Goal: Task Accomplishment & Management: Use online tool/utility

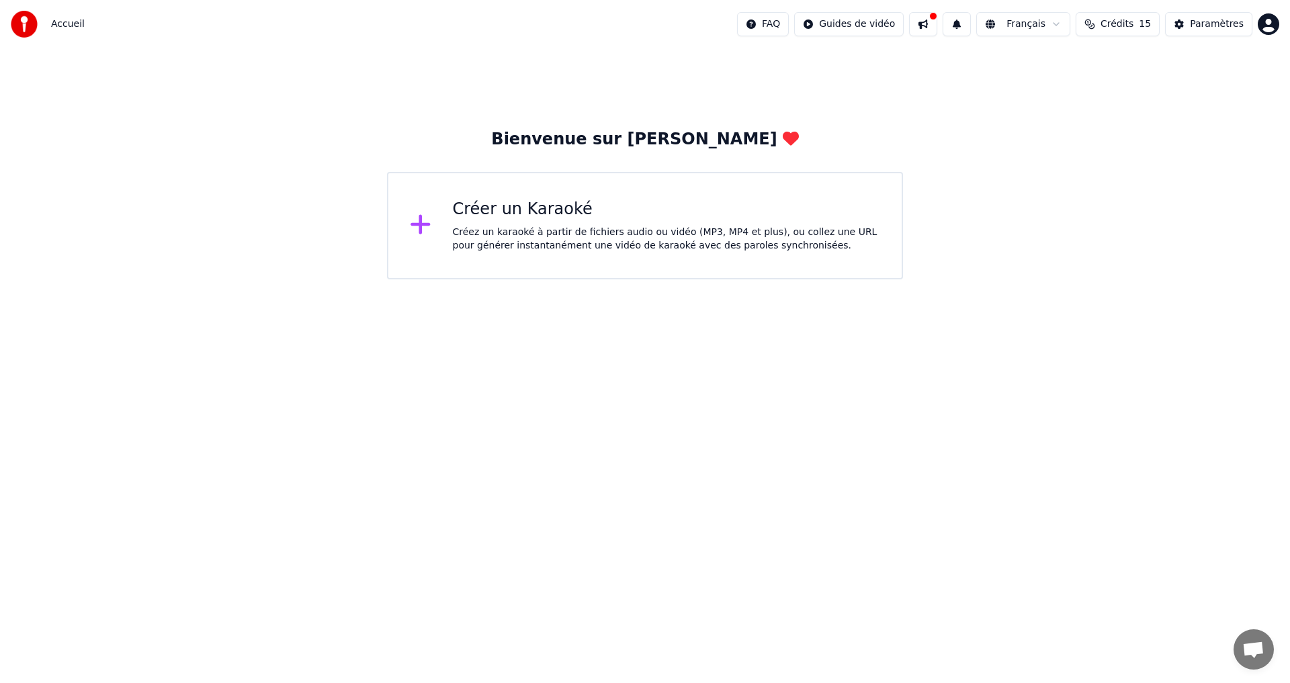
click at [501, 211] on div "Créer un Karaoké" at bounding box center [667, 209] width 428 height 21
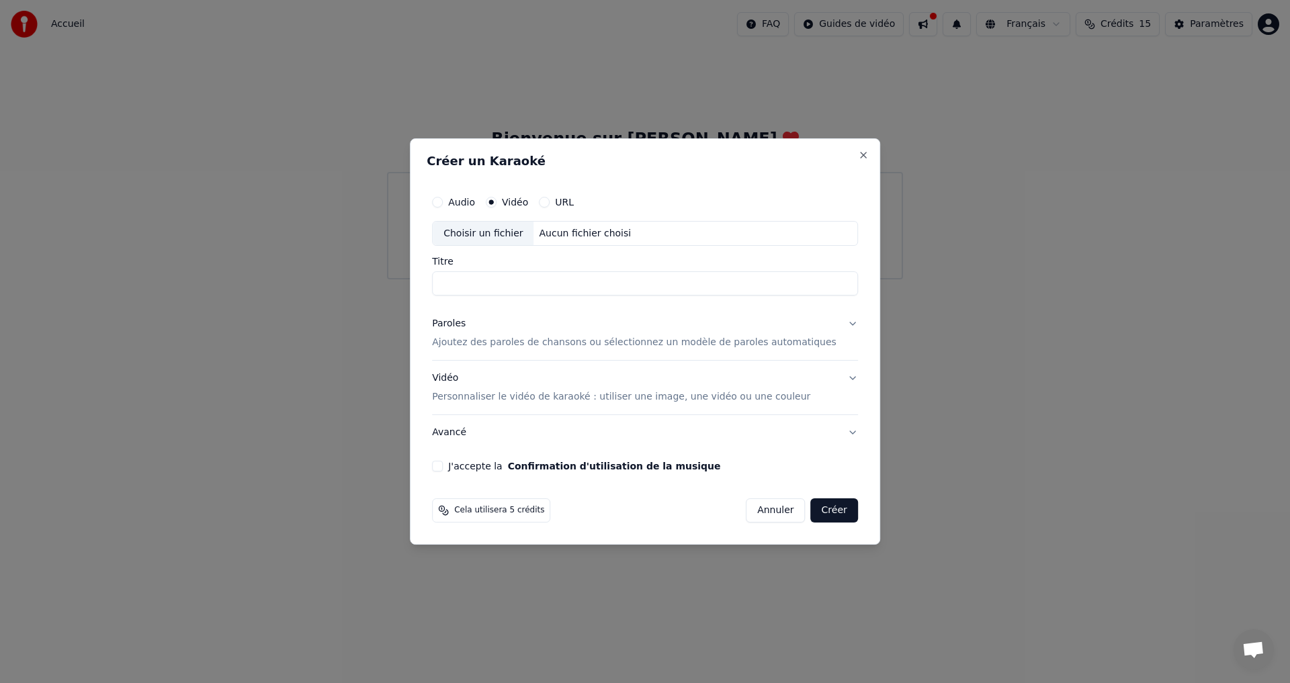
click at [543, 279] on input "Titre" at bounding box center [645, 284] width 426 height 24
click at [494, 228] on div "Choisir un fichier" at bounding box center [483, 234] width 101 height 24
type input "**********"
click at [828, 323] on button "Paroles Ajoutez des paroles de chansons ou sélectionnez un modèle de paroles au…" at bounding box center [645, 334] width 426 height 54
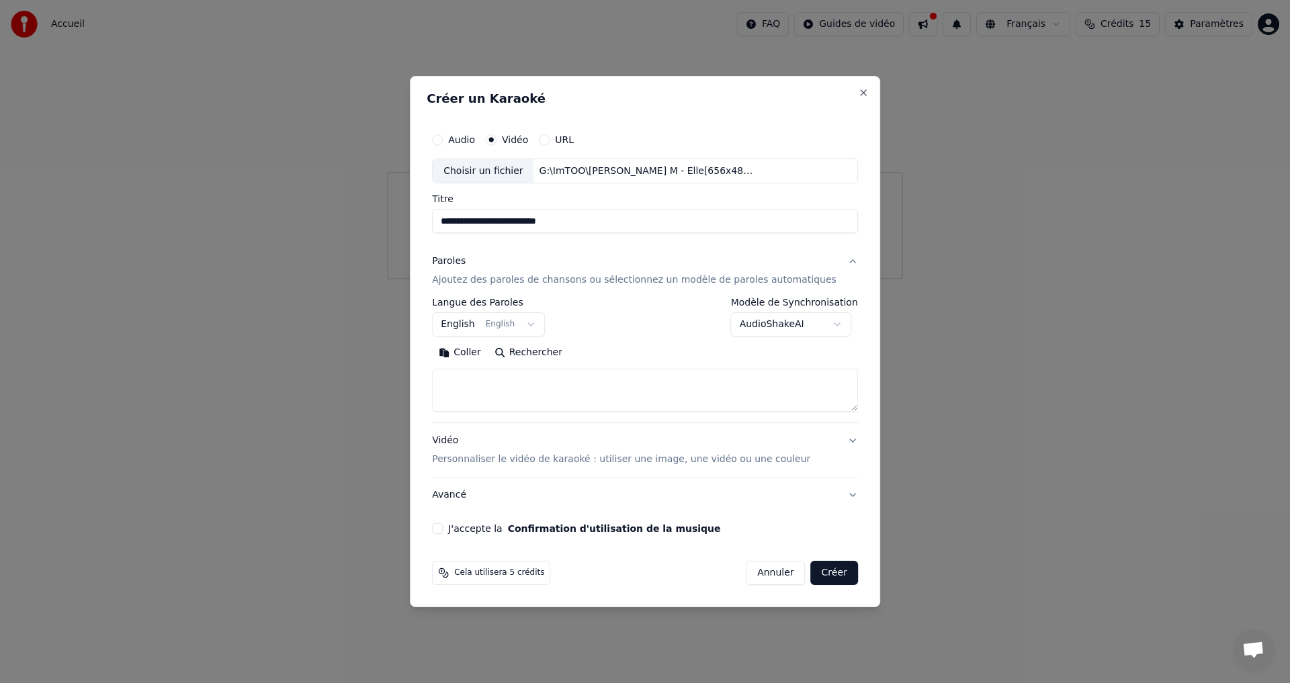
click at [544, 324] on button "English English" at bounding box center [488, 325] width 113 height 24
paste textarea "**********"
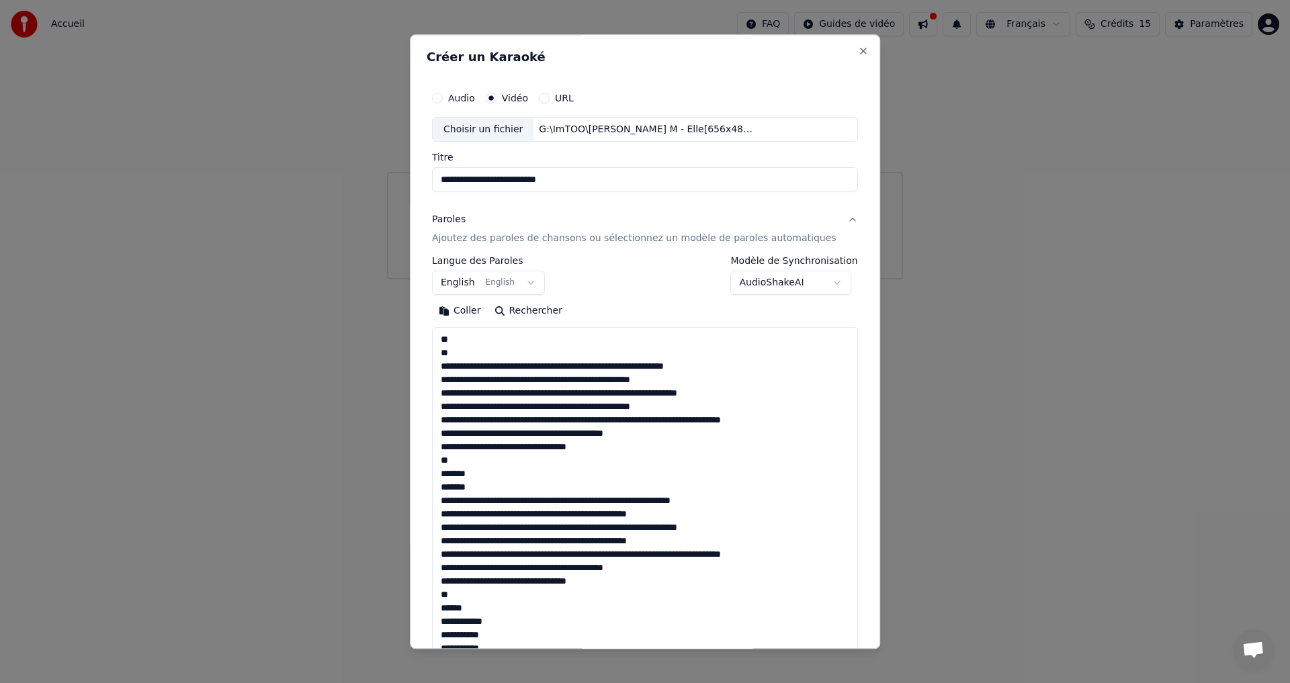
scroll to position [460, 0]
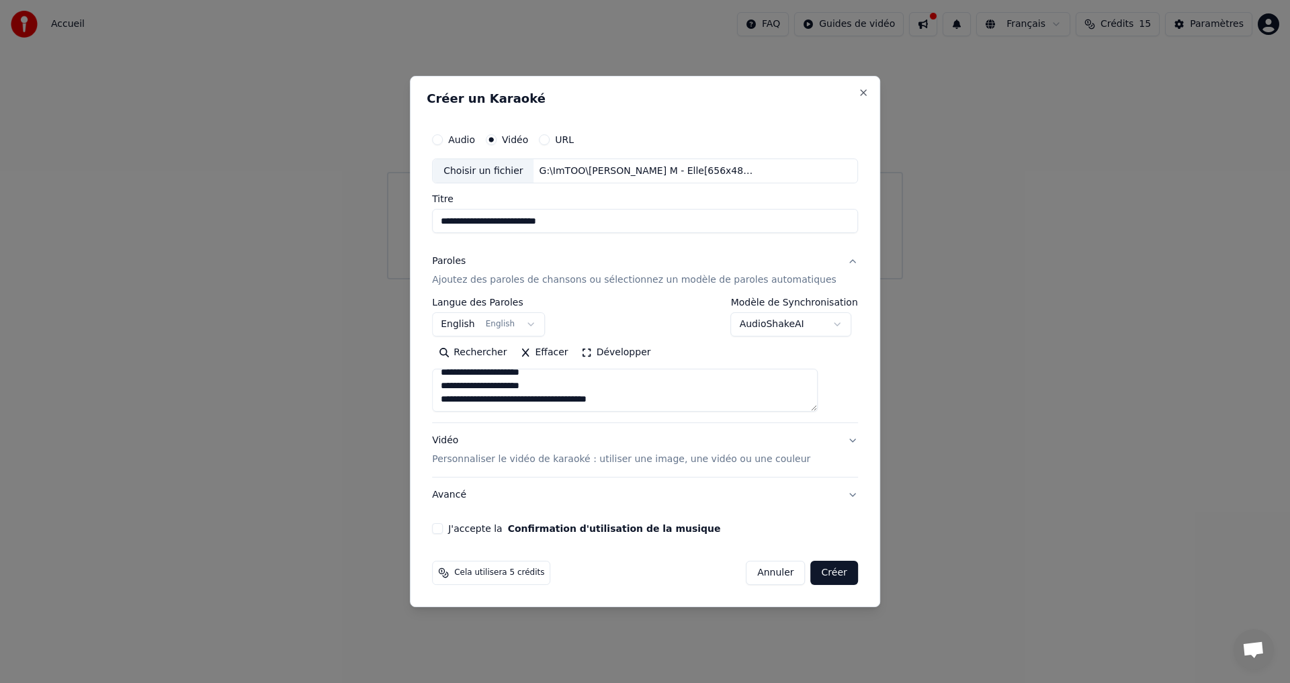
type textarea "**********"
click at [830, 492] on button "Avancé" at bounding box center [645, 495] width 426 height 35
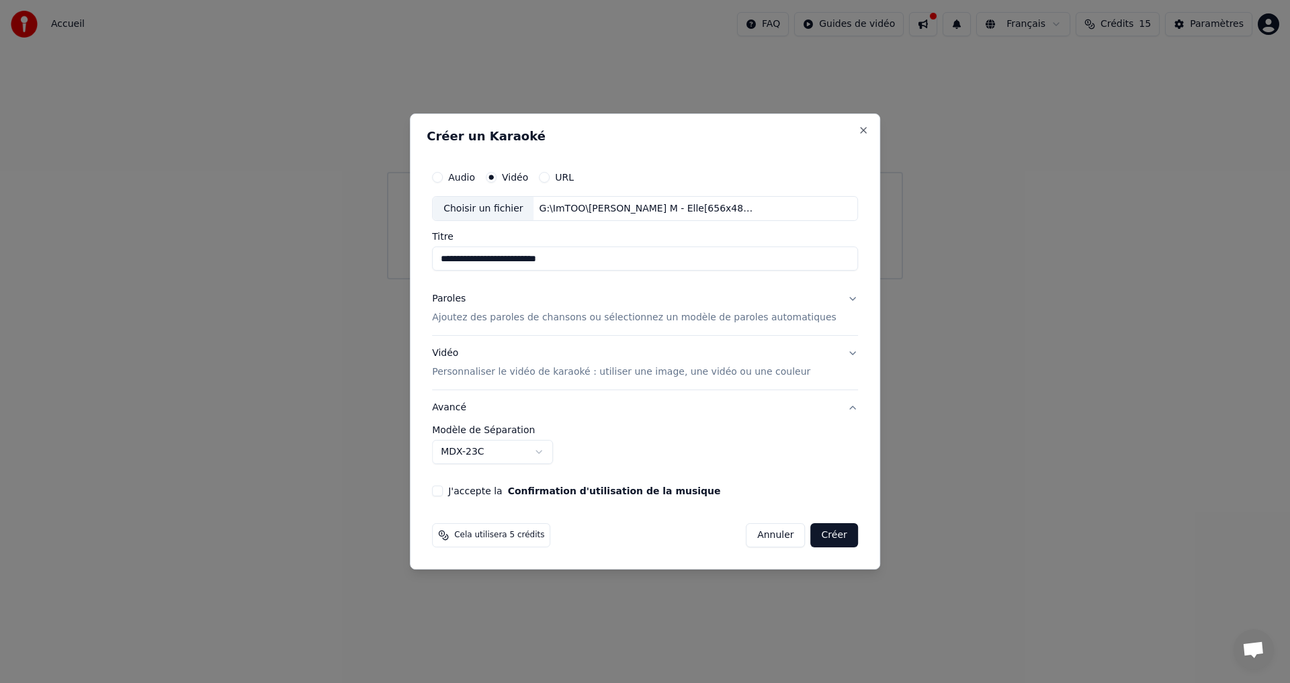
click at [443, 490] on button "J'accepte la Confirmation d'utilisation de la musique" at bounding box center [437, 491] width 11 height 11
click at [815, 530] on button "Créer" at bounding box center [834, 535] width 47 height 24
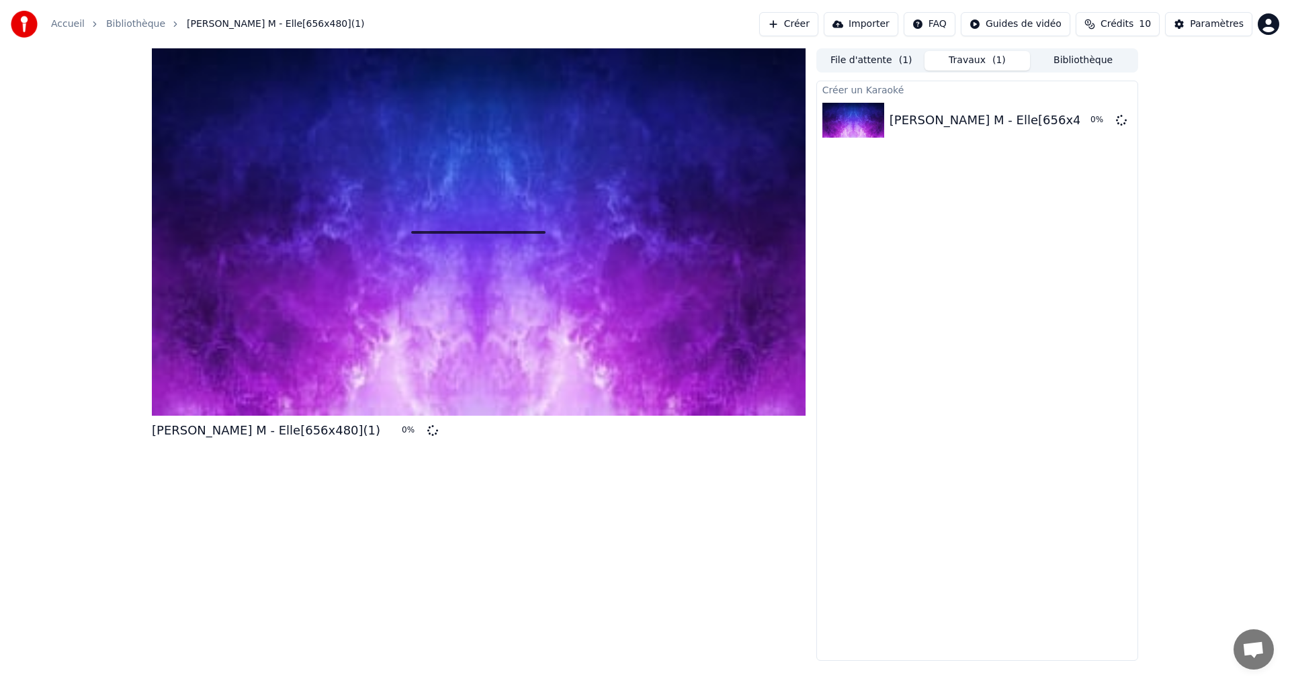
click at [450, 343] on div at bounding box center [479, 231] width 654 height 367
click at [625, 395] on div at bounding box center [479, 231] width 654 height 367
click at [953, 124] on div "[PERSON_NAME] M - Elle[656x480](1)" at bounding box center [1003, 120] width 228 height 19
click at [953, 64] on button "Travaux" at bounding box center [977, 60] width 106 height 19
click at [1059, 61] on button "Bibliothèque" at bounding box center [1083, 60] width 106 height 19
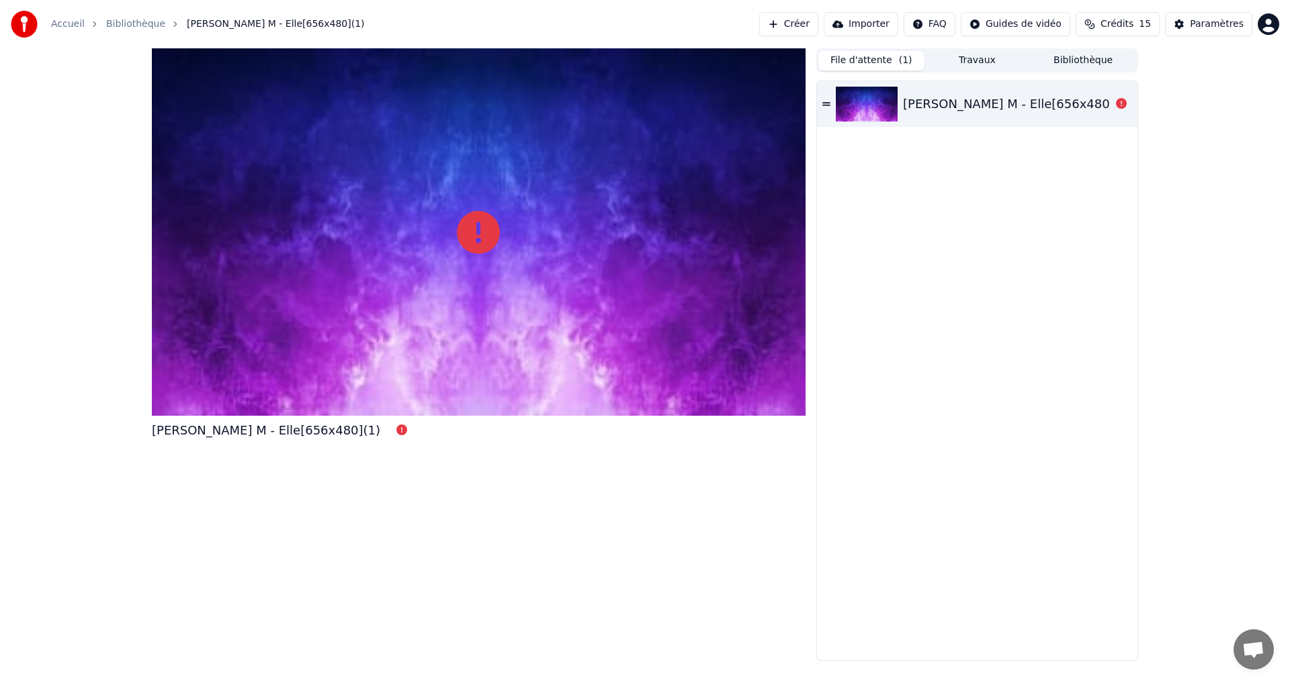
click at [883, 60] on button "File d'attente ( 1 )" at bounding box center [871, 60] width 106 height 19
click at [828, 101] on icon at bounding box center [826, 103] width 8 height 9
click at [824, 104] on icon at bounding box center [826, 103] width 8 height 9
click at [867, 97] on img at bounding box center [867, 104] width 62 height 35
click at [936, 105] on div "[PERSON_NAME] M - Elle[656x480](1)" at bounding box center [1017, 104] width 228 height 19
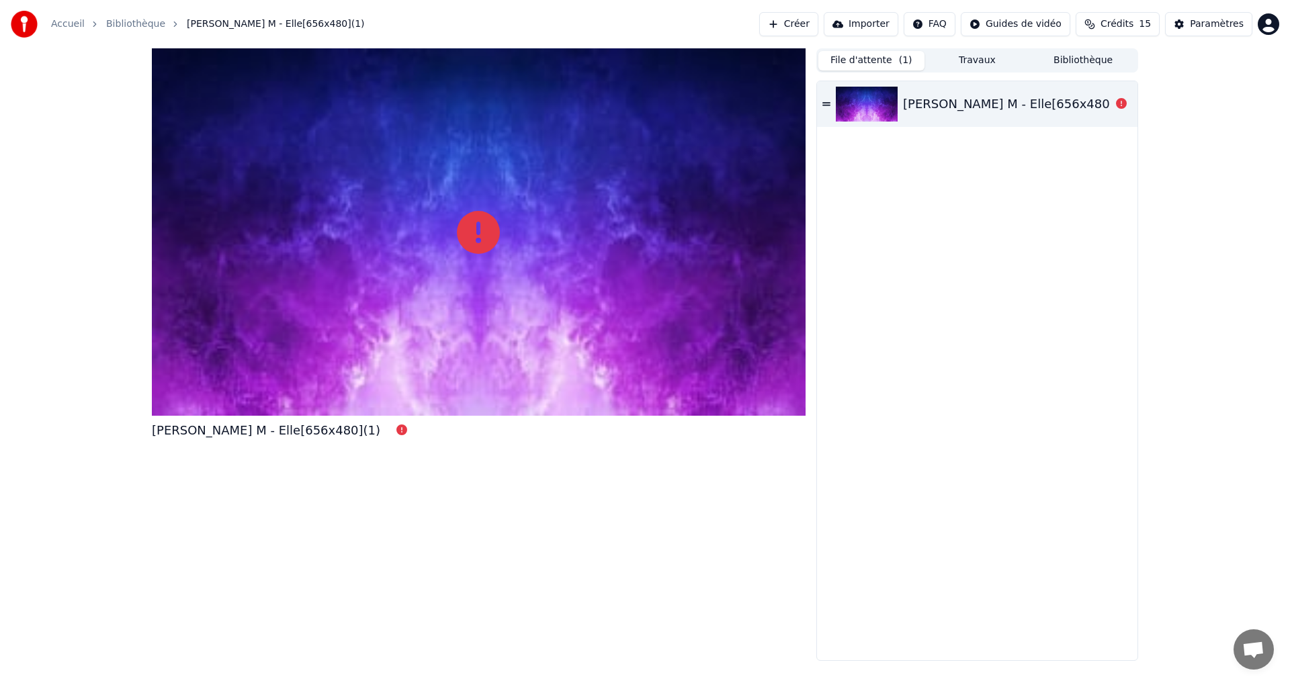
click at [1097, 60] on button "Bibliothèque" at bounding box center [1083, 60] width 106 height 19
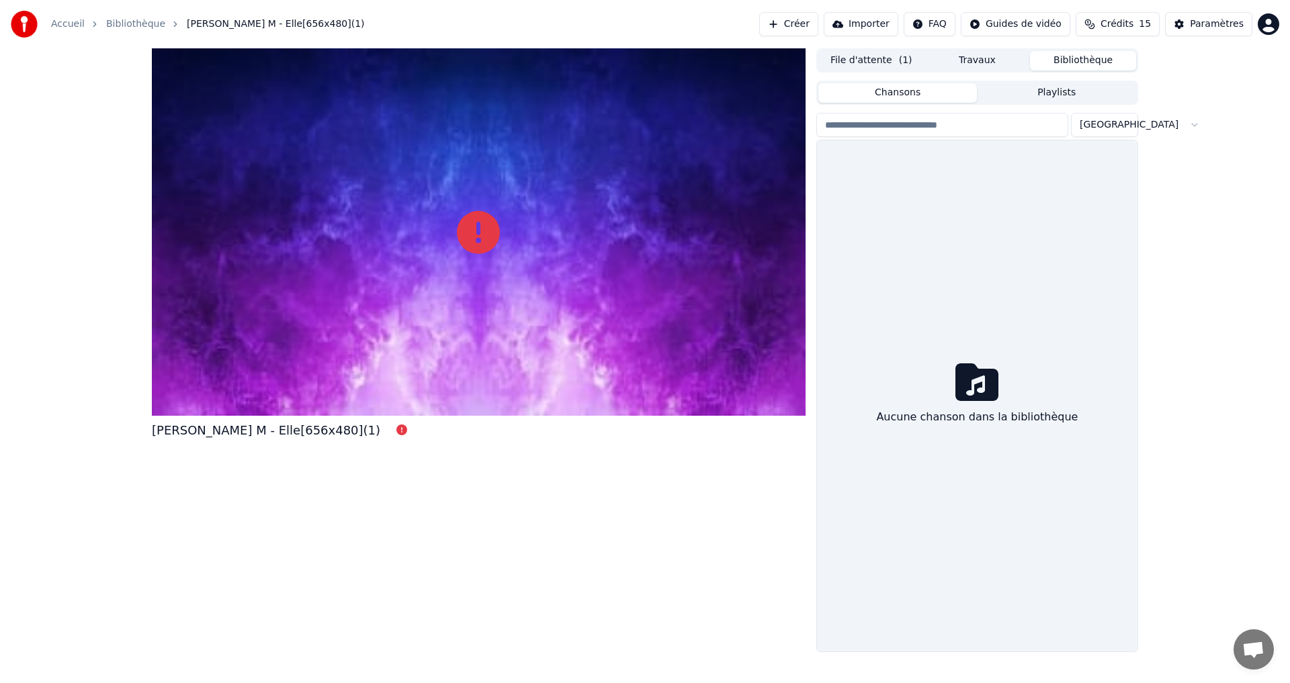
click at [850, 64] on button "File d'attente ( 1 )" at bounding box center [871, 60] width 106 height 19
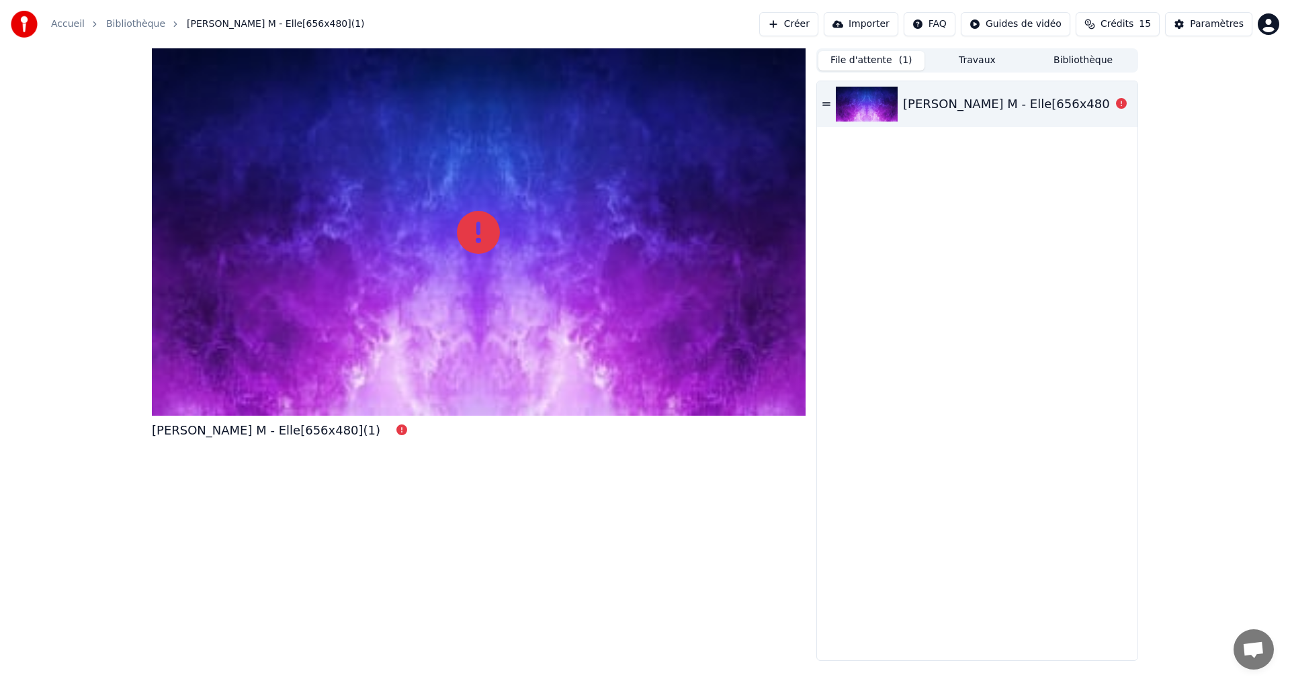
click at [815, 18] on button "Créer" at bounding box center [788, 24] width 59 height 24
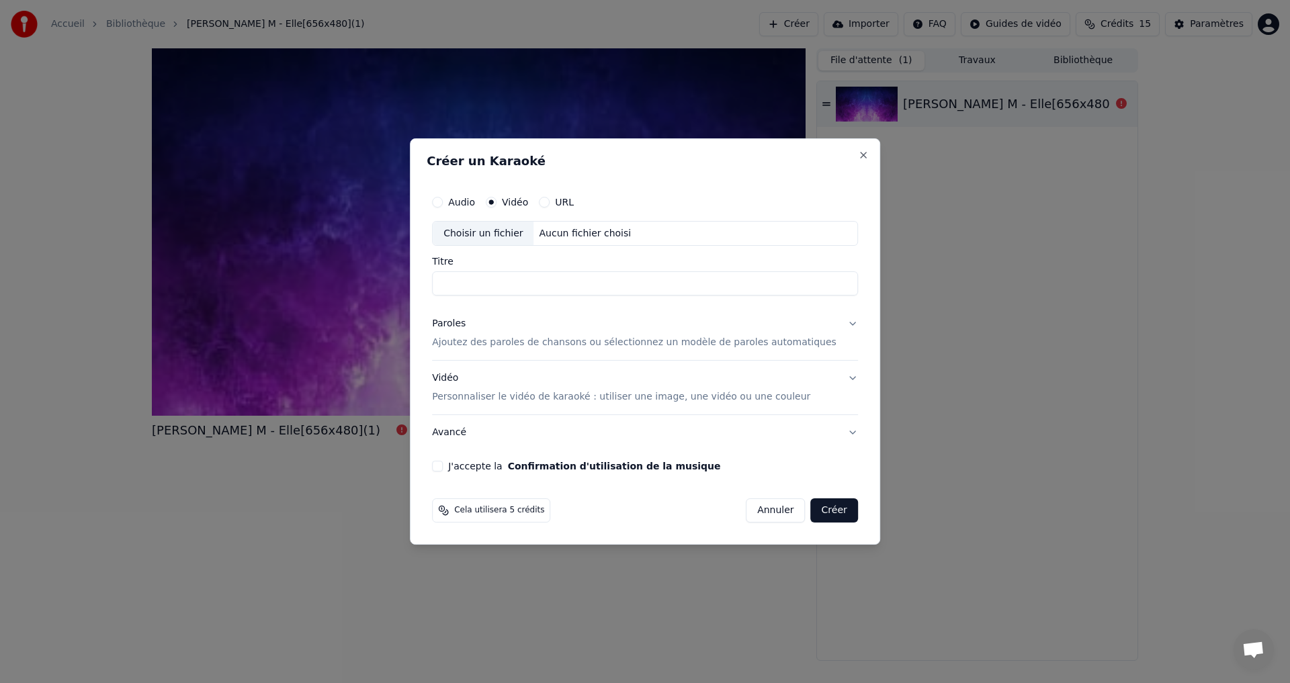
click at [549, 199] on button "URL" at bounding box center [544, 202] width 11 height 11
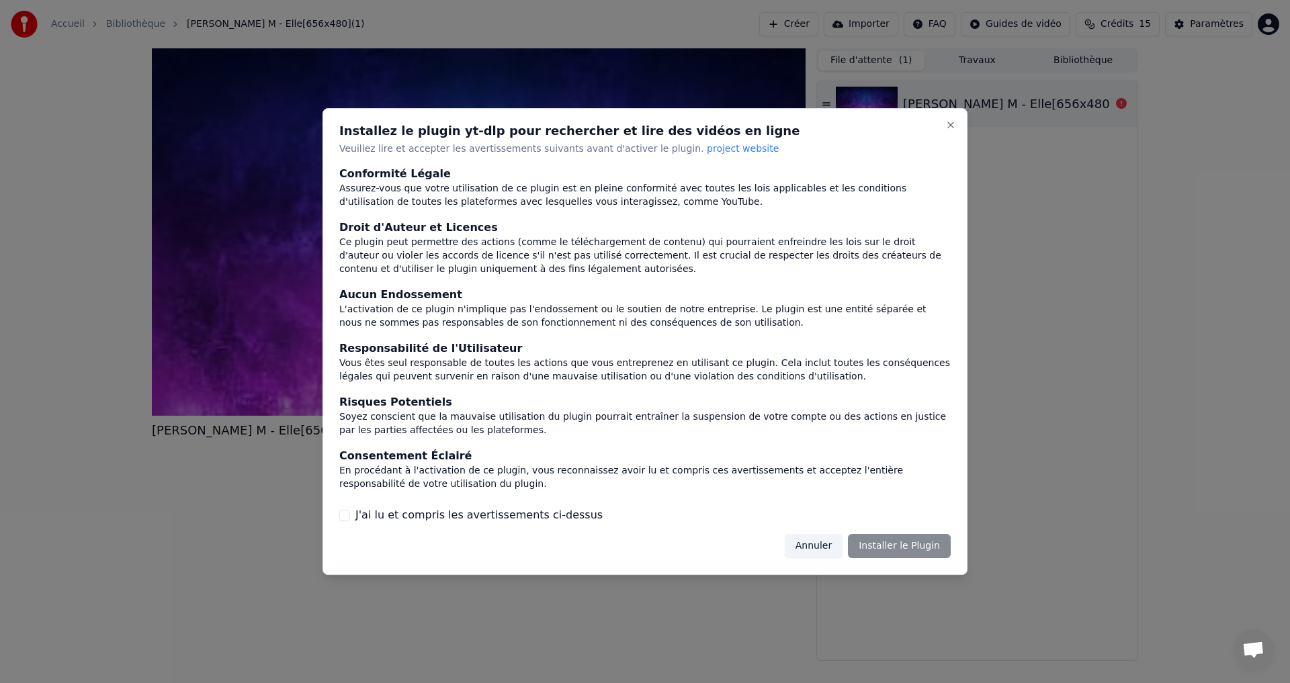
click at [887, 550] on div "Annuler Installer le Plugin" at bounding box center [868, 546] width 166 height 24
click at [898, 546] on div "Annuler Installer le Plugin" at bounding box center [868, 546] width 166 height 24
click at [345, 513] on button "J'ai lu et compris les avertissements ci-dessus" at bounding box center [344, 515] width 11 height 11
click at [883, 543] on button "Installer le Plugin" at bounding box center [899, 546] width 103 height 24
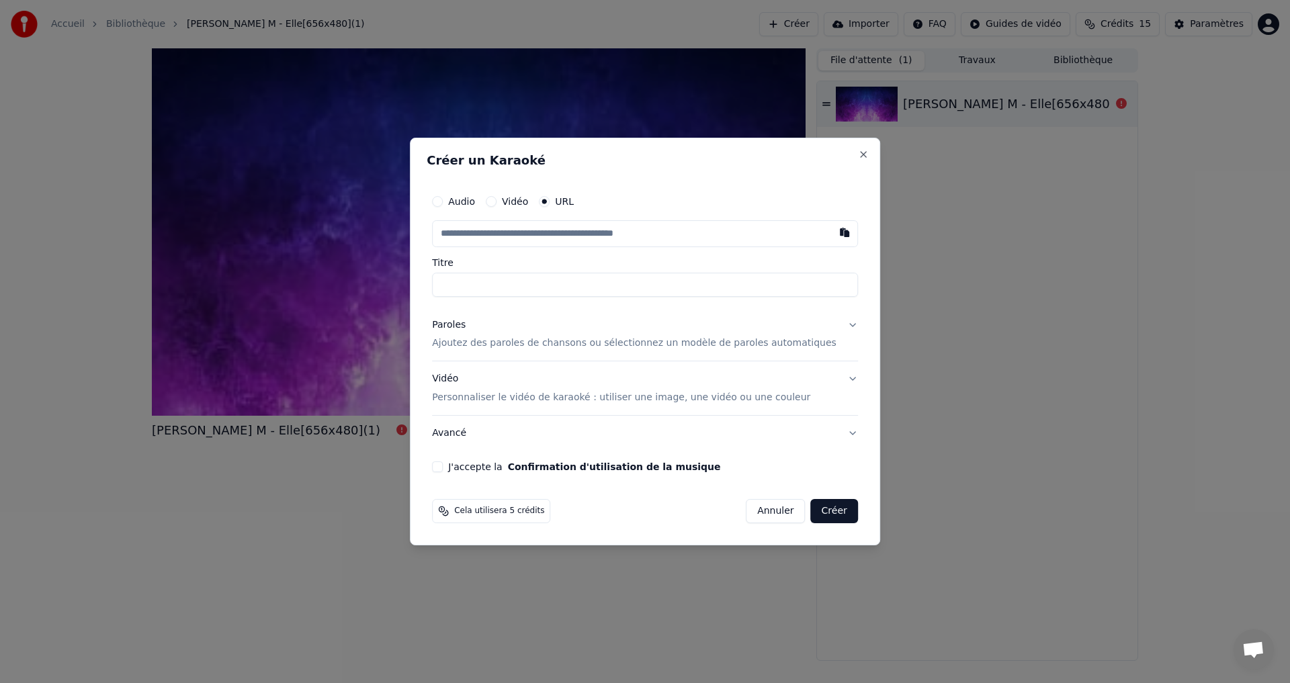
click at [530, 234] on input "text" at bounding box center [645, 233] width 426 height 27
paste input "**********"
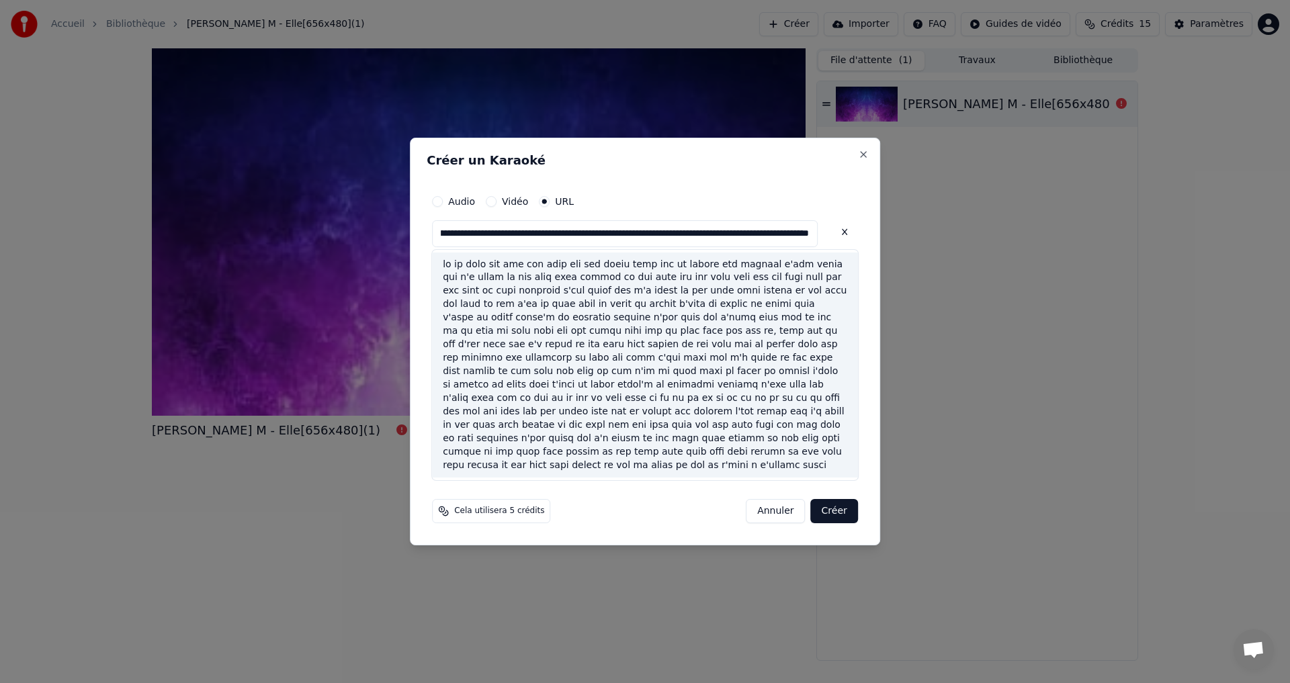
type input "**********"
click at [826, 507] on button "Créer" at bounding box center [834, 511] width 47 height 24
type input "**********"
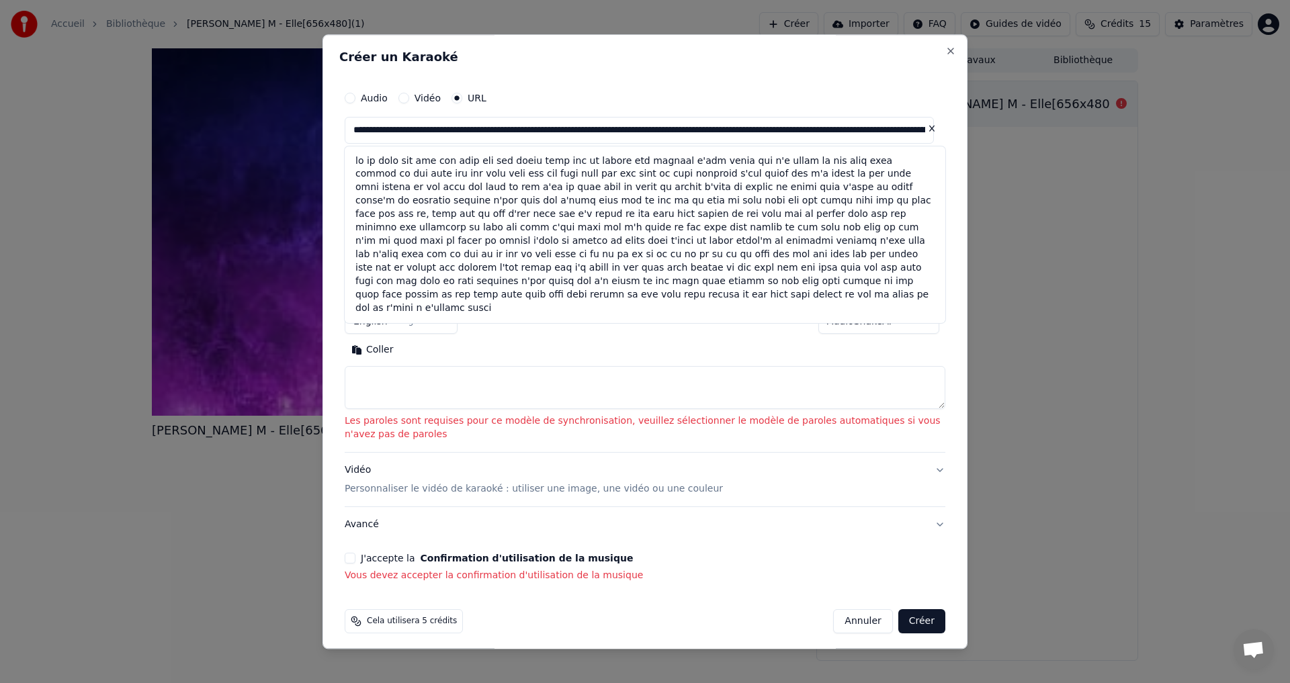
drag, startPoint x: 795, startPoint y: 282, endPoint x: 355, endPoint y: 127, distance: 467.2
click at [355, 127] on div at bounding box center [645, 130] width 601 height 27
click at [945, 52] on button "Close" at bounding box center [950, 51] width 11 height 11
select select
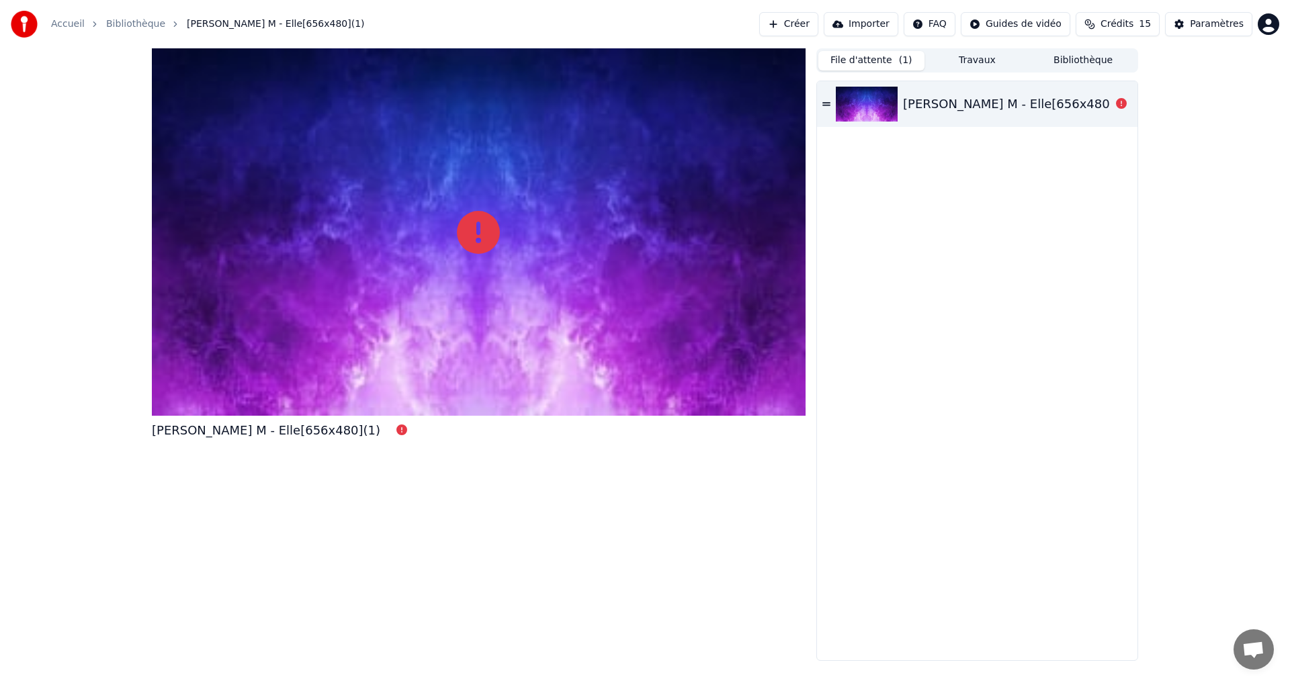
click at [817, 22] on button "Créer" at bounding box center [788, 24] width 59 height 24
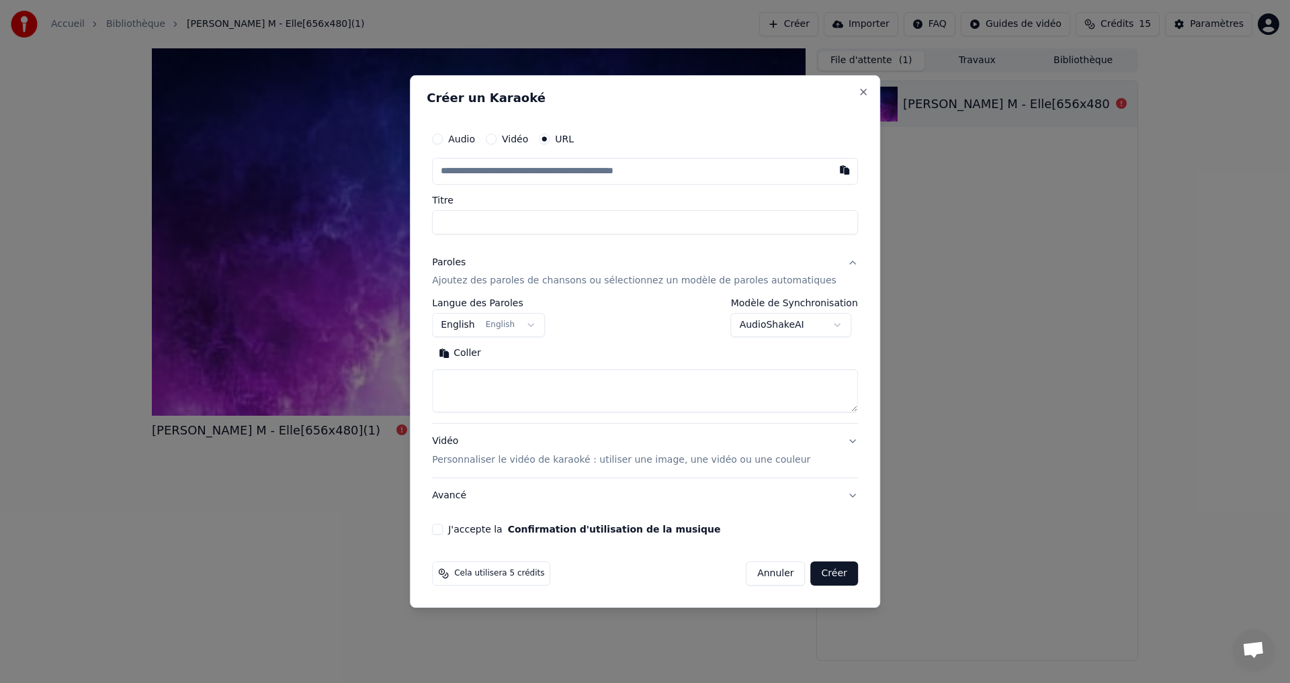
click at [596, 175] on input "text" at bounding box center [645, 171] width 426 height 27
paste input "**********"
type input "**********"
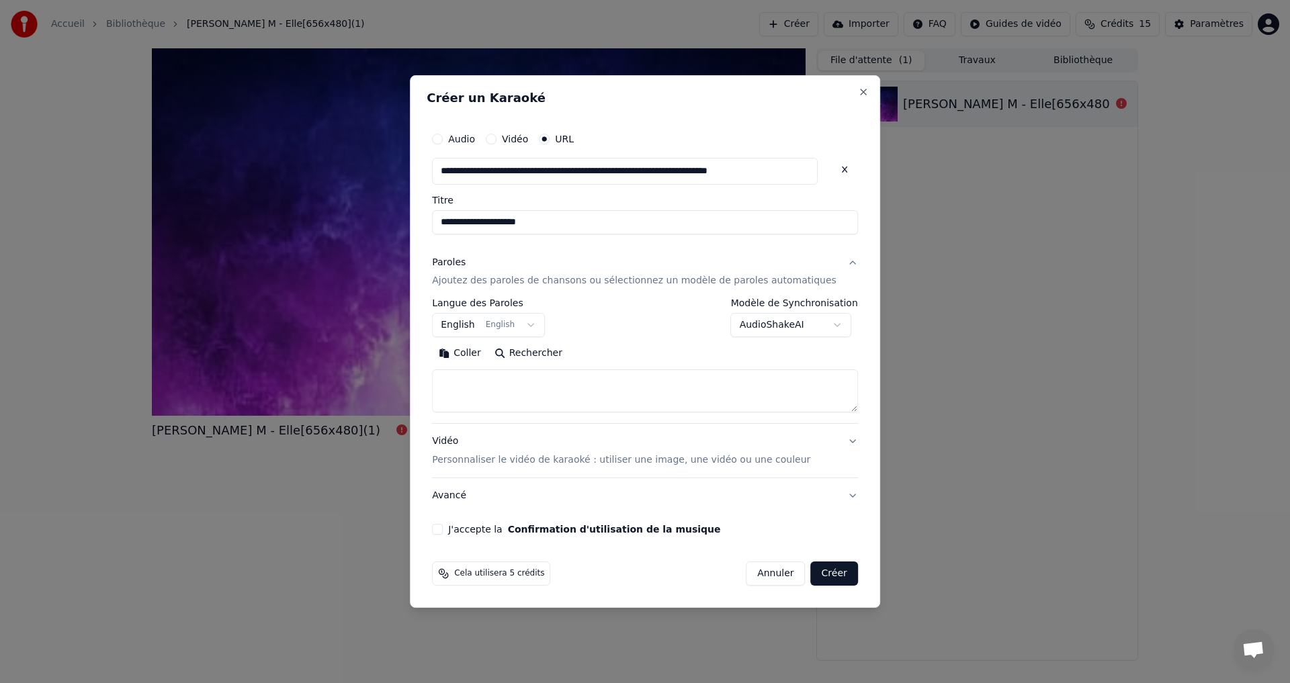
type input "**********"
click at [811, 573] on button "Créer" at bounding box center [834, 574] width 47 height 24
type input "**********"
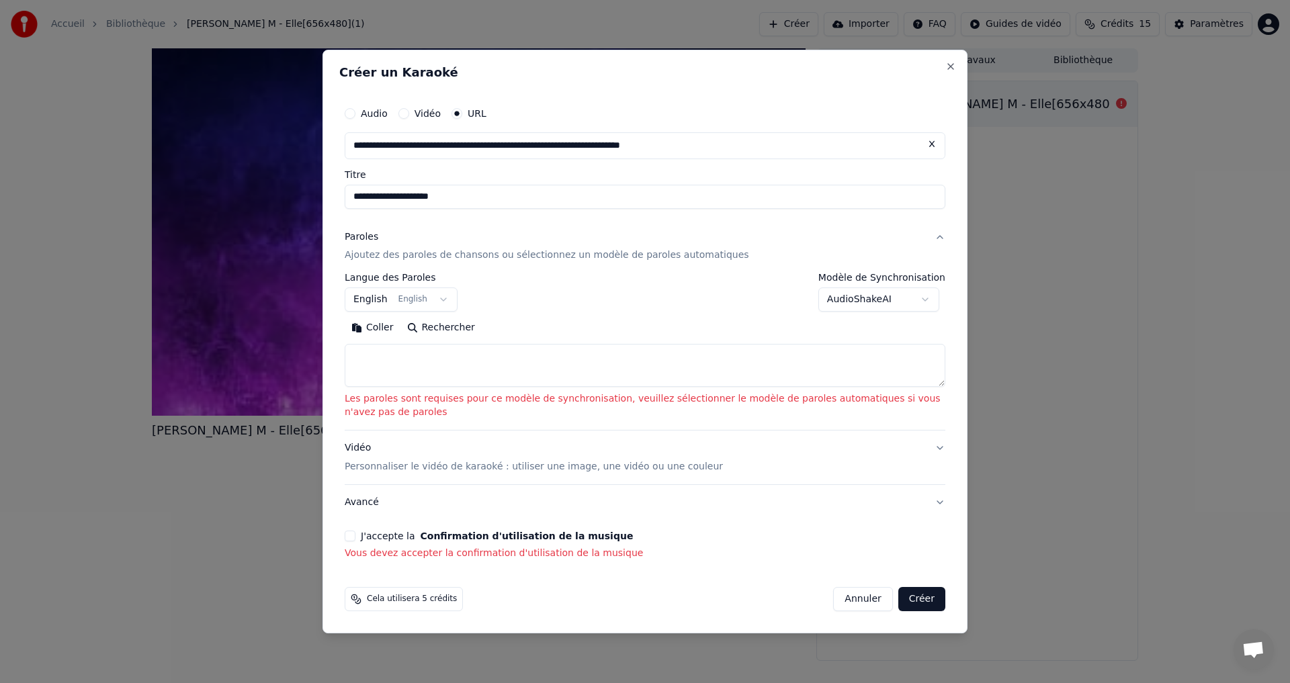
click at [371, 358] on textarea at bounding box center [645, 366] width 601 height 43
click at [515, 64] on div "**********" at bounding box center [644, 342] width 645 height 584
click at [369, 324] on button "Coller" at bounding box center [373, 328] width 56 height 21
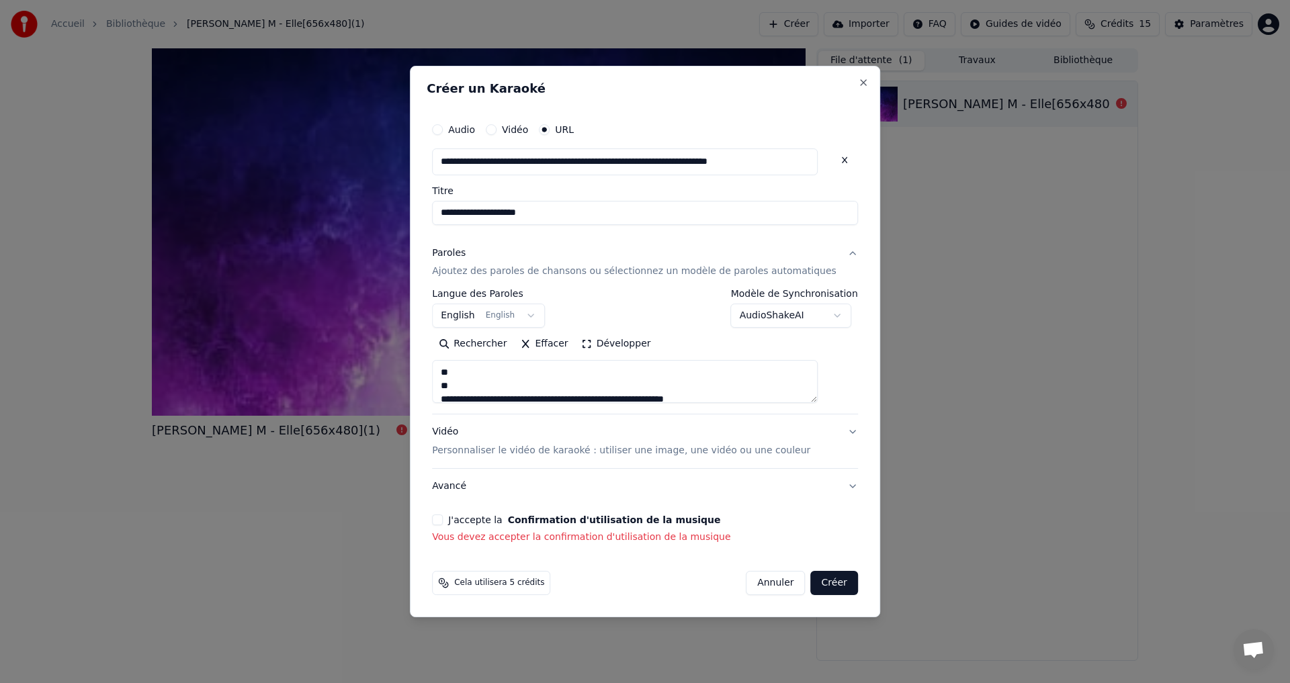
click at [443, 518] on button "J'accepte la Confirmation d'utilisation de la musique" at bounding box center [437, 520] width 11 height 11
type textarea "**********"
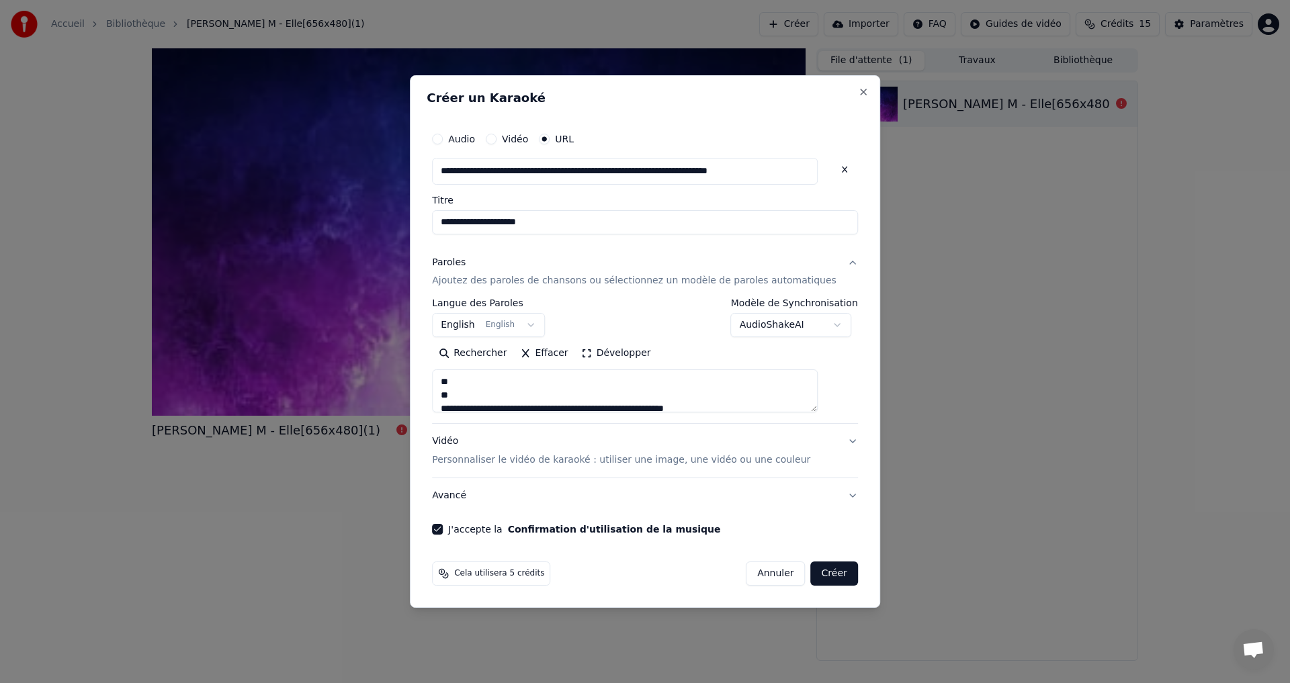
click at [817, 572] on button "Créer" at bounding box center [834, 574] width 47 height 24
select select "**"
type textarea "**********"
select select
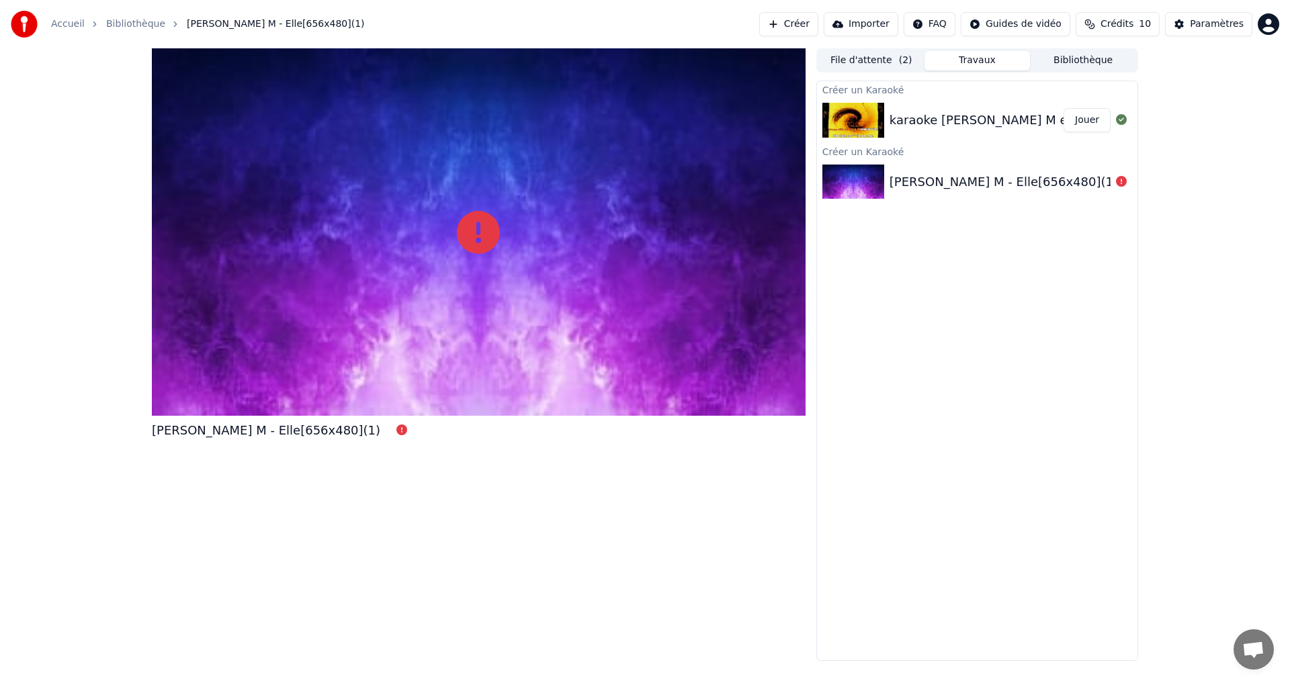
click at [1080, 124] on button "Jouer" at bounding box center [1086, 120] width 47 height 24
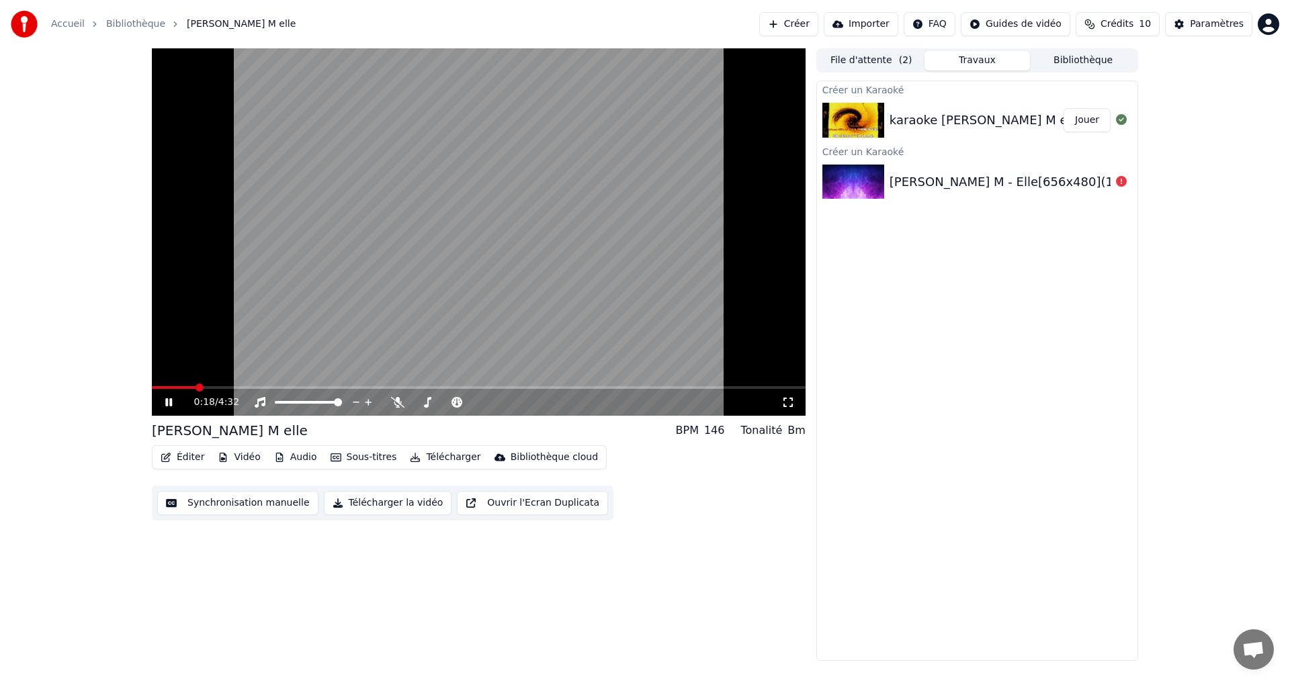
click at [180, 453] on button "Éditer" at bounding box center [182, 457] width 54 height 19
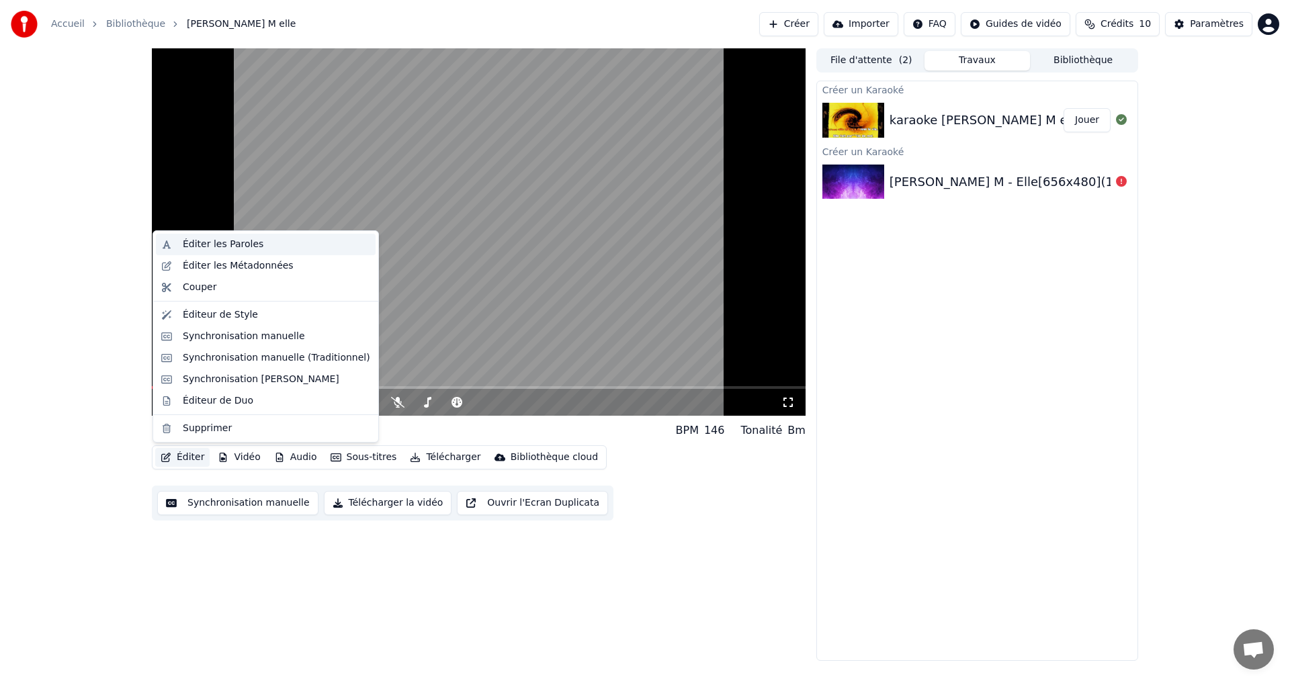
click at [252, 245] on div "Éditer les Paroles" at bounding box center [223, 244] width 81 height 13
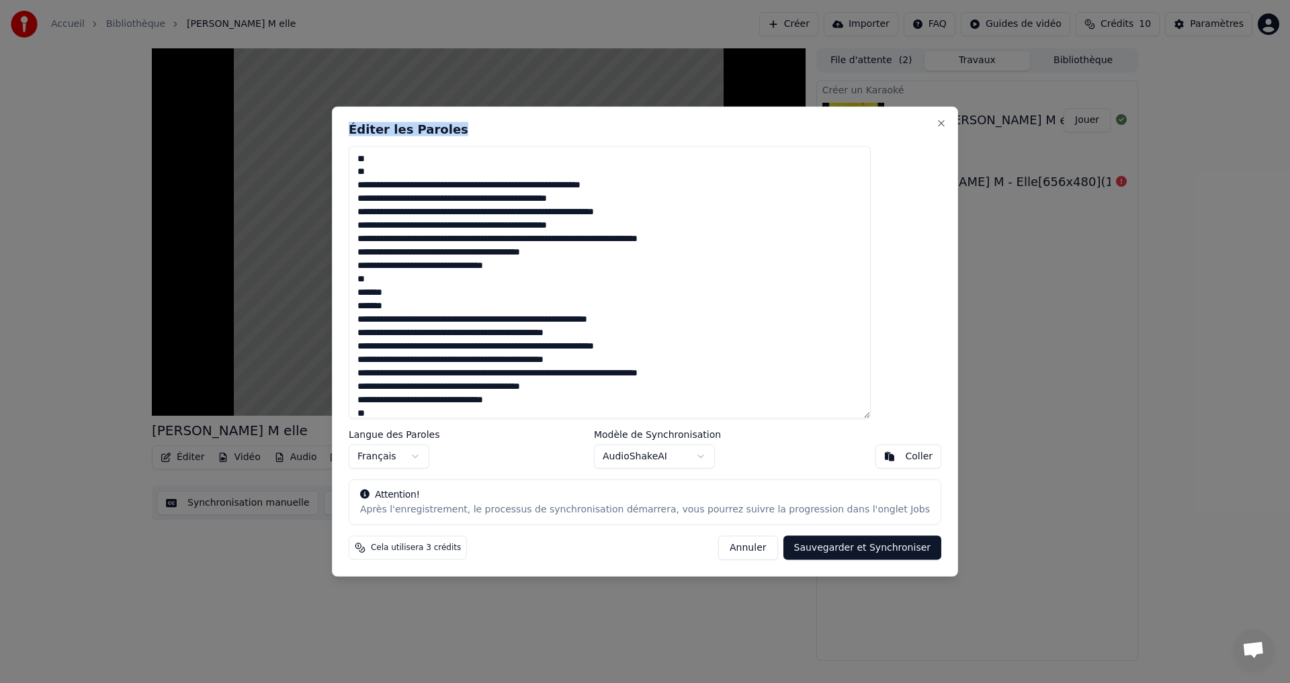
drag, startPoint x: 586, startPoint y: 116, endPoint x: 789, endPoint y: 193, distance: 217.1
click at [797, 213] on div "Éditer les Paroles Langue des Paroles Français Modèle de Synchronisation AudioS…" at bounding box center [645, 341] width 626 height 471
click at [417, 175] on textarea at bounding box center [610, 282] width 522 height 273
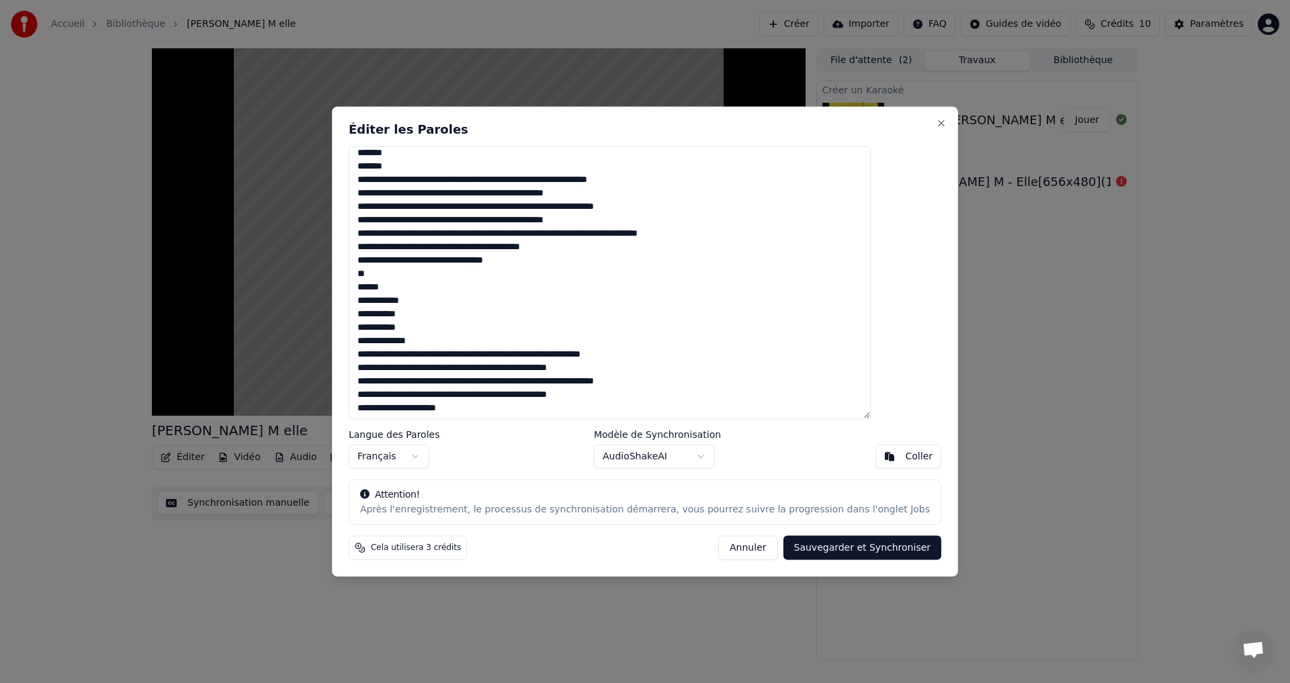
scroll to position [222, 0]
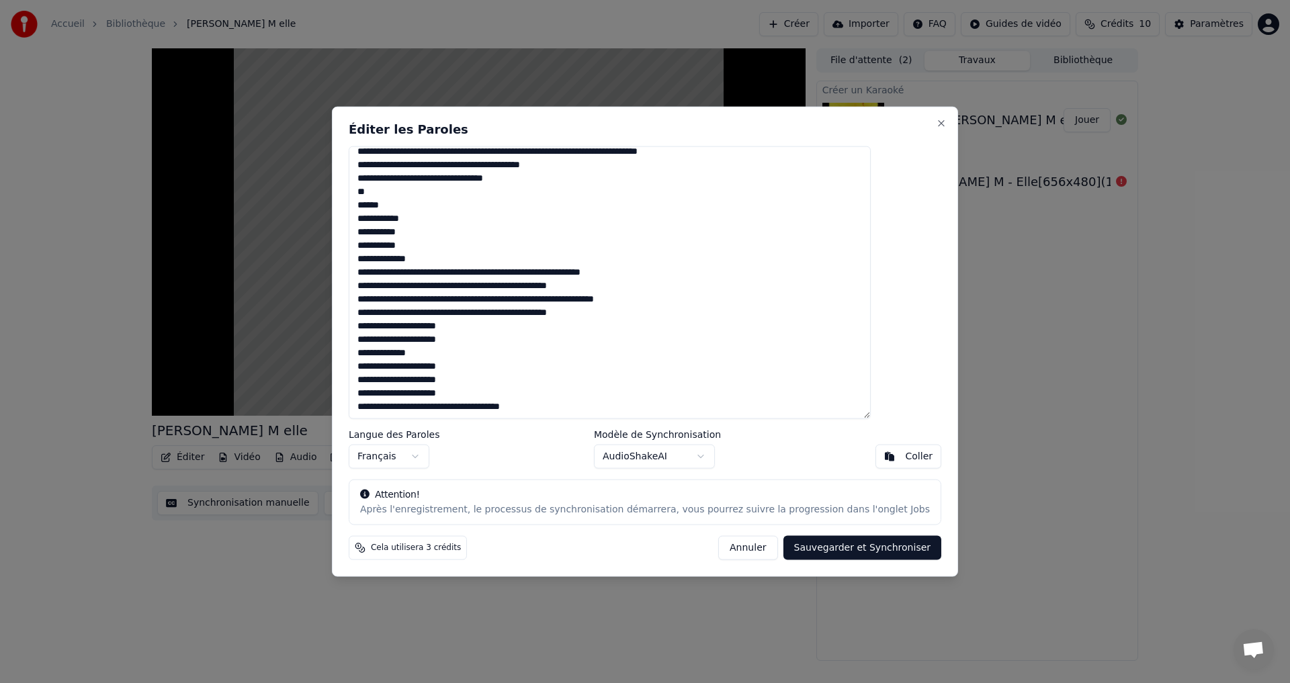
drag, startPoint x: 390, startPoint y: 157, endPoint x: 726, endPoint y: 455, distance: 449.6
click at [700, 490] on div "Éditer les Paroles Langue des Paroles Français Modèle de Synchronisation AudioS…" at bounding box center [645, 341] width 626 height 471
paste textarea "**********"
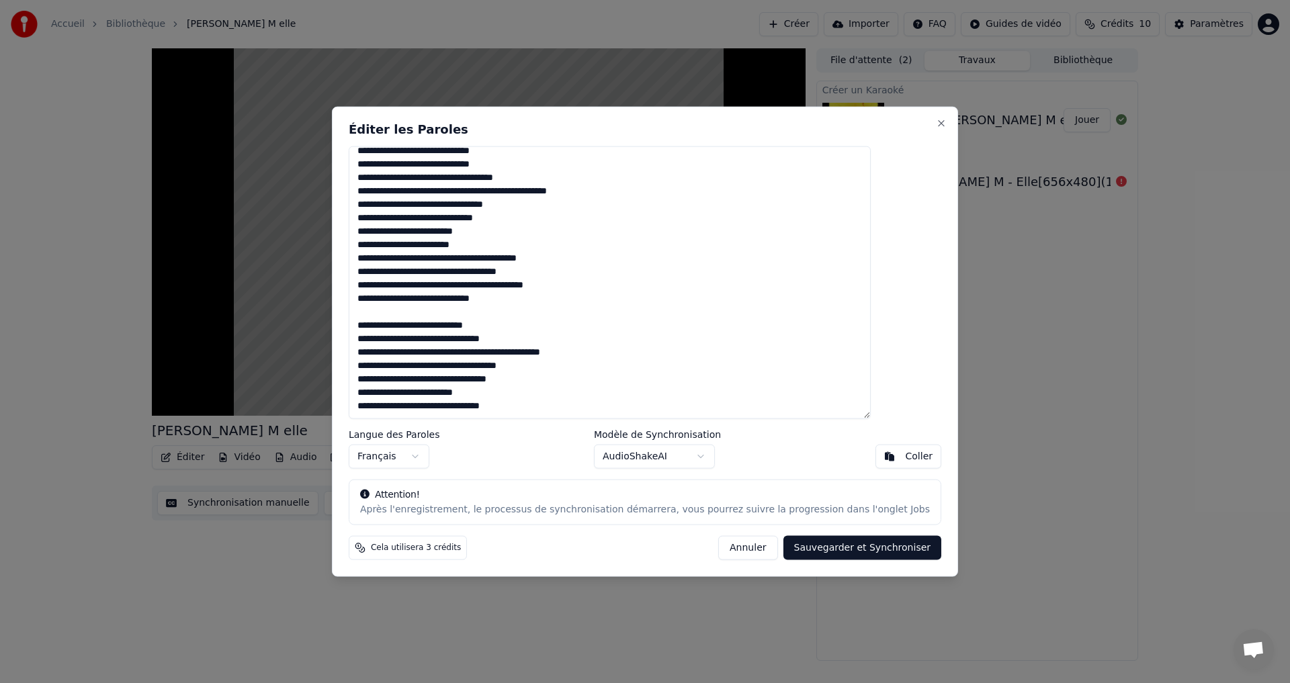
scroll to position [0, 0]
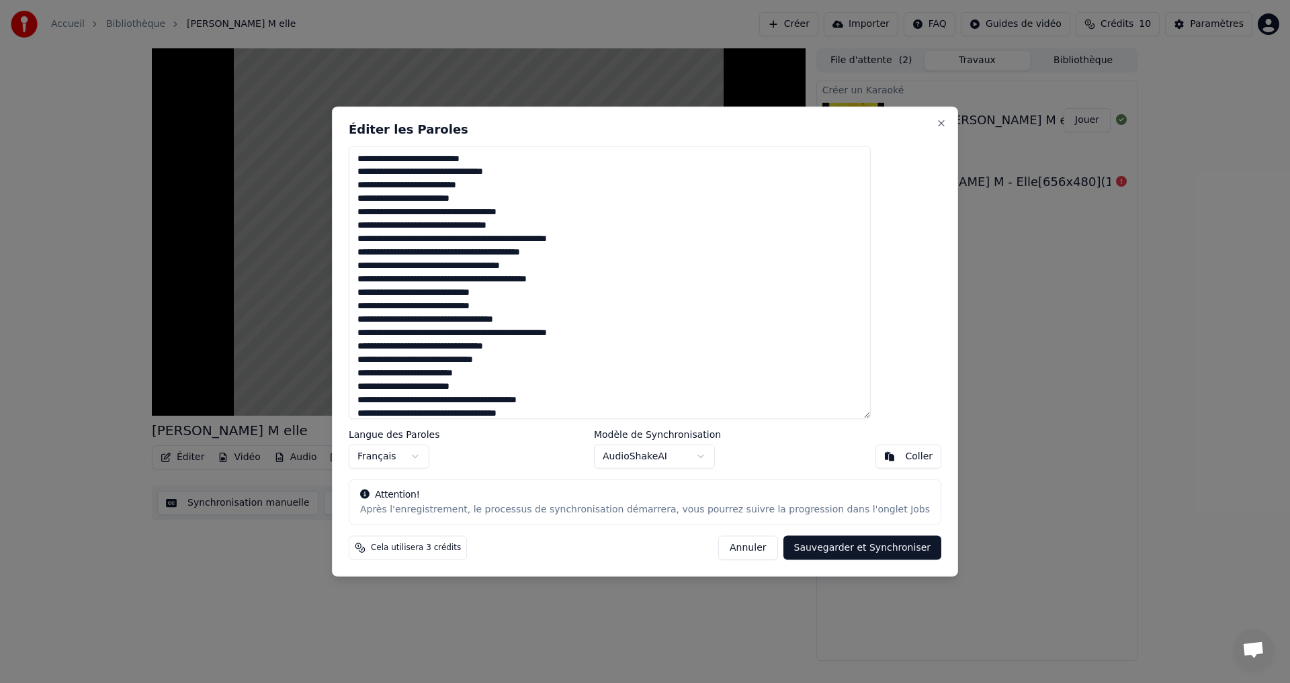
click at [819, 544] on button "Sauvegarder et Synchroniser" at bounding box center [862, 548] width 159 height 24
type textarea "**********"
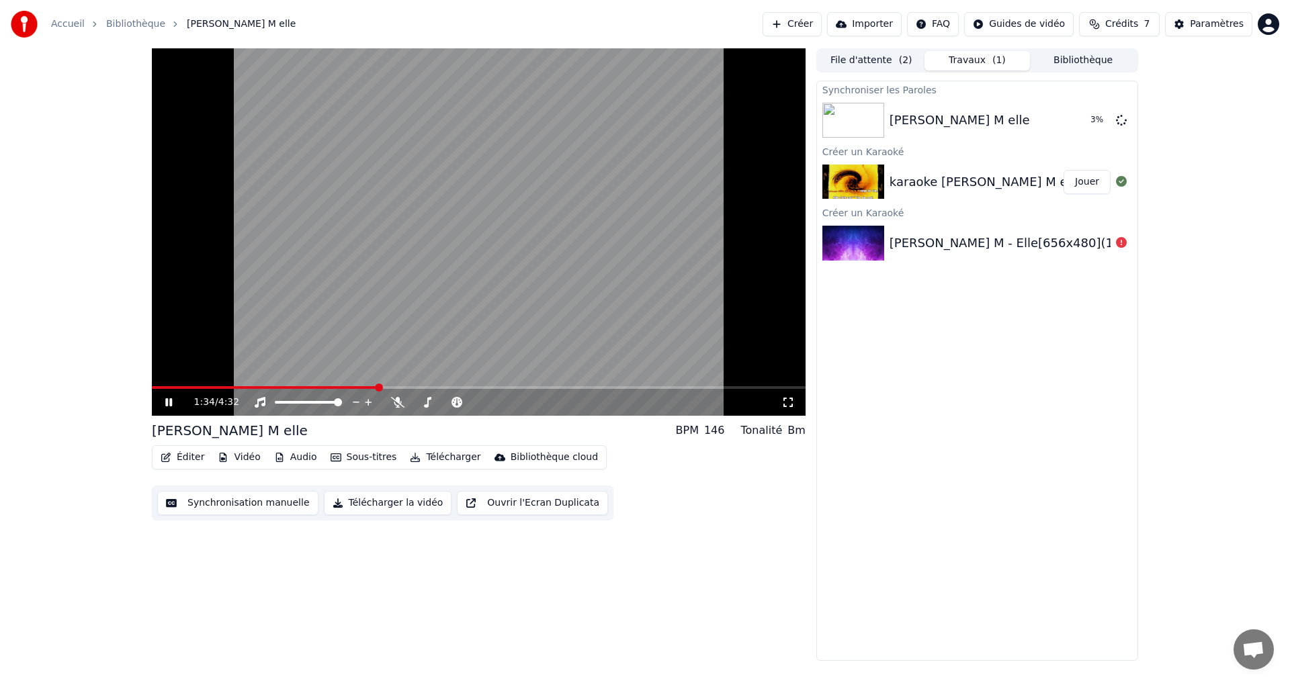
click at [167, 398] on icon at bounding box center [179, 402] width 32 height 11
click at [368, 287] on video at bounding box center [479, 231] width 654 height 367
click at [920, 122] on div "[PERSON_NAME] M elle" at bounding box center [959, 120] width 140 height 19
click at [1086, 119] on button "Jouer" at bounding box center [1086, 120] width 47 height 24
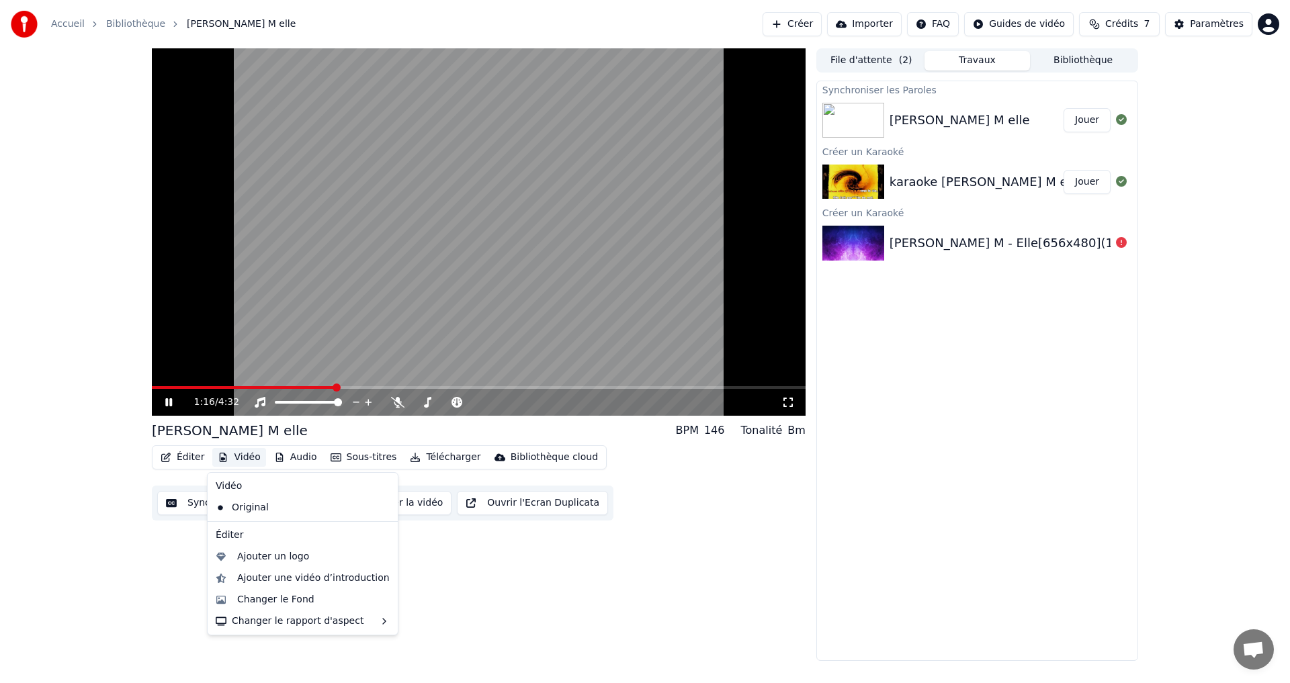
click at [228, 459] on button "Vidéo" at bounding box center [238, 457] width 53 height 19
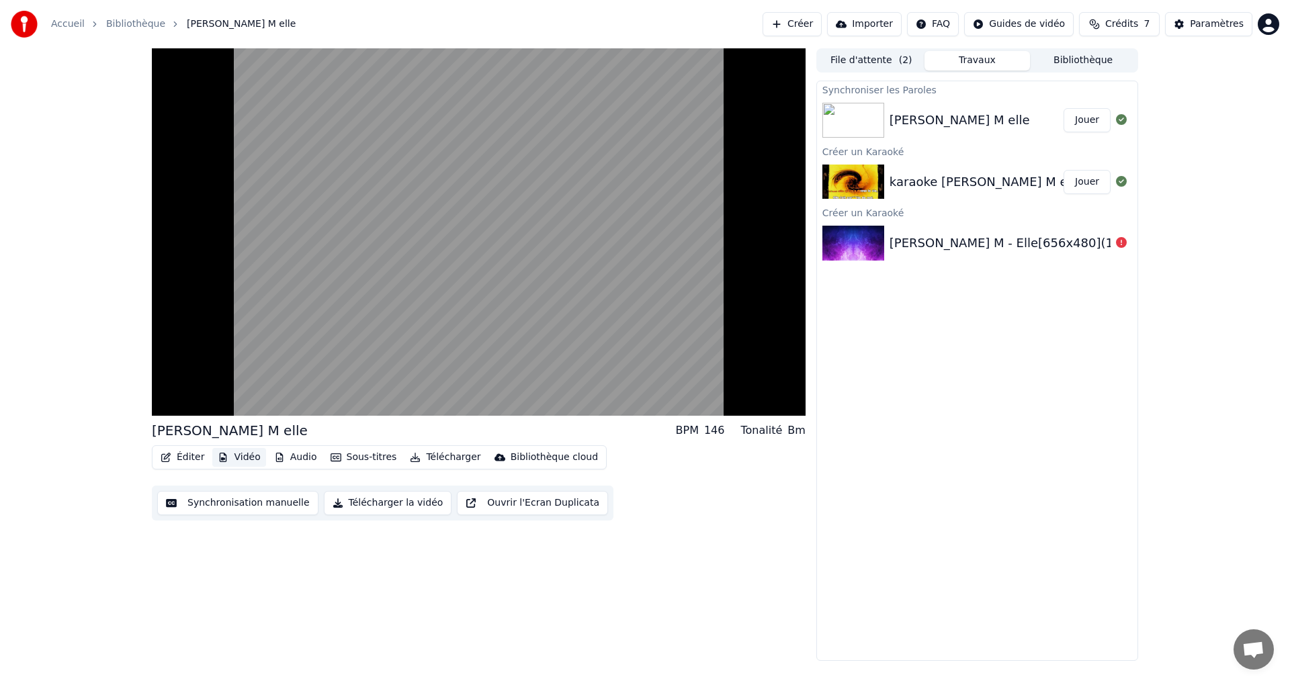
click at [228, 453] on button "Vidéo" at bounding box center [238, 457] width 53 height 19
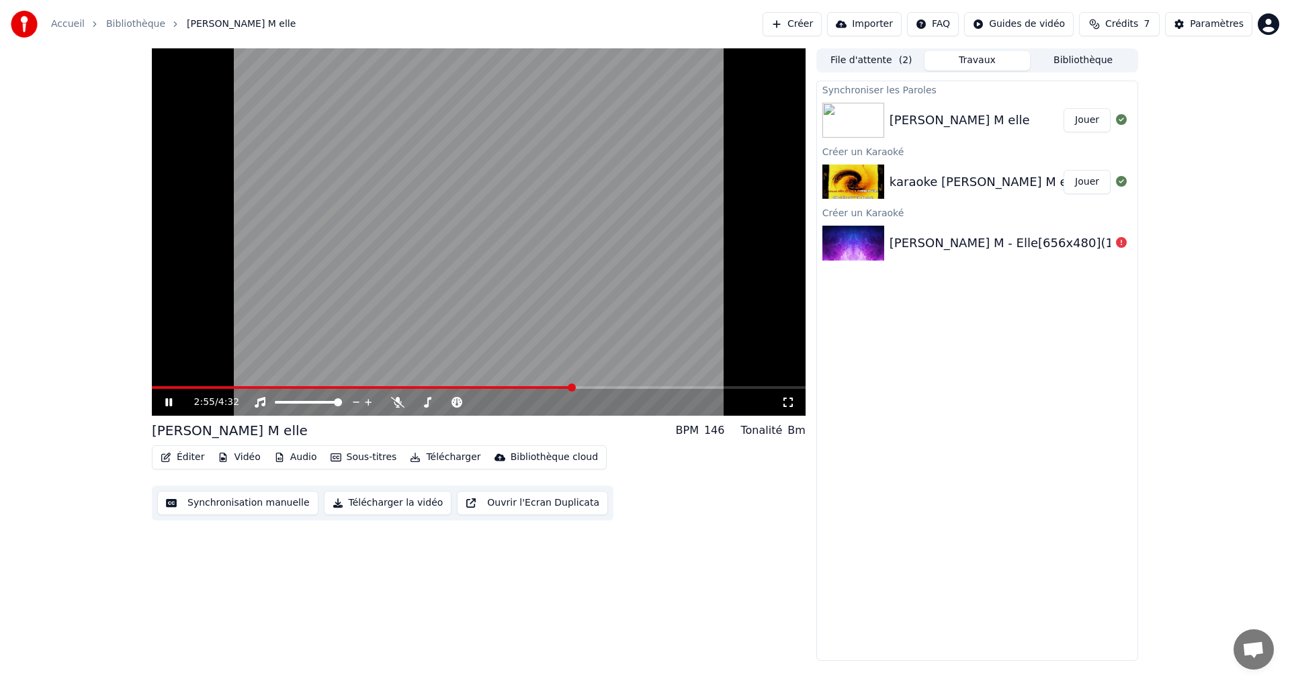
click at [504, 497] on button "Ouvrir l'Ecran Duplicata" at bounding box center [532, 503] width 151 height 24
click at [361, 498] on button "Télécharger la vidéo" at bounding box center [388, 503] width 128 height 24
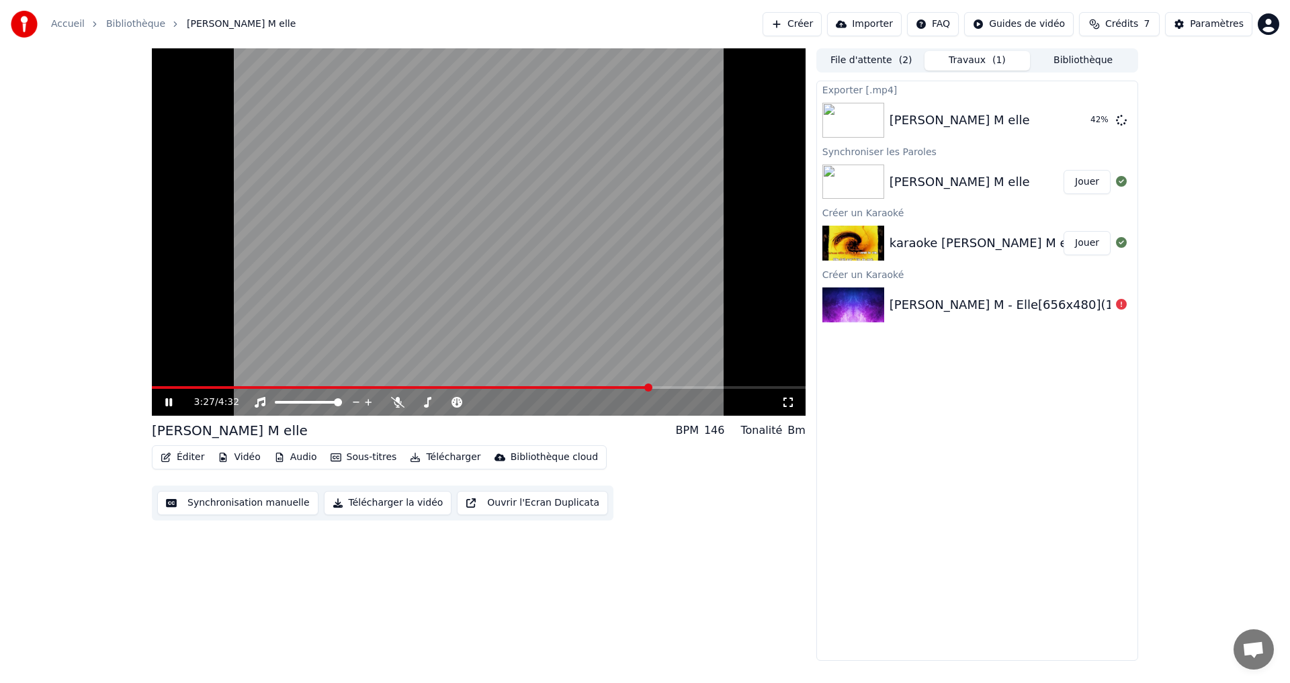
click at [188, 455] on button "Éditer" at bounding box center [182, 457] width 54 height 19
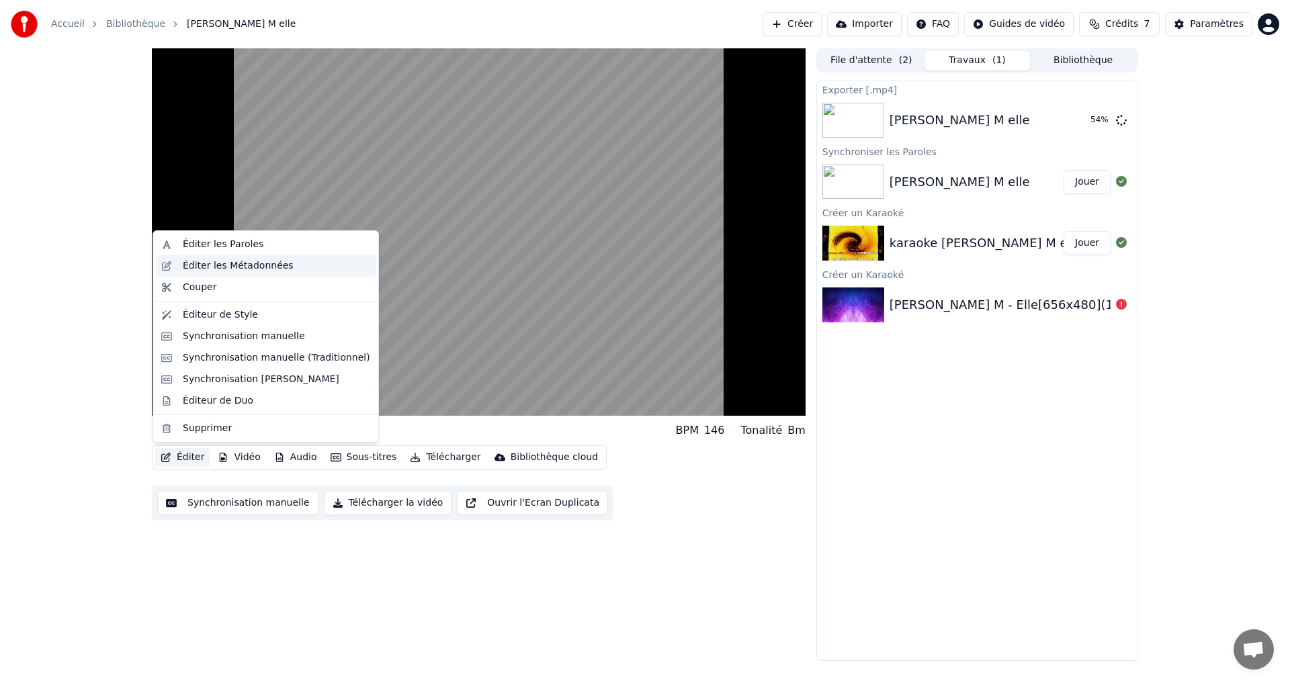
click at [227, 267] on div "Éditer les Métadonnées" at bounding box center [238, 265] width 111 height 13
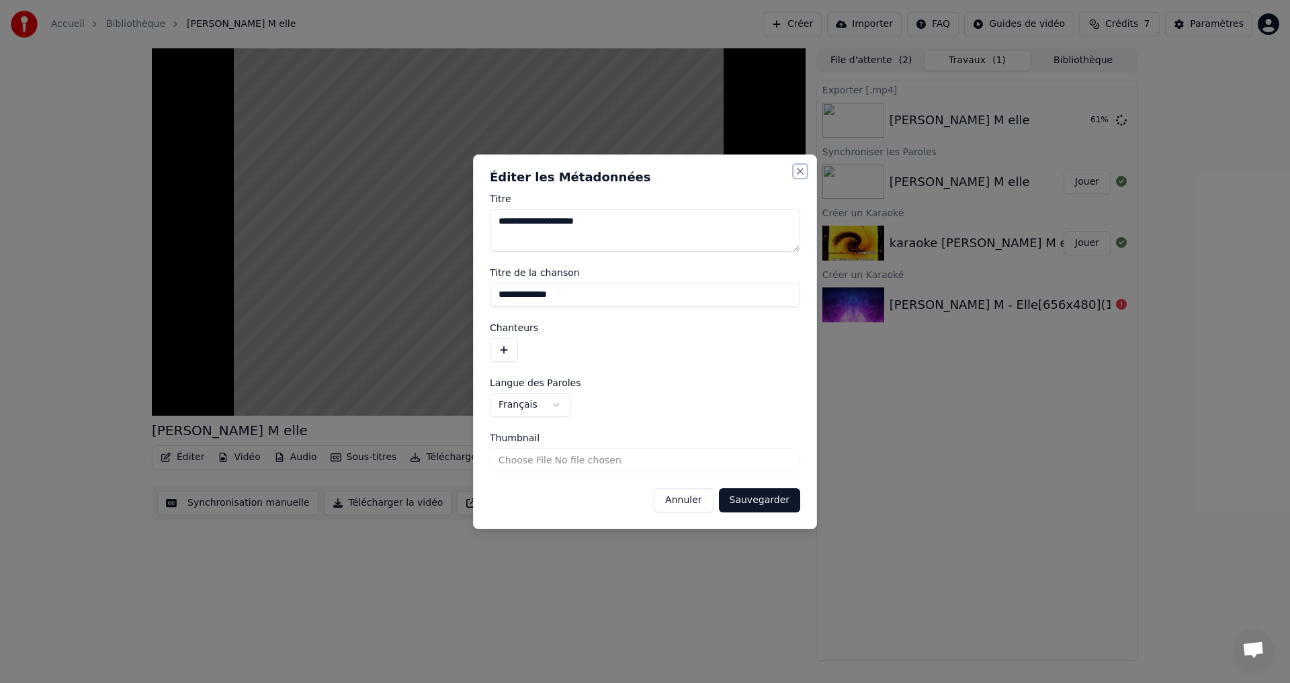
click at [803, 169] on button "Close" at bounding box center [800, 171] width 11 height 11
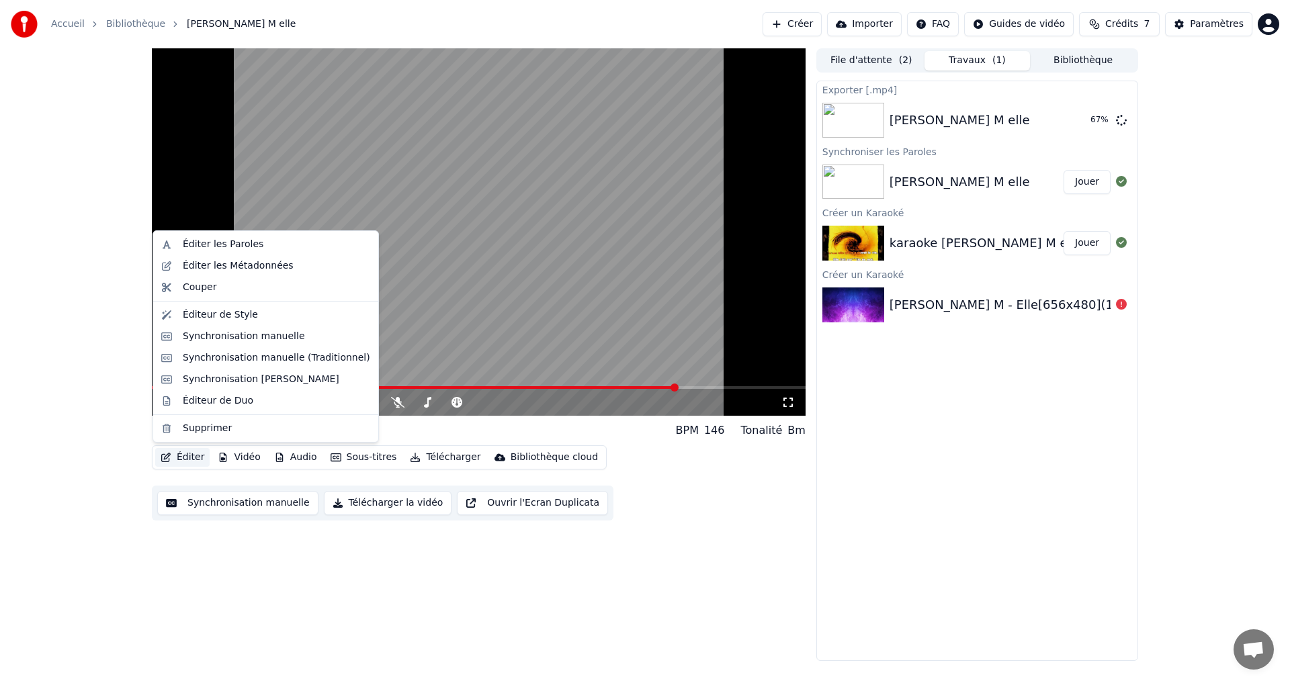
click at [186, 454] on button "Éditer" at bounding box center [182, 457] width 54 height 19
click at [239, 335] on div "Synchronisation manuelle" at bounding box center [244, 336] width 122 height 13
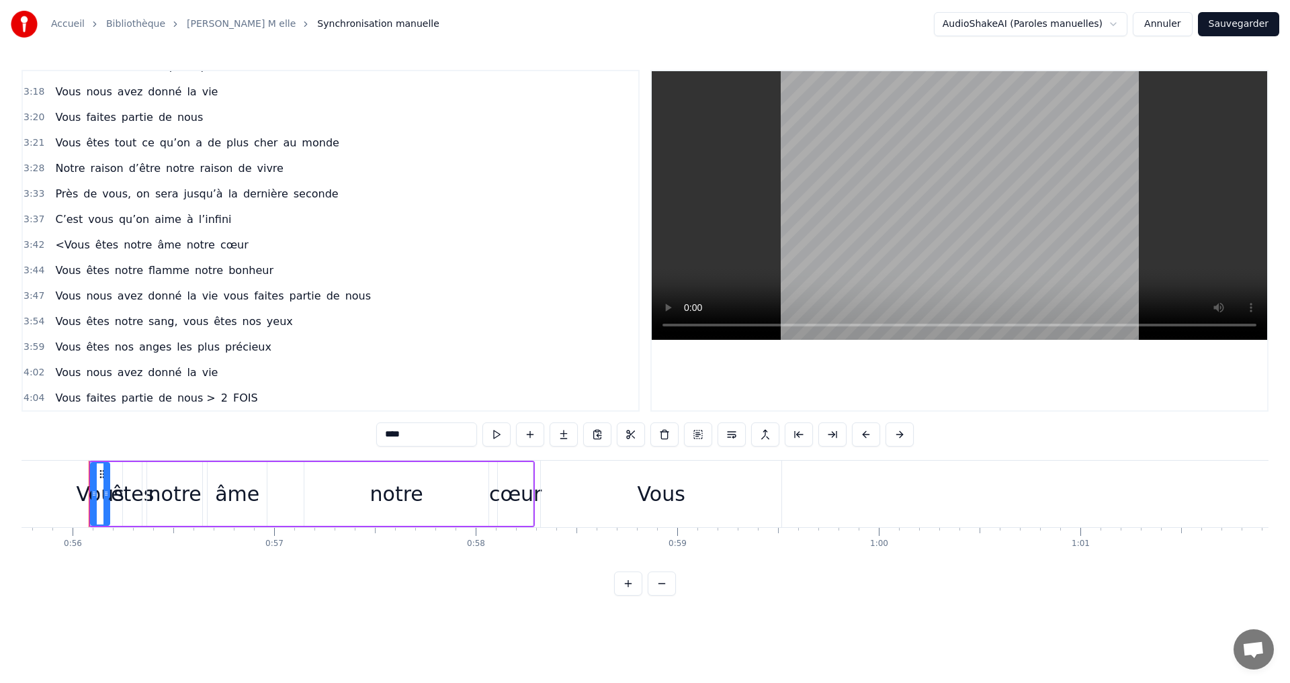
scroll to position [401, 0]
click at [208, 393] on div "Vous faites partie de nous > 2 FOIS" at bounding box center [156, 398] width 213 height 24
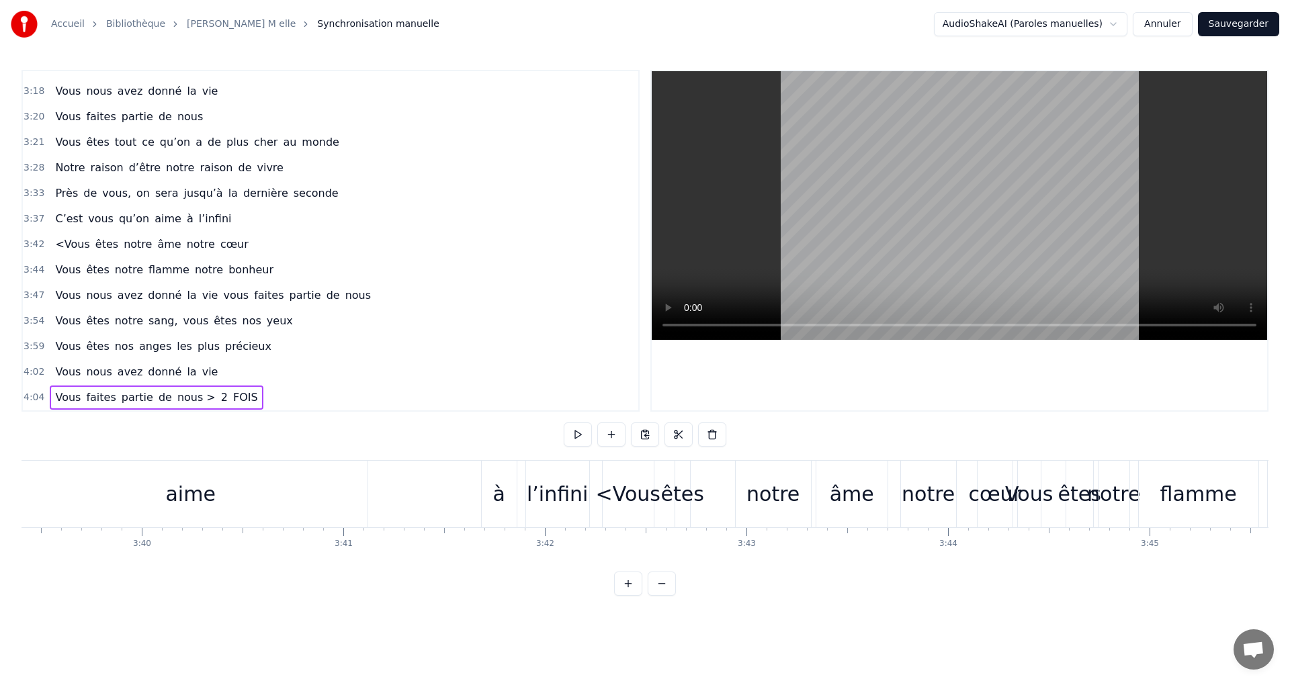
scroll to position [0, 49207]
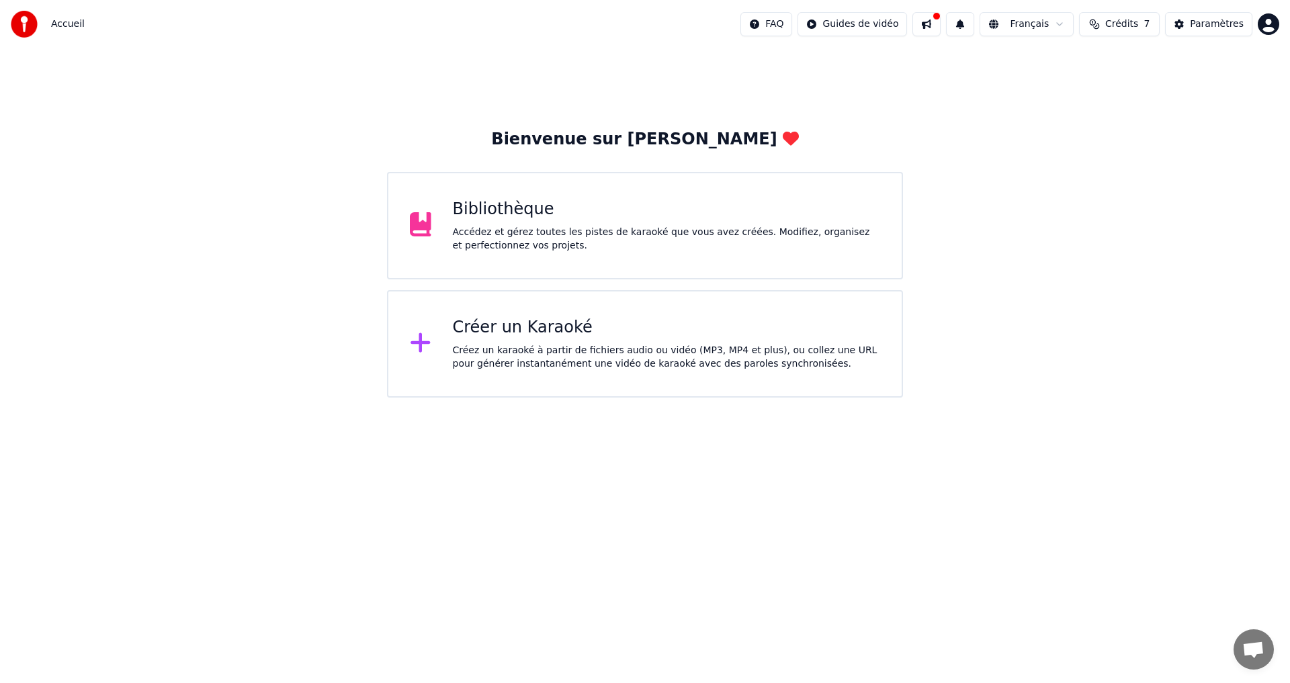
click at [496, 222] on div "Bibliothèque Accédez et gérez toutes les pistes de karaoké que vous avez créées…" at bounding box center [667, 226] width 428 height 54
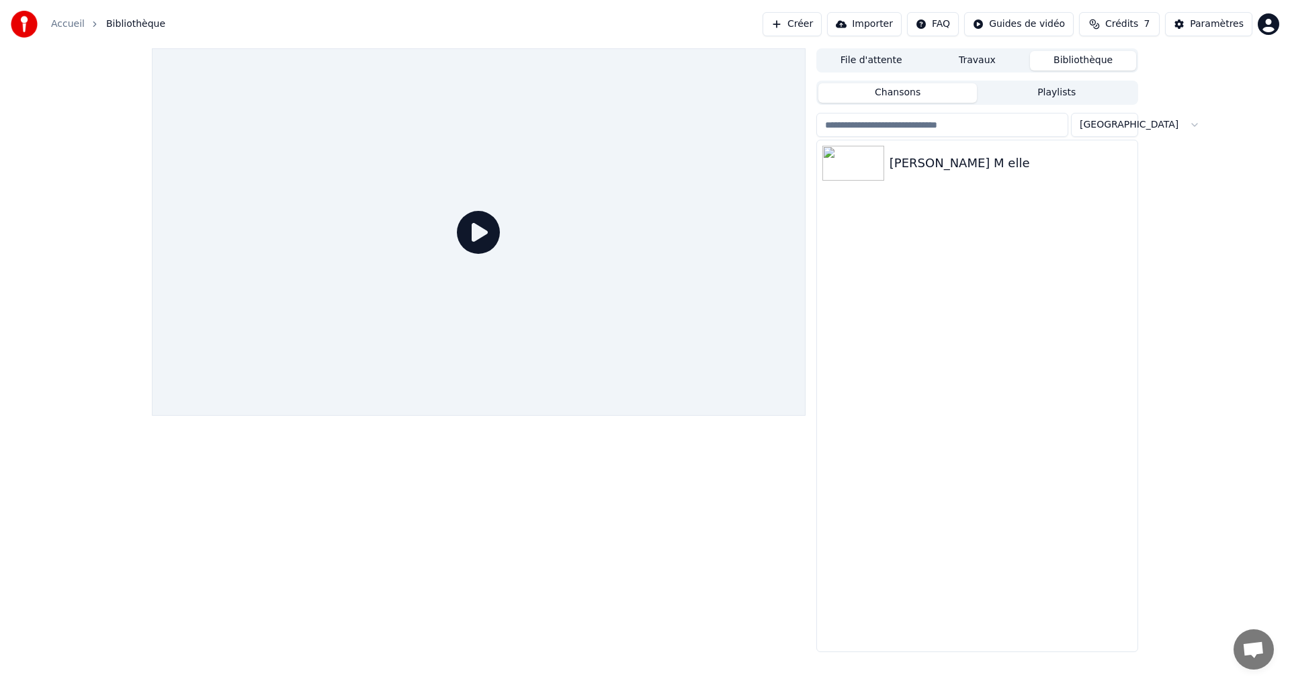
click at [480, 236] on icon at bounding box center [478, 232] width 43 height 43
click at [883, 165] on img at bounding box center [853, 163] width 62 height 35
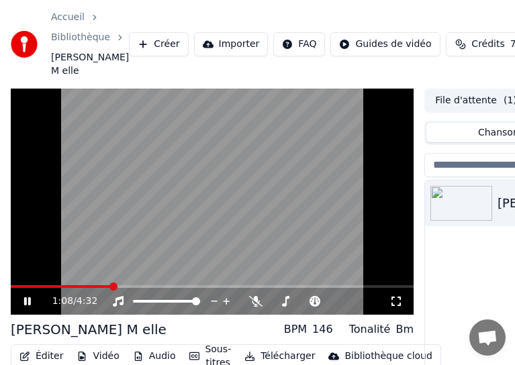
click at [234, 245] on video at bounding box center [212, 202] width 403 height 227
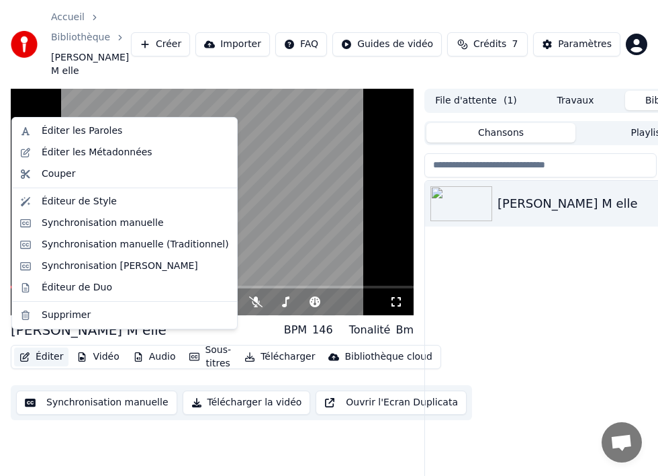
click at [52, 347] on button "Éditer" at bounding box center [41, 356] width 54 height 19
click at [51, 136] on div "Éditer les Paroles" at bounding box center [82, 130] width 81 height 13
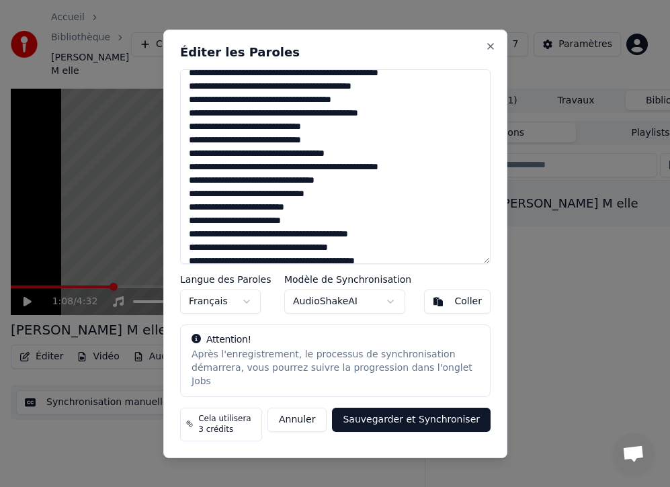
scroll to position [220, 0]
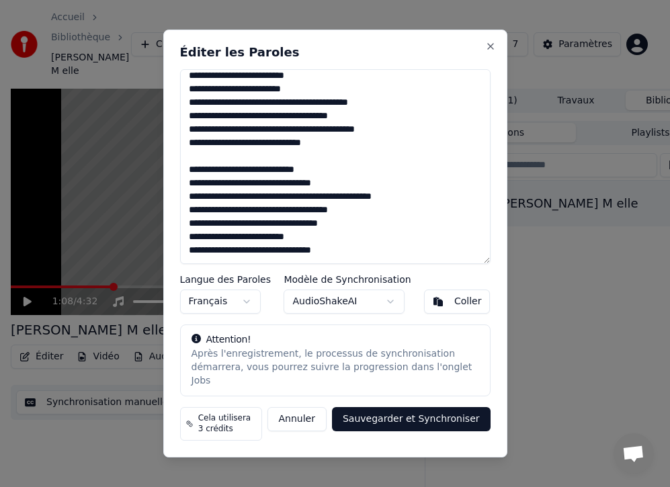
drag, startPoint x: 186, startPoint y: 91, endPoint x: 457, endPoint y: 277, distance: 328.5
click at [457, 277] on div "Éditer les Paroles Langue des Paroles Français Modèle de Synchronisation AudioS…" at bounding box center [335, 244] width 344 height 429
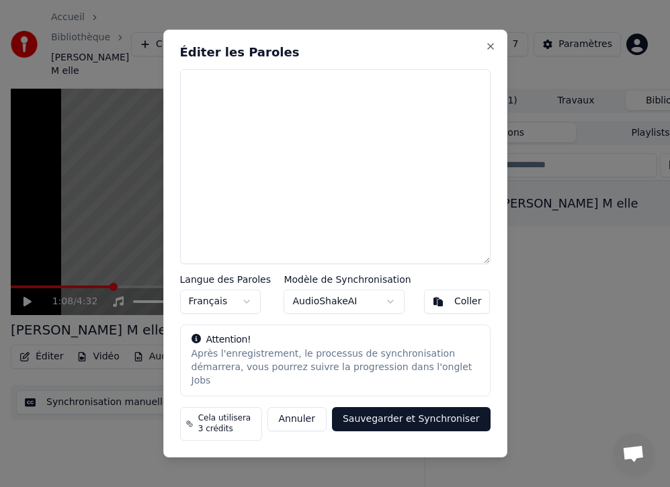
scroll to position [0, 0]
click at [277, 103] on textarea at bounding box center [335, 166] width 310 height 195
paste textarea "**********"
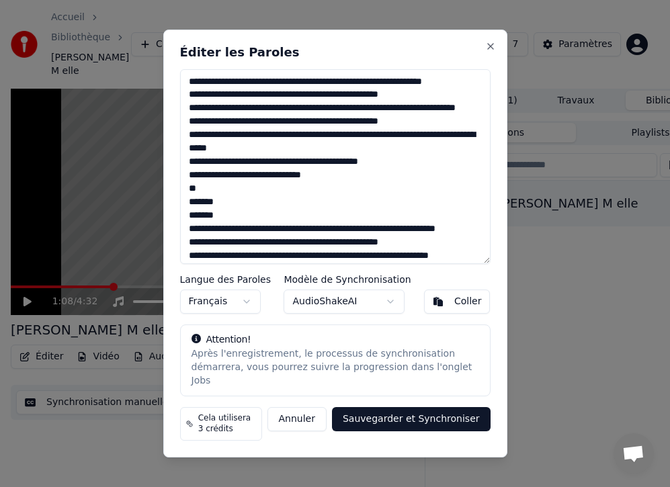
scroll to position [335, 0]
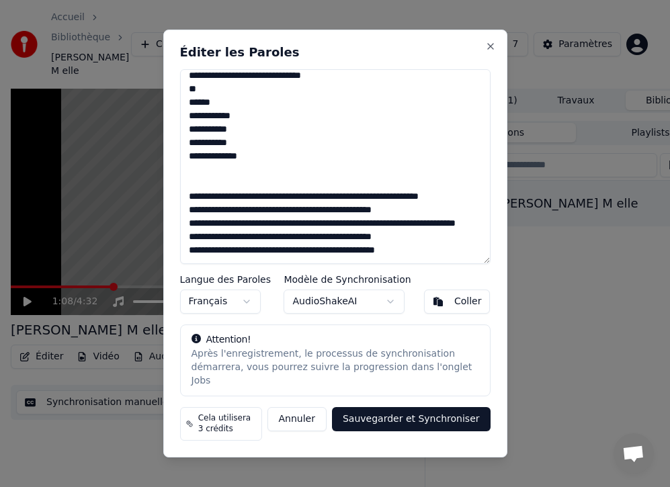
click at [447, 304] on button "Coller" at bounding box center [457, 302] width 66 height 24
click at [431, 414] on button "Sauvegarder et Synchroniser" at bounding box center [411, 419] width 159 height 24
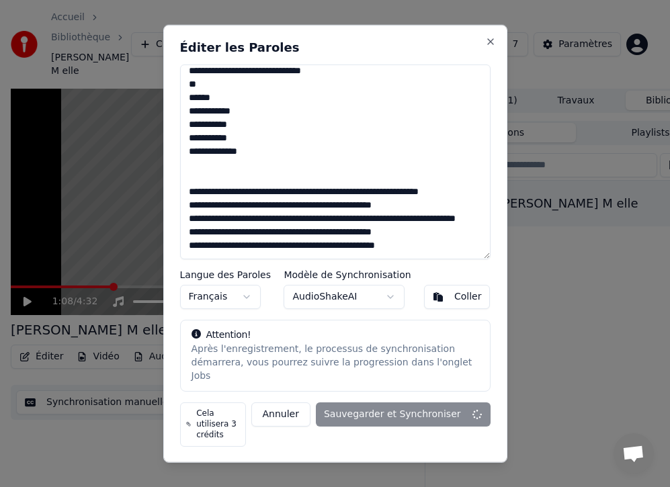
type textarea "**********"
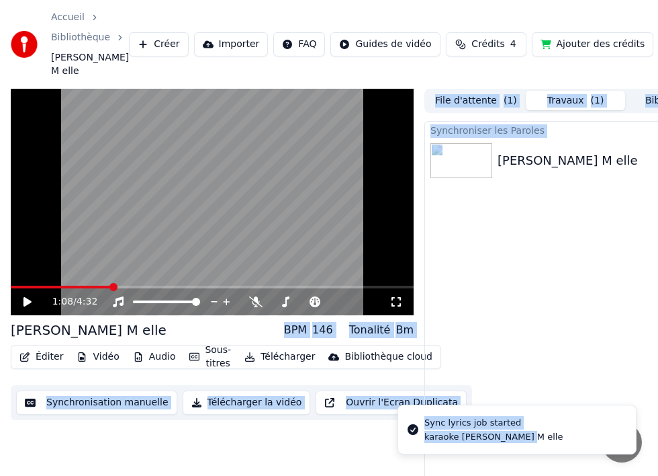
drag, startPoint x: 112, startPoint y: 274, endPoint x: 41, endPoint y: 279, distance: 71.4
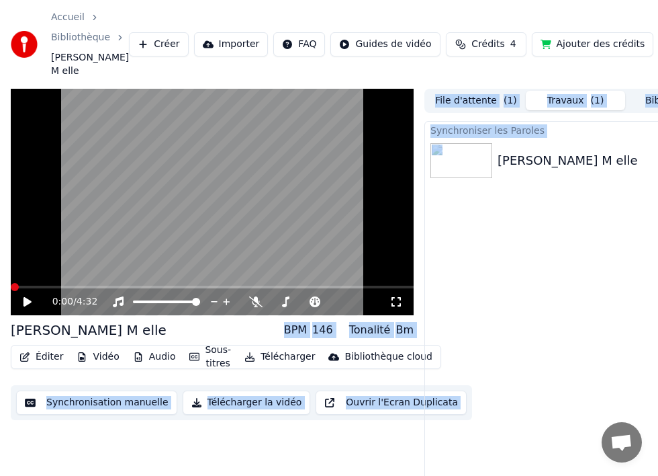
click at [11, 283] on span at bounding box center [15, 287] width 8 height 8
click at [28, 297] on icon at bounding box center [28, 301] width 8 height 9
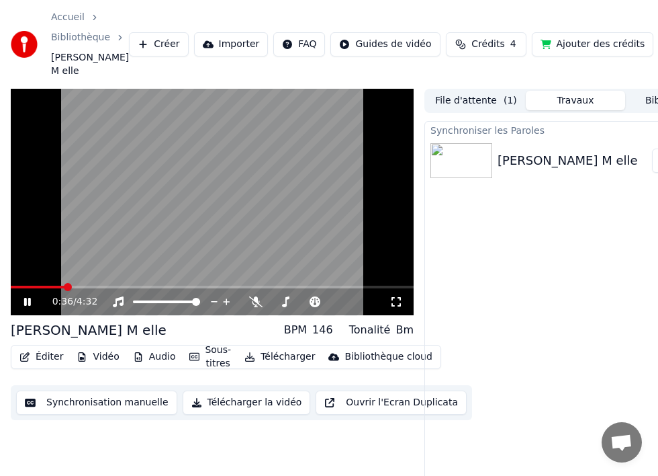
click at [27, 296] on icon at bounding box center [36, 301] width 31 height 11
click at [124, 390] on button "Synchronisation manuelle" at bounding box center [96, 402] width 161 height 24
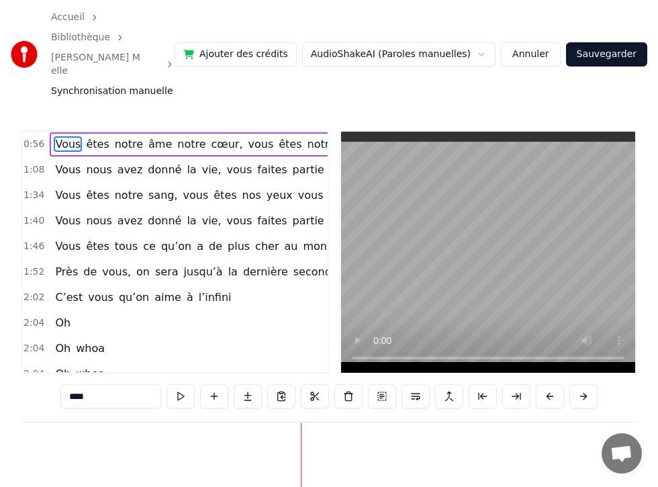
scroll to position [0, 6482]
click at [33, 138] on span "0:56" at bounding box center [34, 144] width 21 height 13
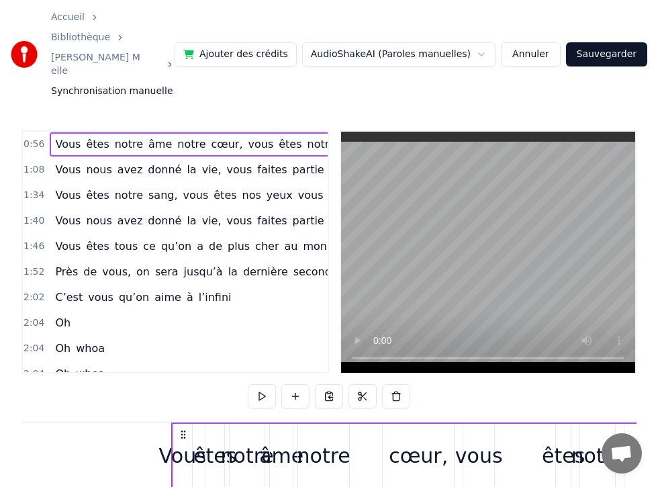
scroll to position [0, 11234]
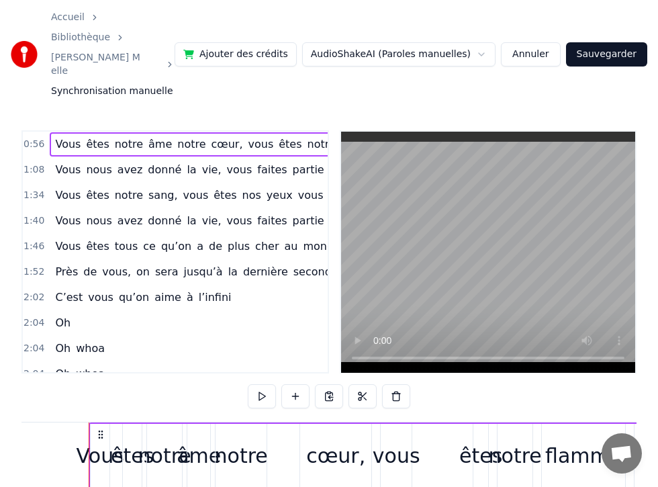
drag, startPoint x: 356, startPoint y: 453, endPoint x: 237, endPoint y: 451, distance: 118.9
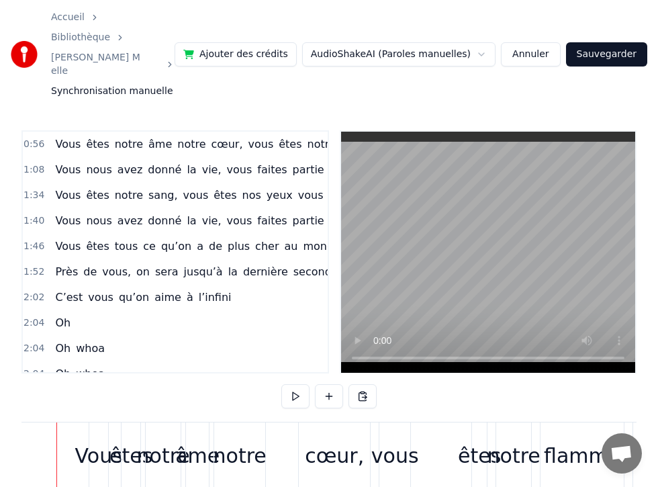
scroll to position [0, 11202]
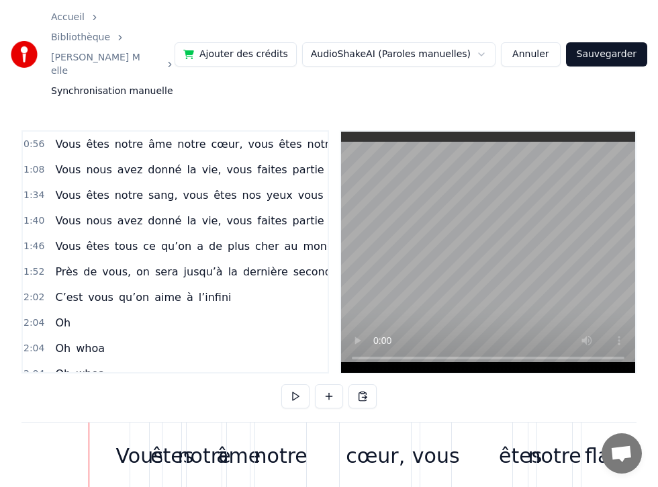
drag, startPoint x: 87, startPoint y: 417, endPoint x: 24, endPoint y: 418, distance: 62.5
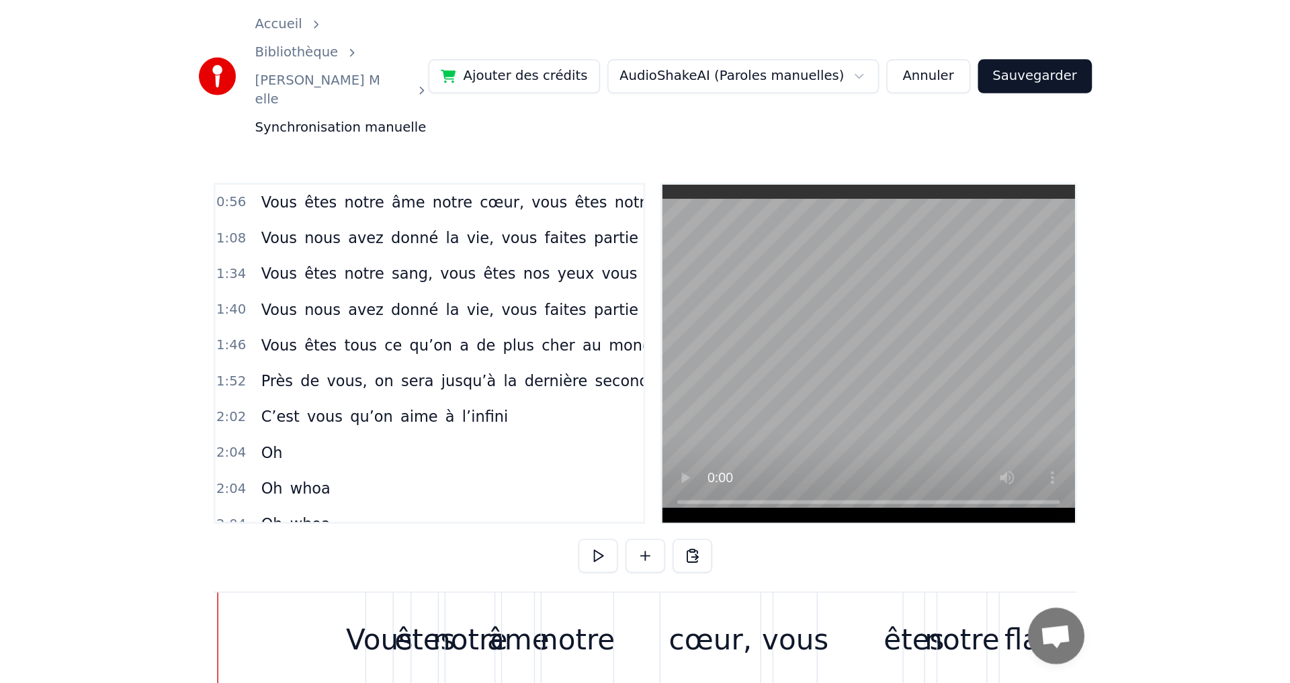
scroll to position [0, 11128]
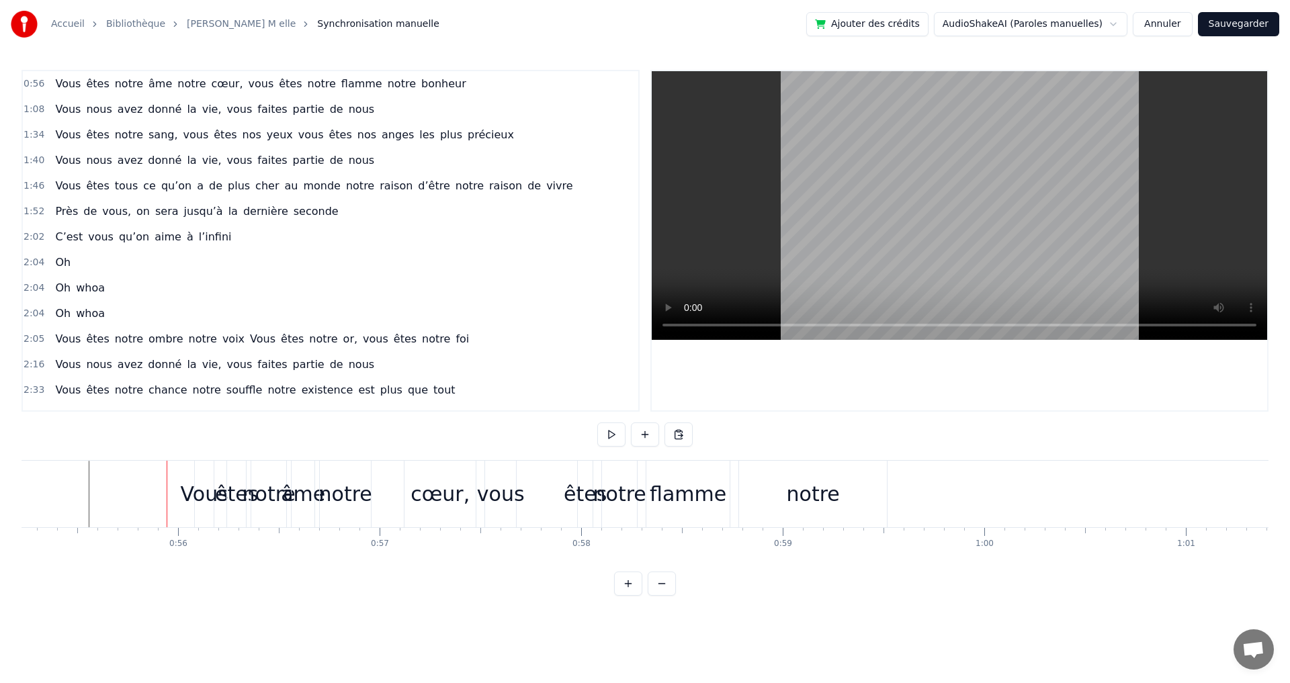
drag, startPoint x: 207, startPoint y: 409, endPoint x: 379, endPoint y: 488, distance: 189.3
drag, startPoint x: 380, startPoint y: 494, endPoint x: 396, endPoint y: 487, distance: 17.1
click at [611, 433] on button at bounding box center [611, 435] width 28 height 24
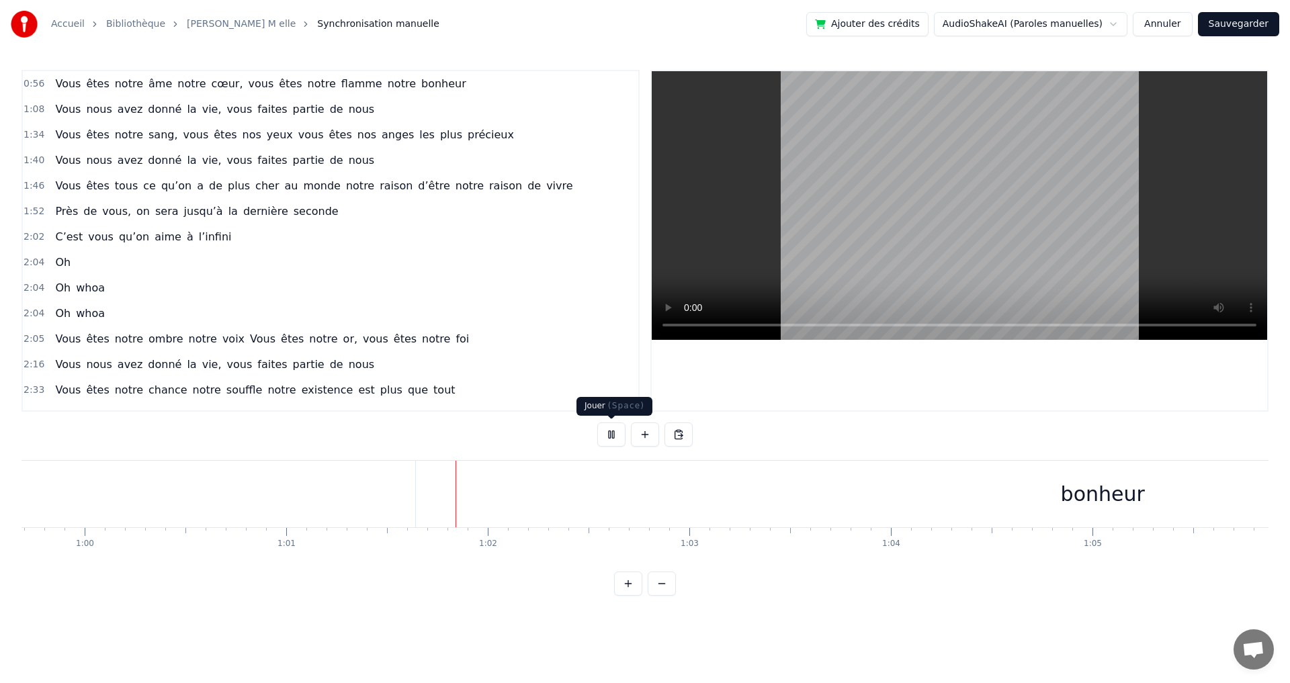
scroll to position [0, 12278]
click at [608, 437] on button at bounding box center [611, 435] width 28 height 24
click at [609, 436] on button at bounding box center [611, 435] width 28 height 24
click at [607, 434] on button at bounding box center [611, 435] width 28 height 24
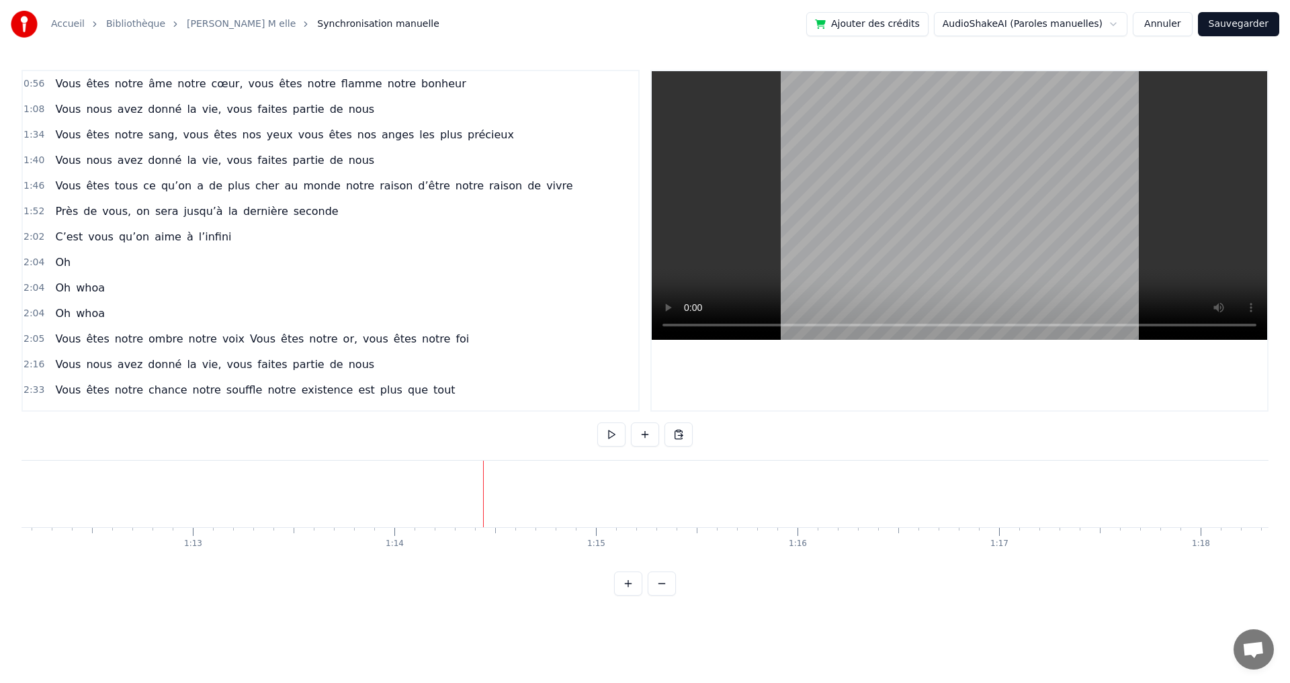
click at [114, 191] on span "tous" at bounding box center [127, 185] width 26 height 15
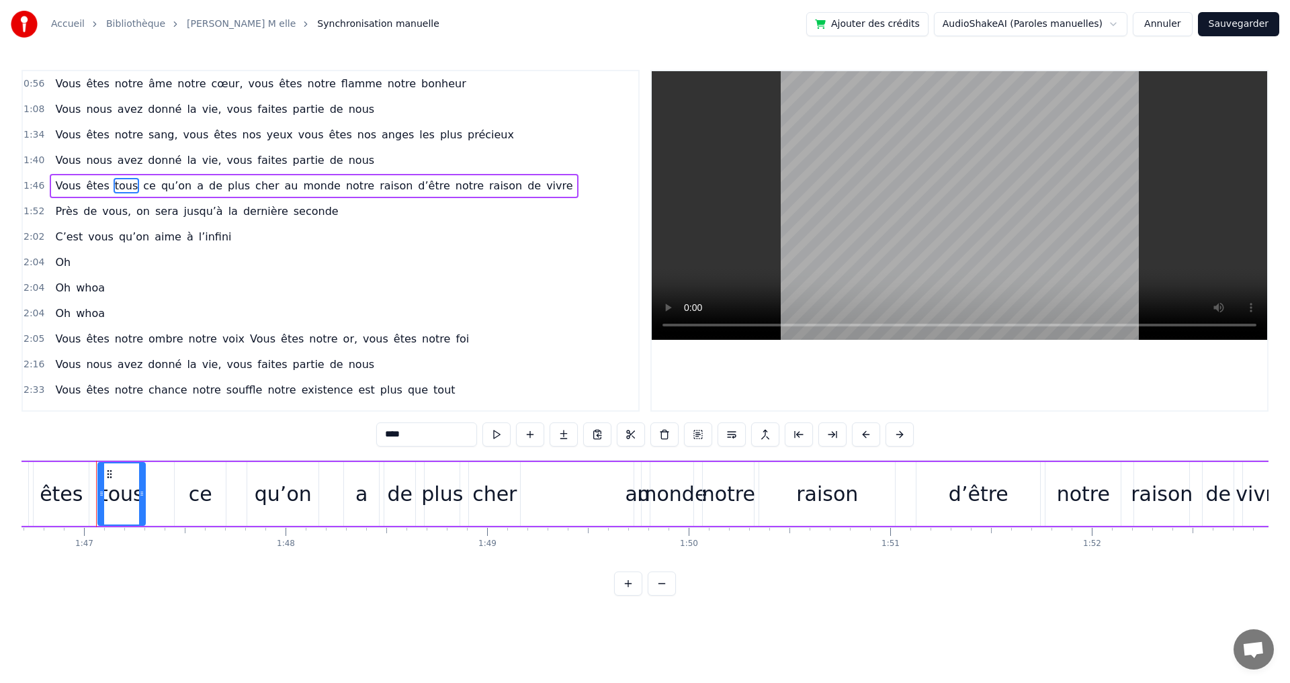
scroll to position [0, 21507]
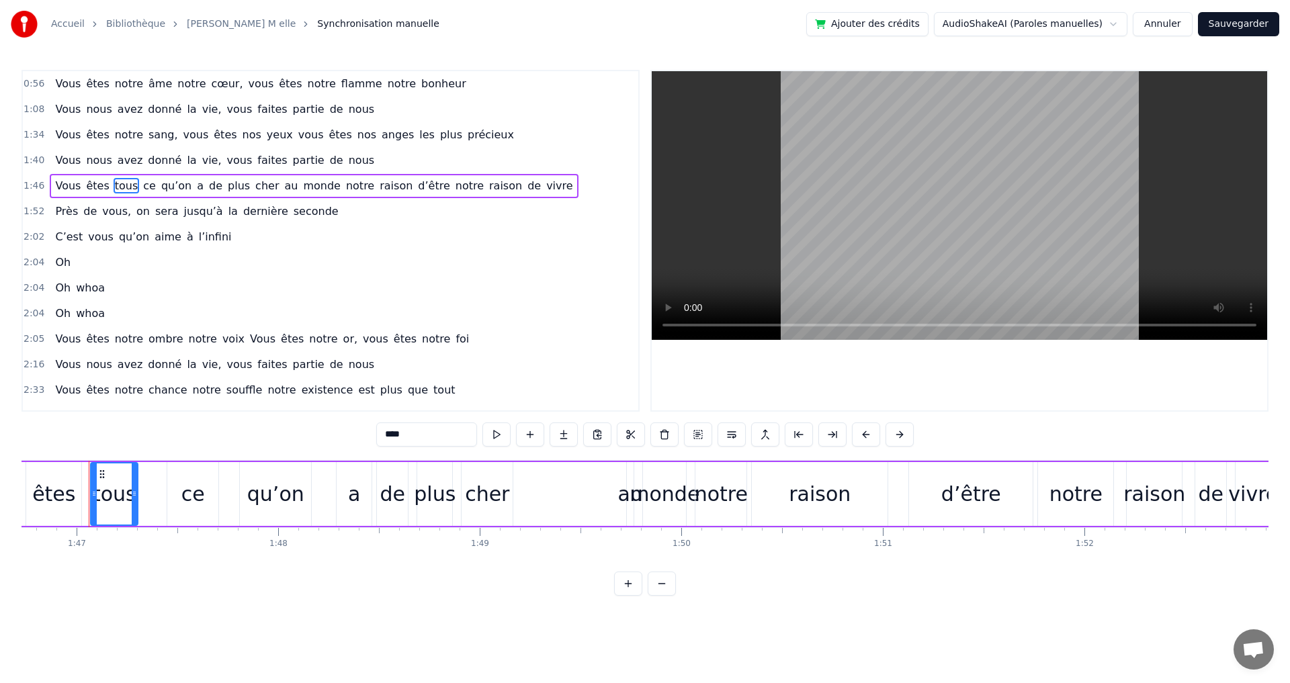
click at [103, 209] on span "vous," at bounding box center [117, 211] width 32 height 15
type input "*****"
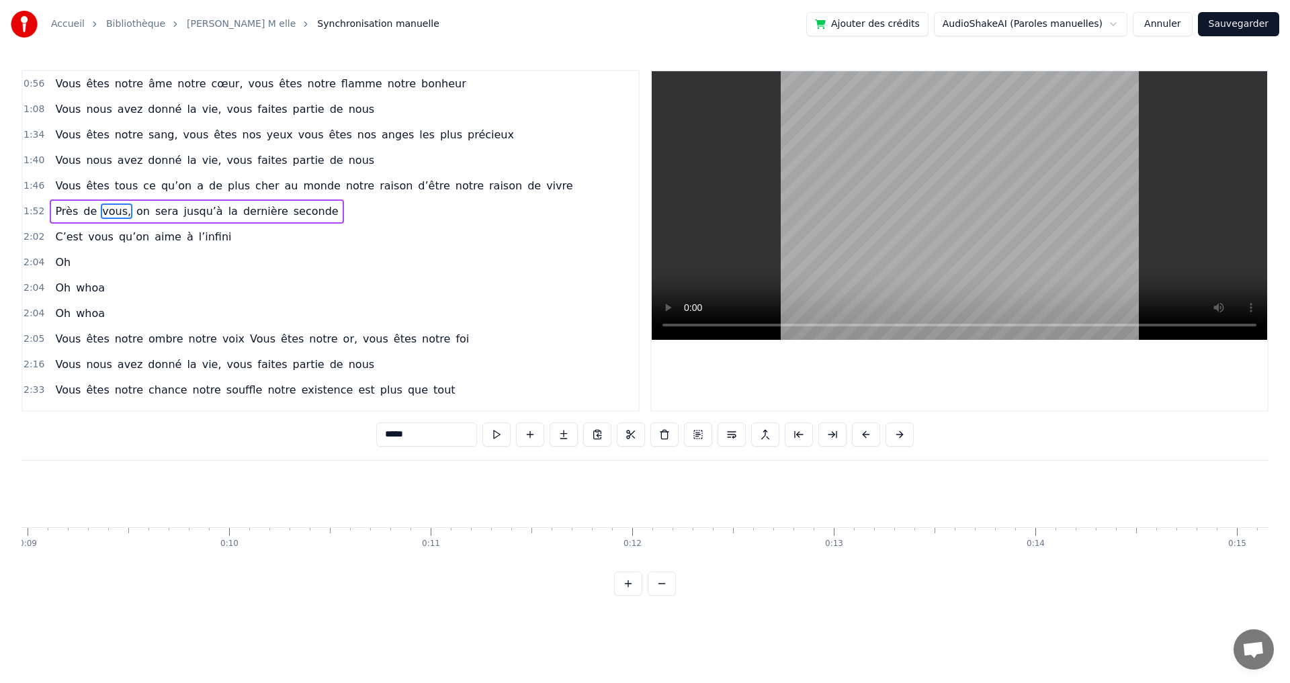
scroll to position [0, 0]
click at [34, 81] on span "0:56" at bounding box center [34, 83] width 21 height 13
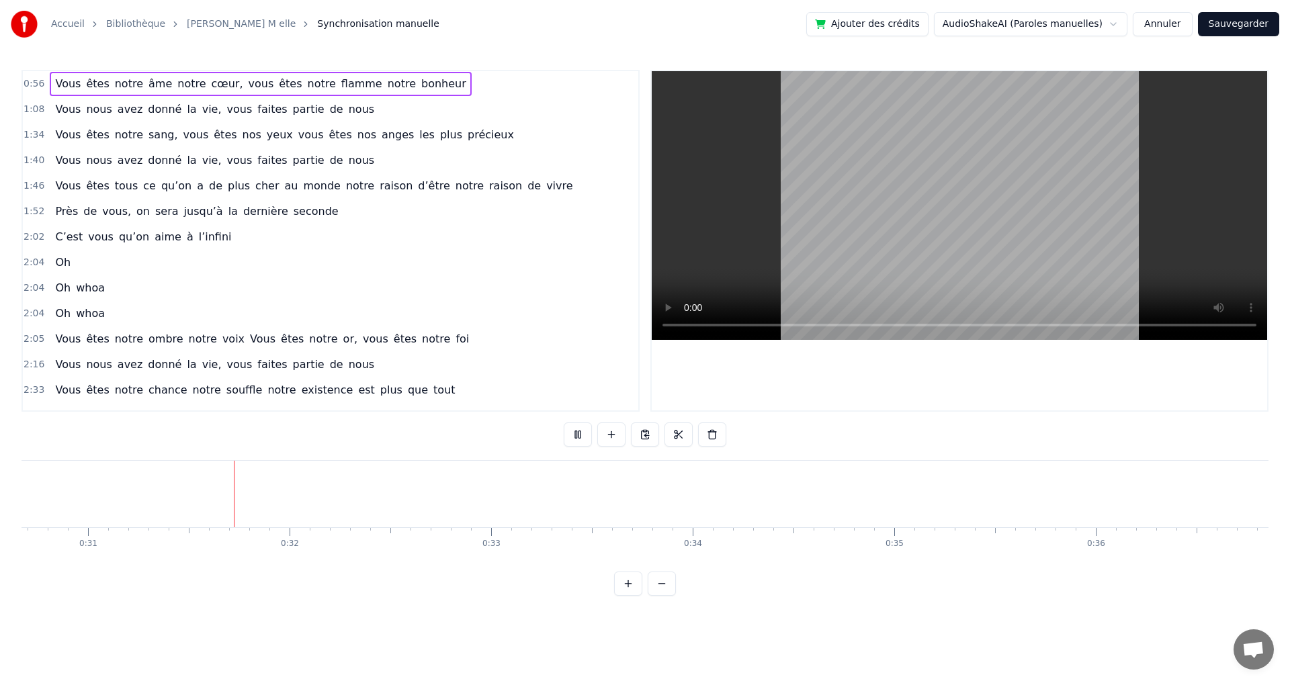
scroll to position [0, 6185]
drag, startPoint x: 58, startPoint y: 82, endPoint x: 267, endPoint y: 492, distance: 460.2
click at [263, 487] on div "0:56 Vous êtes notre âme notre cœur, vous êtes notre flamme notre bonheur 1:08 …" at bounding box center [644, 333] width 1247 height 526
drag, startPoint x: 30, startPoint y: 80, endPoint x: 271, endPoint y: 498, distance: 482.4
click at [271, 498] on div "0:56 Vous êtes notre âme notre cœur, vous êtes notre flamme notre bonheur 1:08 …" at bounding box center [644, 333] width 1247 height 526
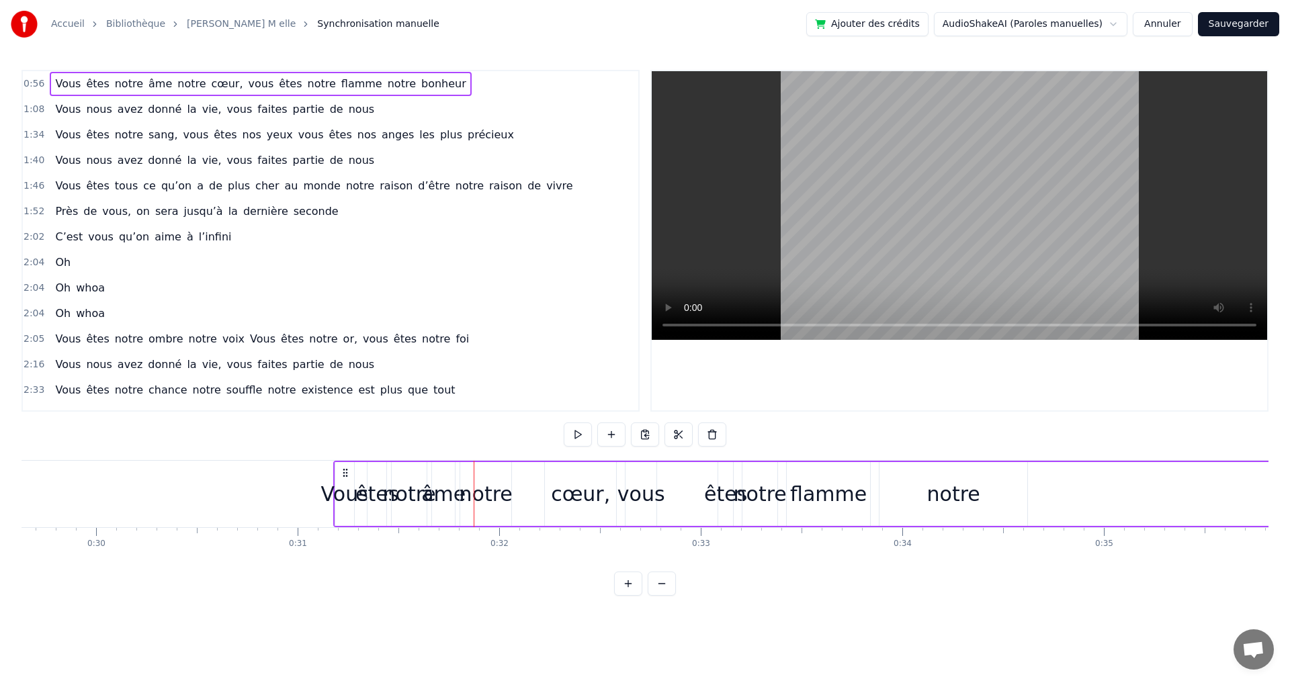
scroll to position [0, 5968]
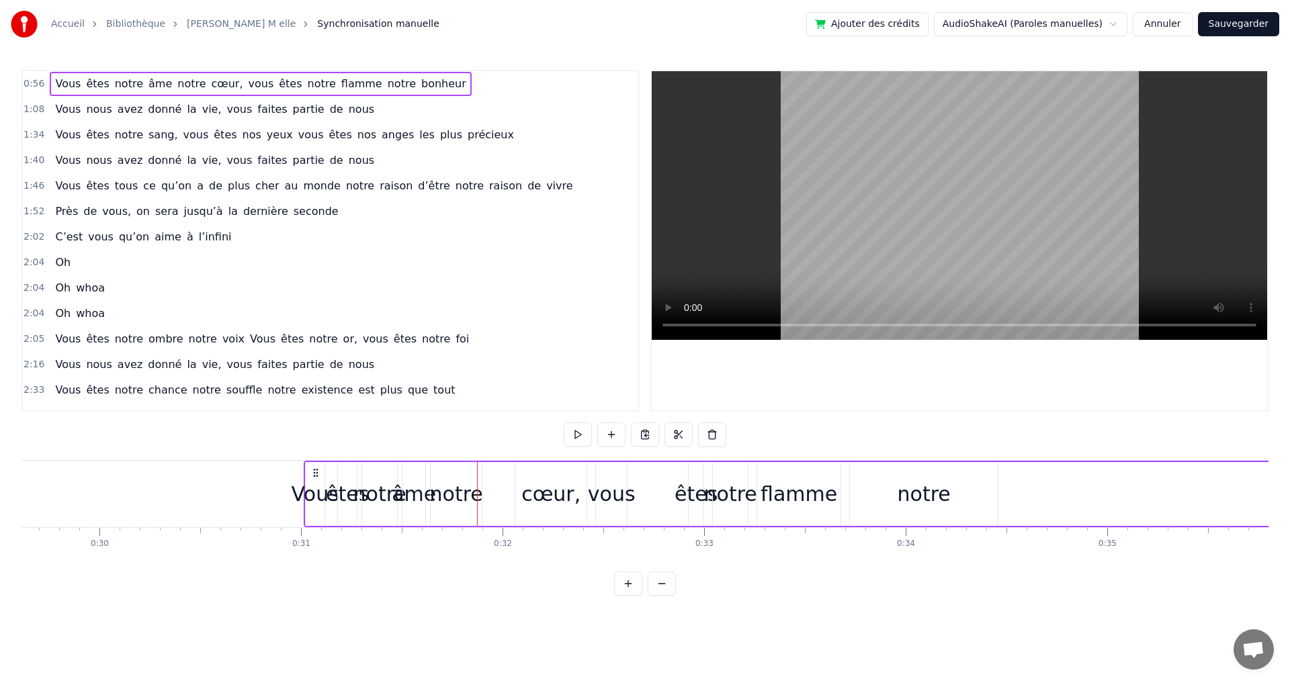
drag, startPoint x: 428, startPoint y: 474, endPoint x: 316, endPoint y: 525, distance: 123.5
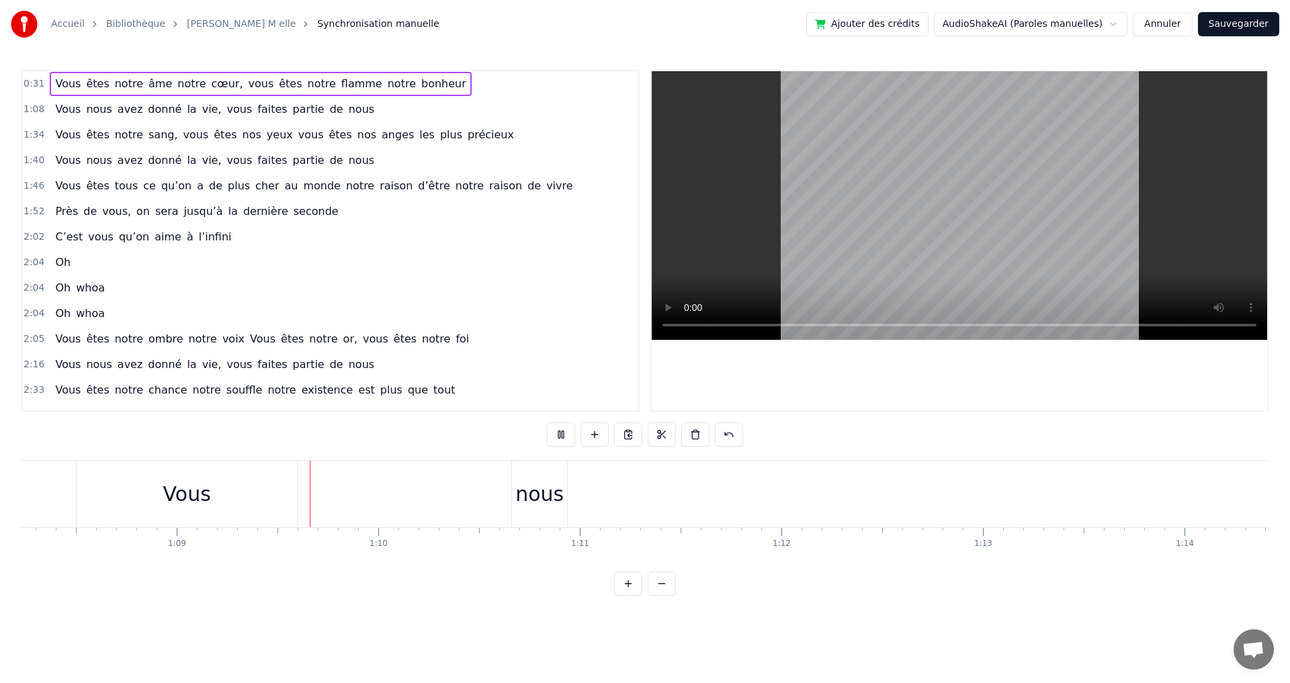
scroll to position [0, 13836]
click at [901, 244] on video at bounding box center [959, 205] width 615 height 269
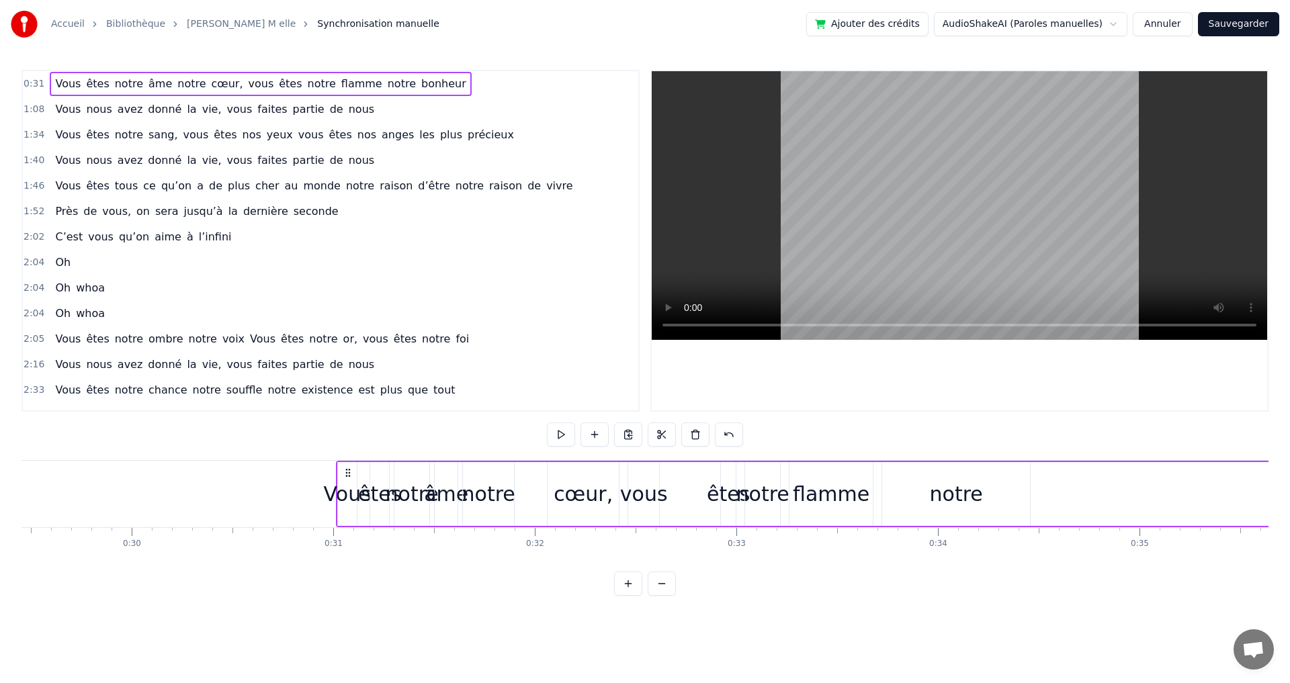
scroll to position [0, 5965]
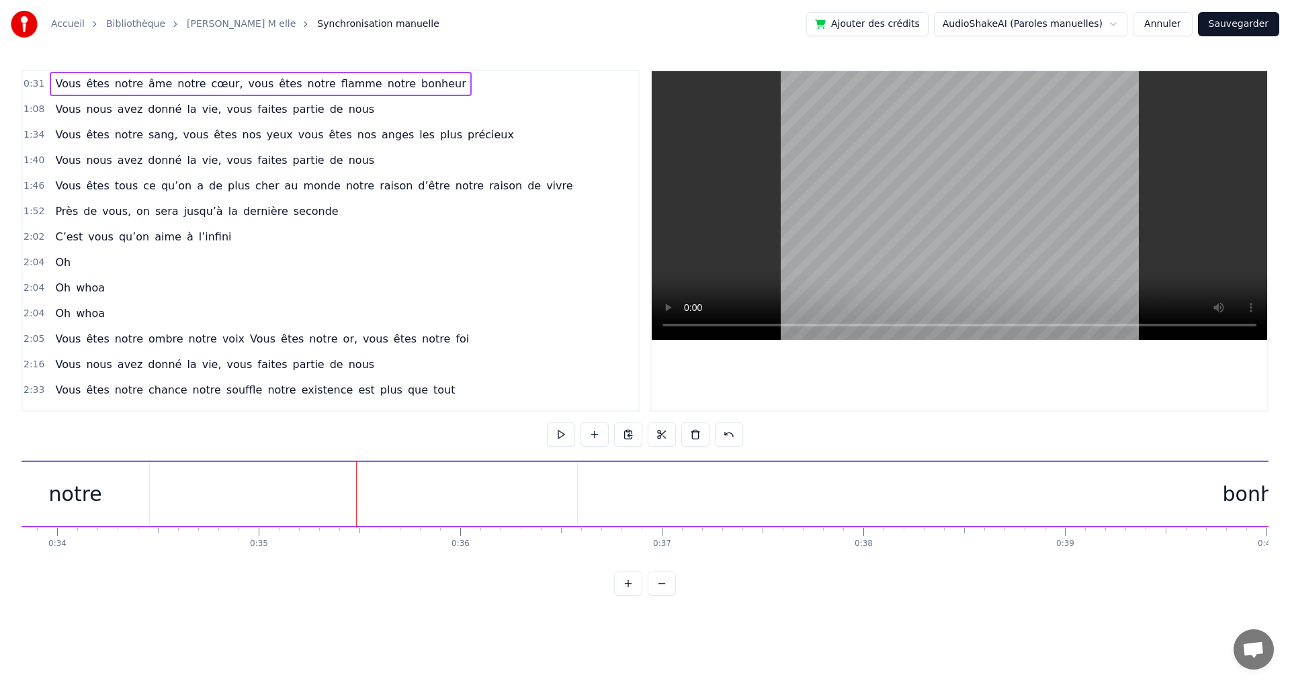
scroll to position [0, 7083]
click at [667, 596] on button at bounding box center [662, 584] width 28 height 24
click at [664, 596] on button at bounding box center [662, 584] width 28 height 24
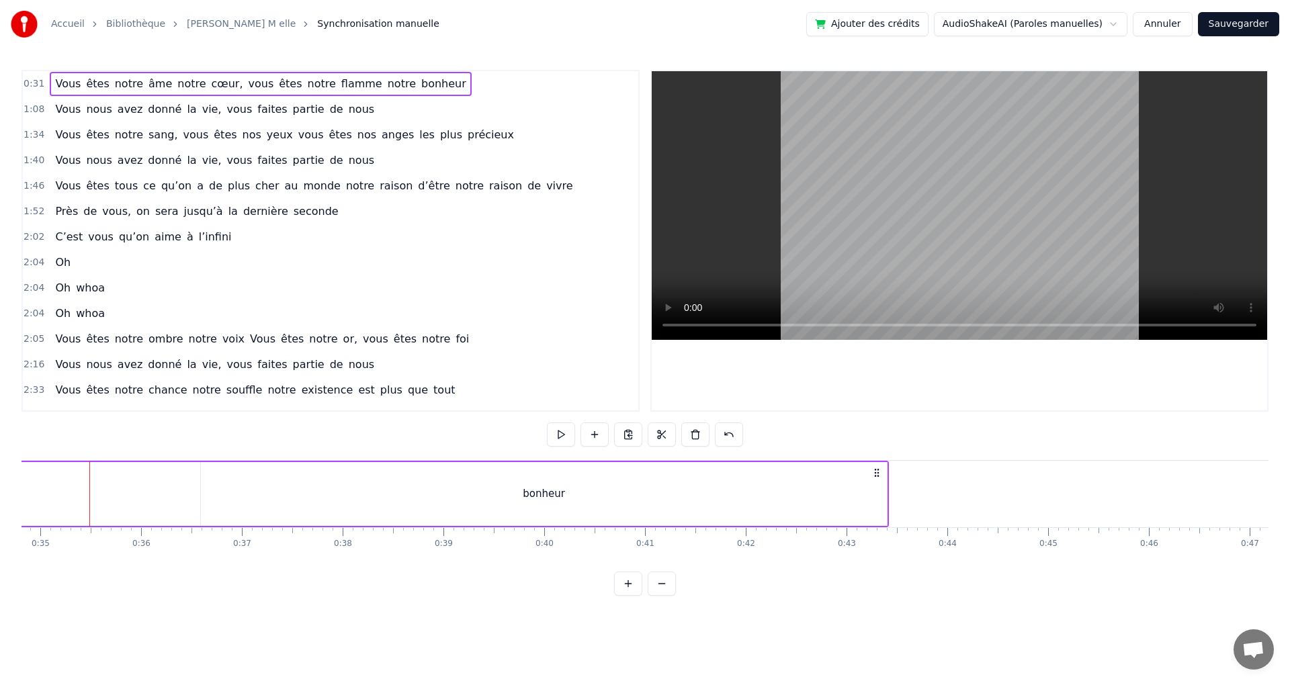
click at [664, 596] on button at bounding box center [662, 584] width 28 height 24
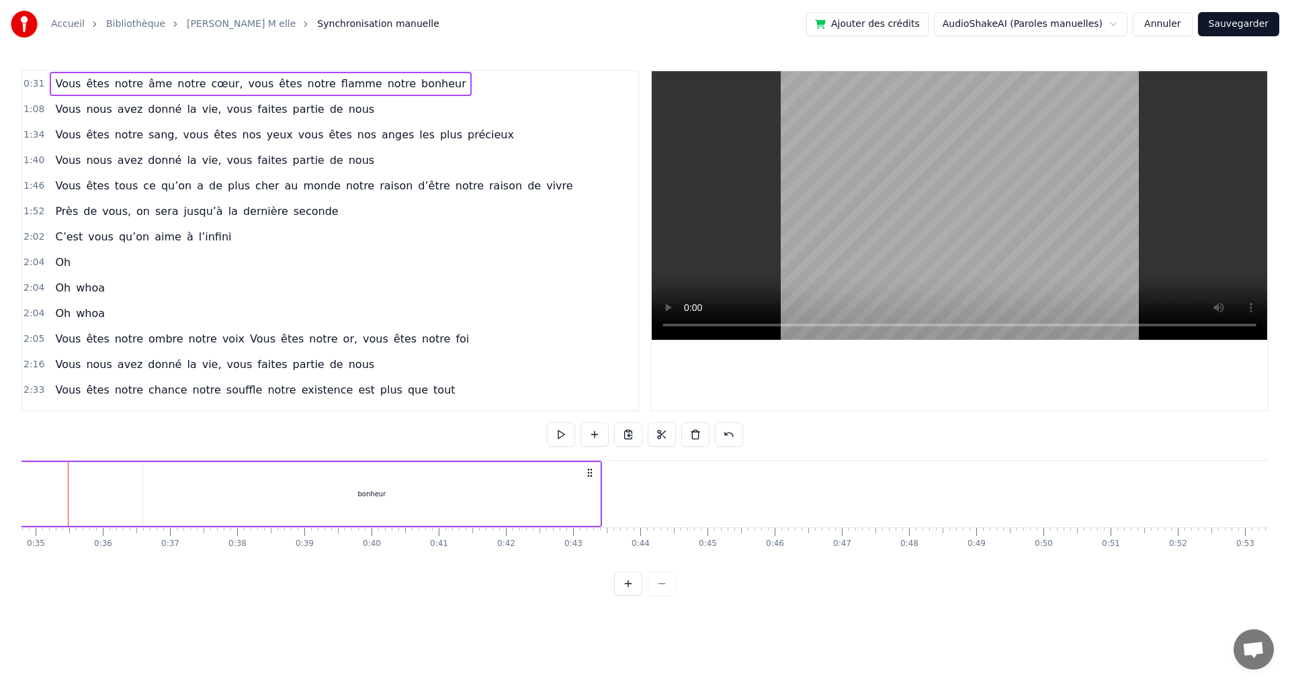
scroll to position [0, 2316]
click at [625, 593] on button at bounding box center [628, 584] width 28 height 24
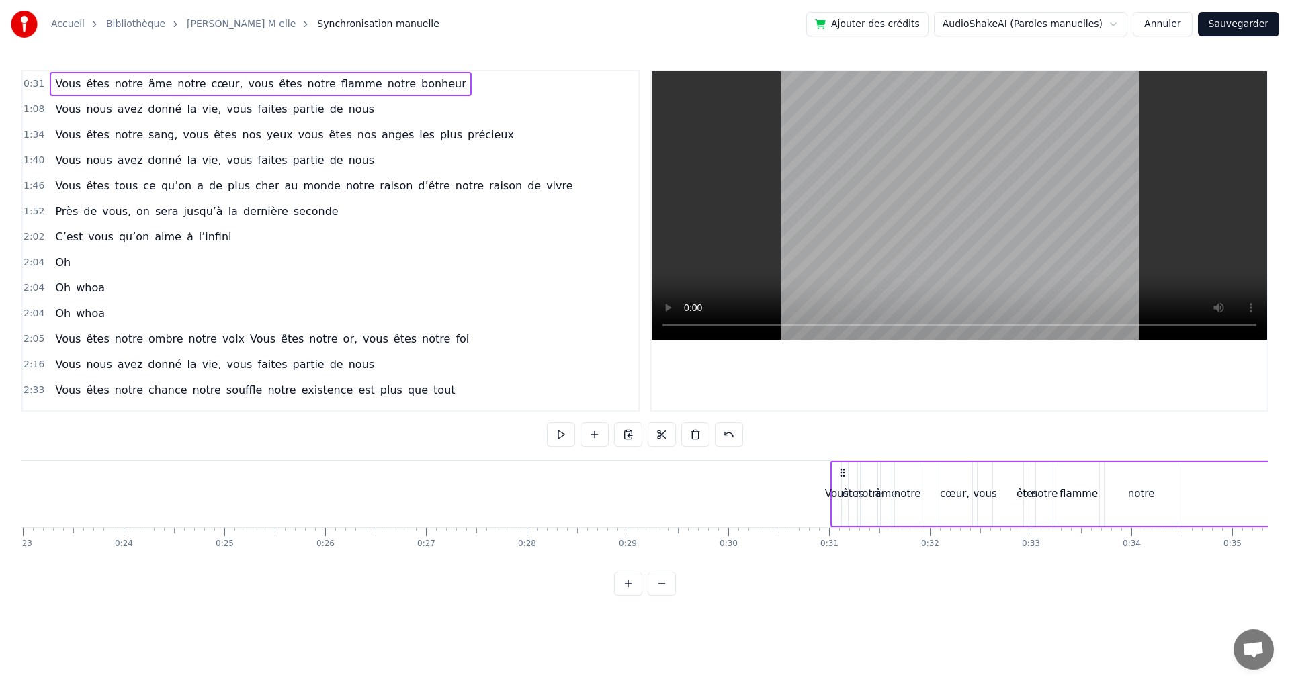
click at [625, 593] on button at bounding box center [628, 584] width 28 height 24
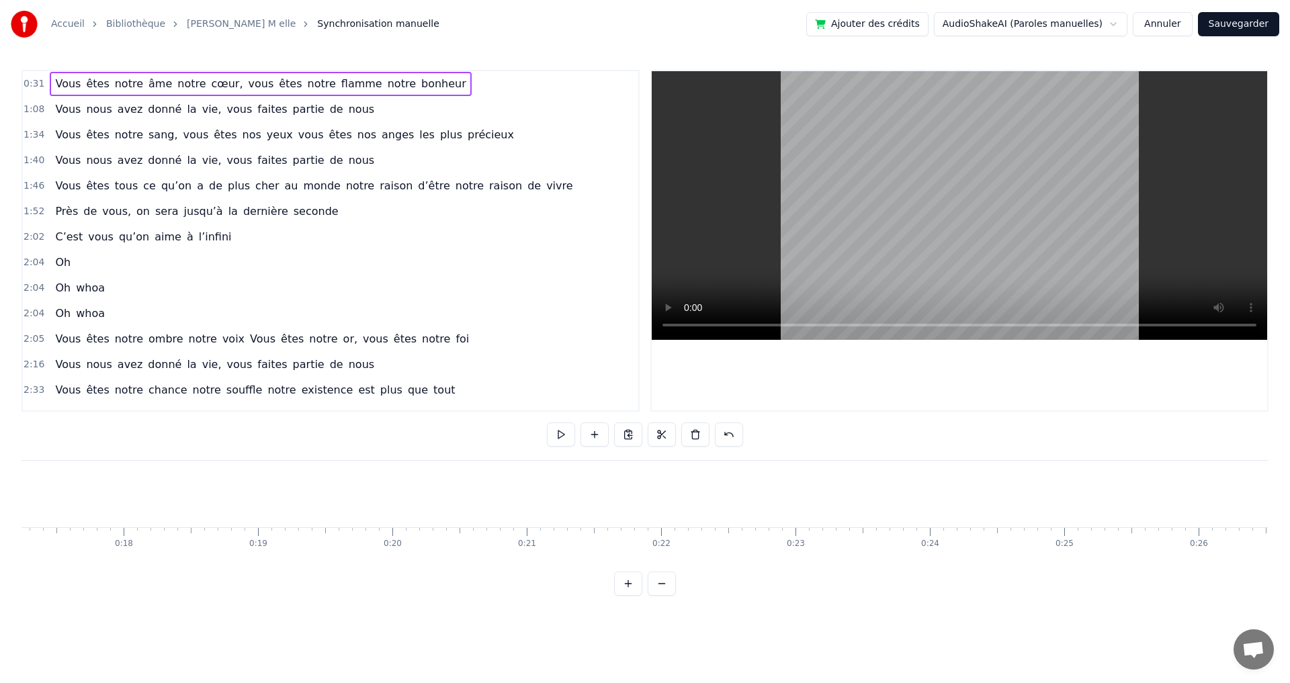
click at [625, 593] on button at bounding box center [628, 584] width 28 height 24
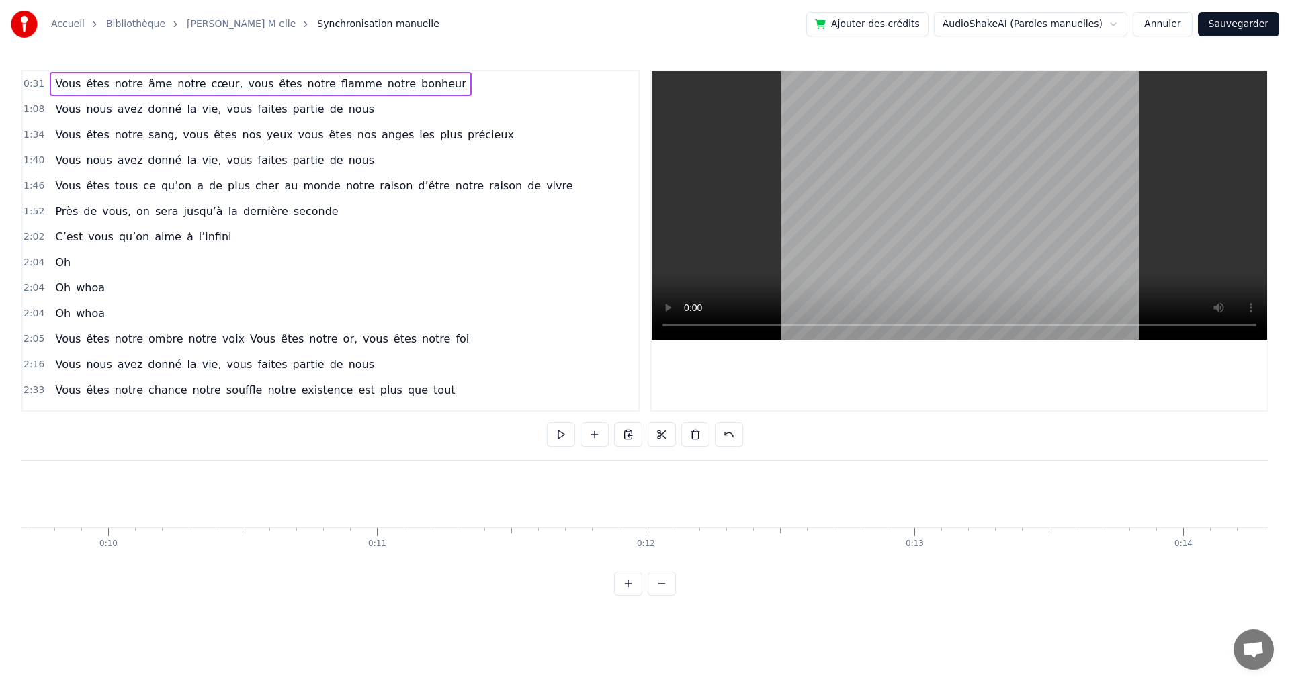
click at [625, 594] on button at bounding box center [628, 584] width 28 height 24
click at [627, 593] on button at bounding box center [628, 584] width 28 height 24
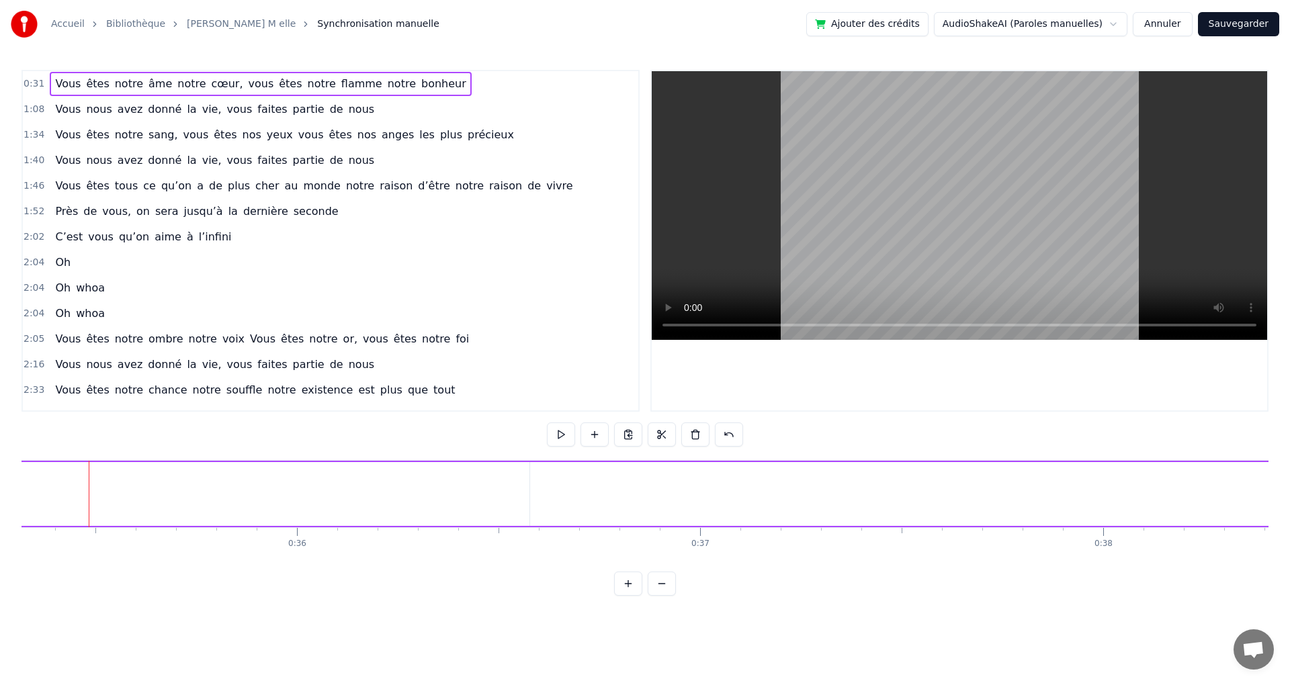
click at [658, 589] on button at bounding box center [662, 584] width 28 height 24
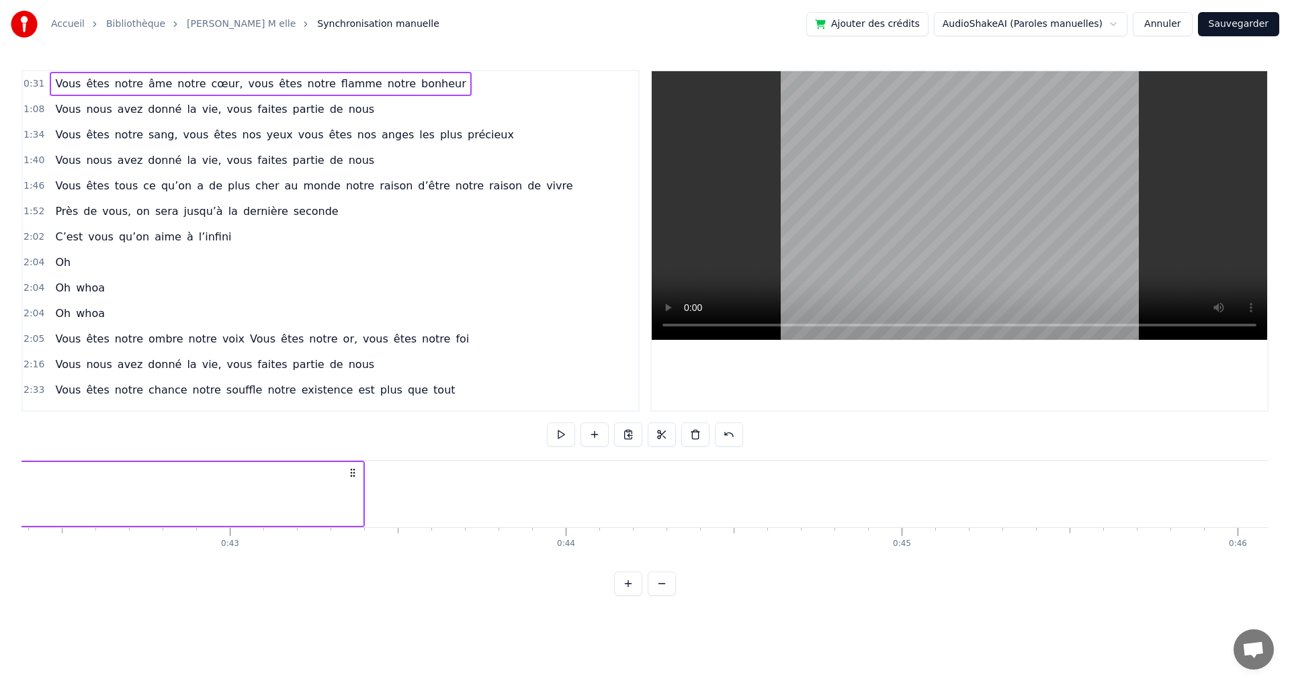
click at [658, 589] on button at bounding box center [662, 584] width 28 height 24
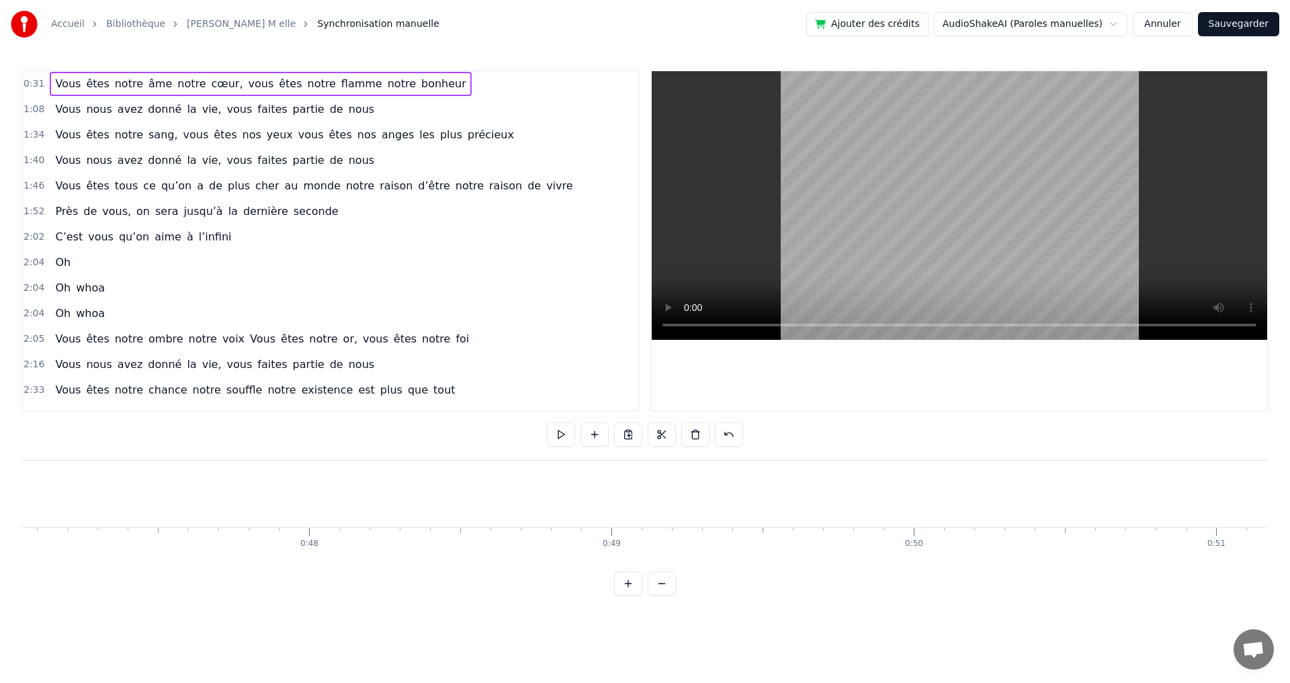
click at [658, 589] on button at bounding box center [662, 584] width 28 height 24
click at [658, 590] on button at bounding box center [662, 584] width 28 height 24
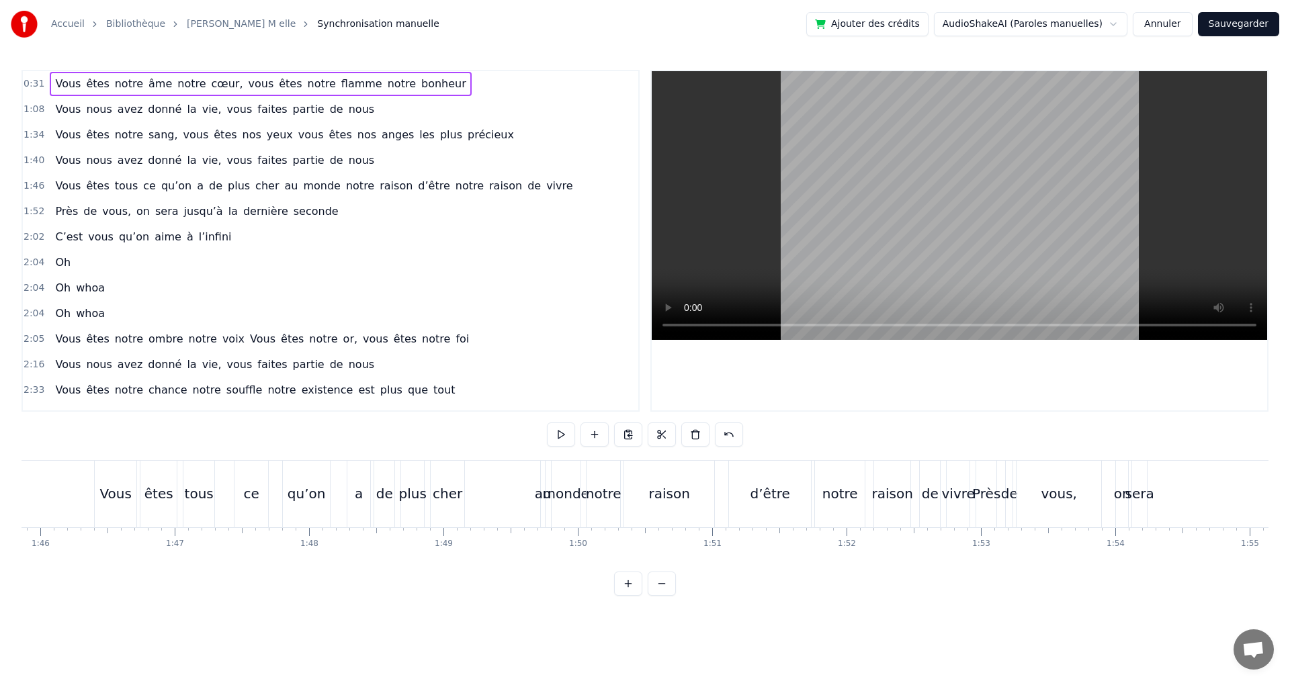
click at [658, 590] on button at bounding box center [662, 584] width 28 height 24
click at [658, 589] on div at bounding box center [645, 584] width 62 height 24
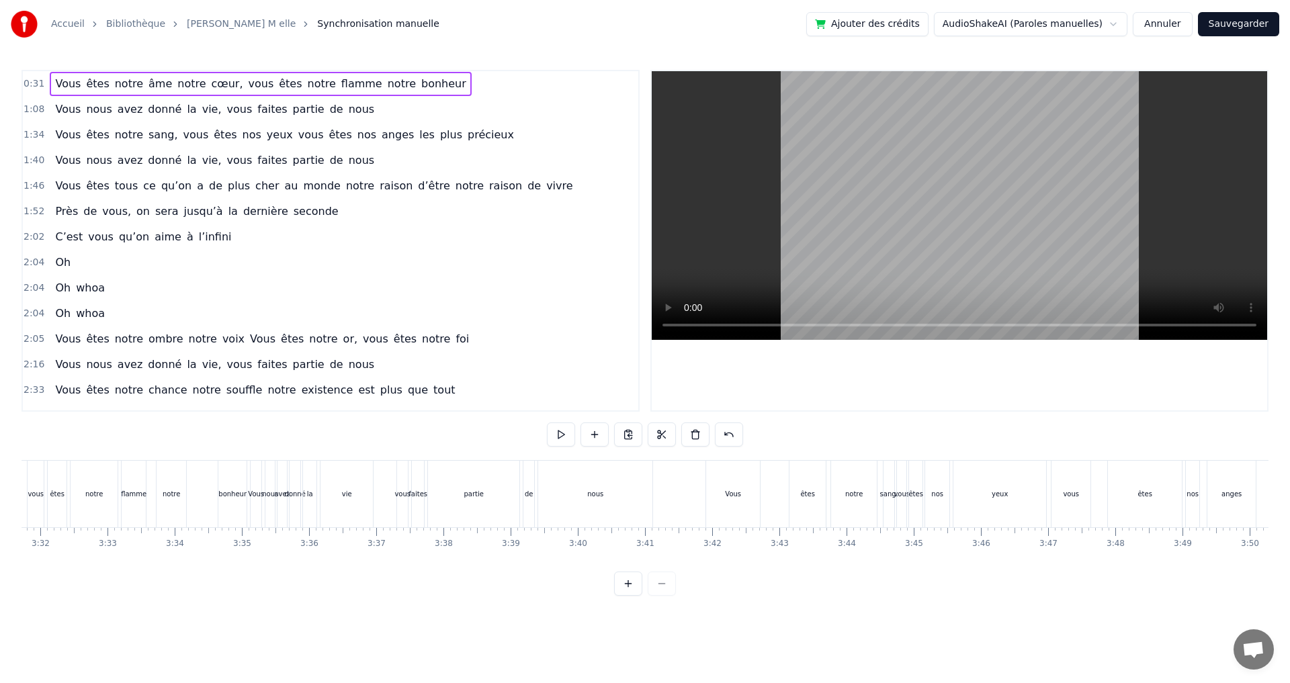
click at [658, 591] on div at bounding box center [645, 584] width 62 height 24
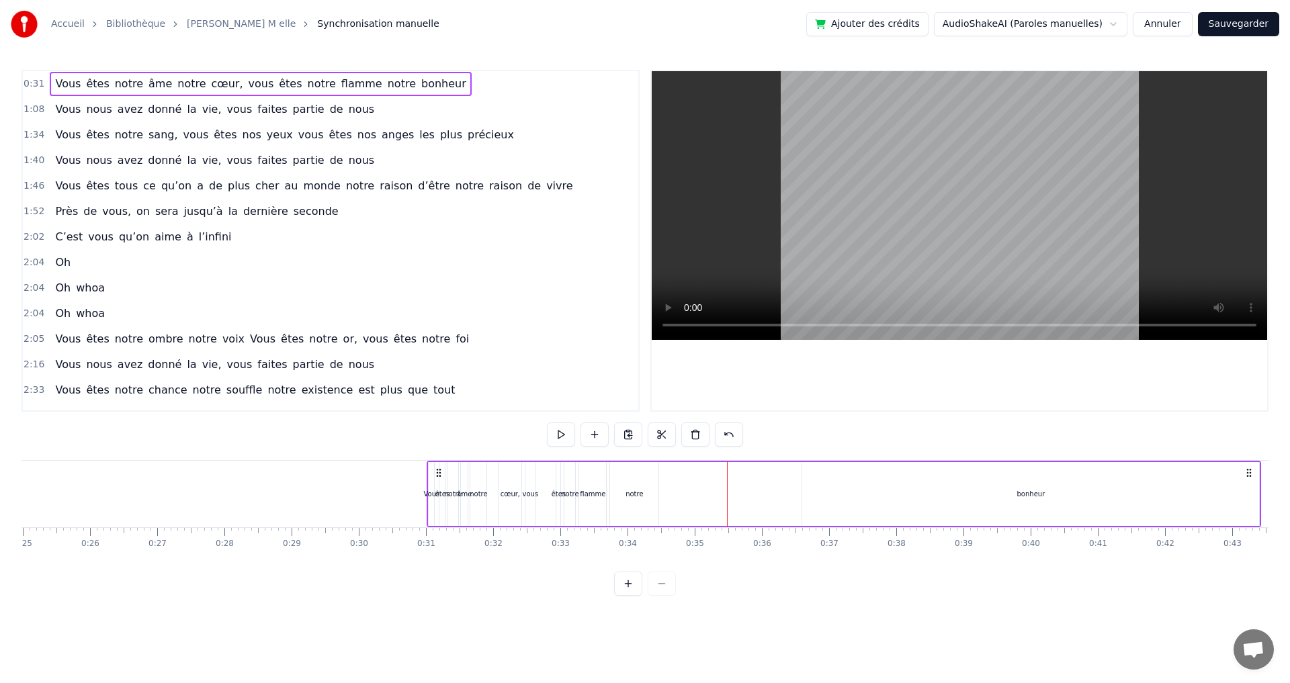
scroll to position [0, 1708]
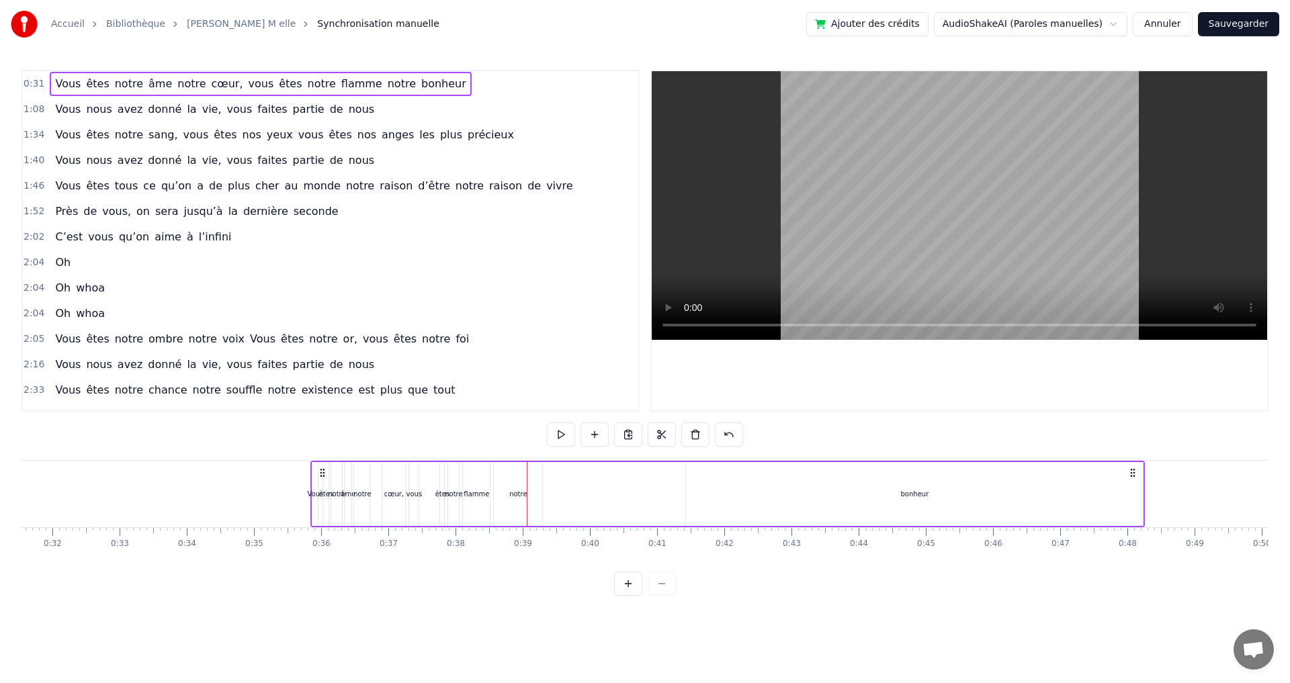
drag, startPoint x: 1222, startPoint y: 471, endPoint x: 1206, endPoint y: 462, distance: 17.7
click at [1145, 465] on div "Vous êtes notre âme notre cœur, vous êtes notre flamme notre bonheur" at bounding box center [727, 494] width 834 height 66
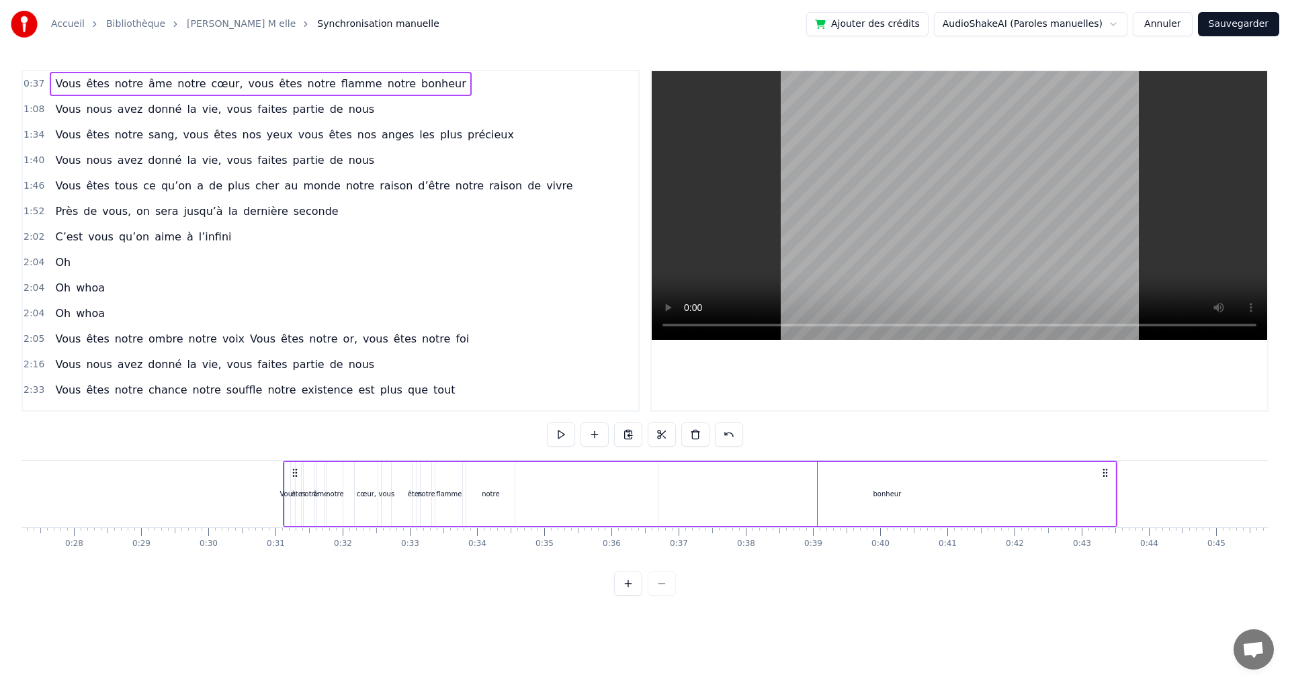
scroll to position [0, 1826]
drag, startPoint x: 392, startPoint y: 468, endPoint x: 292, endPoint y: 513, distance: 109.7
click at [292, 513] on div "Vous êtes notre âme notre cœur, vous êtes notre flamme notre bonheur" at bounding box center [698, 494] width 834 height 66
click at [851, 500] on div "bonheur" at bounding box center [885, 494] width 457 height 64
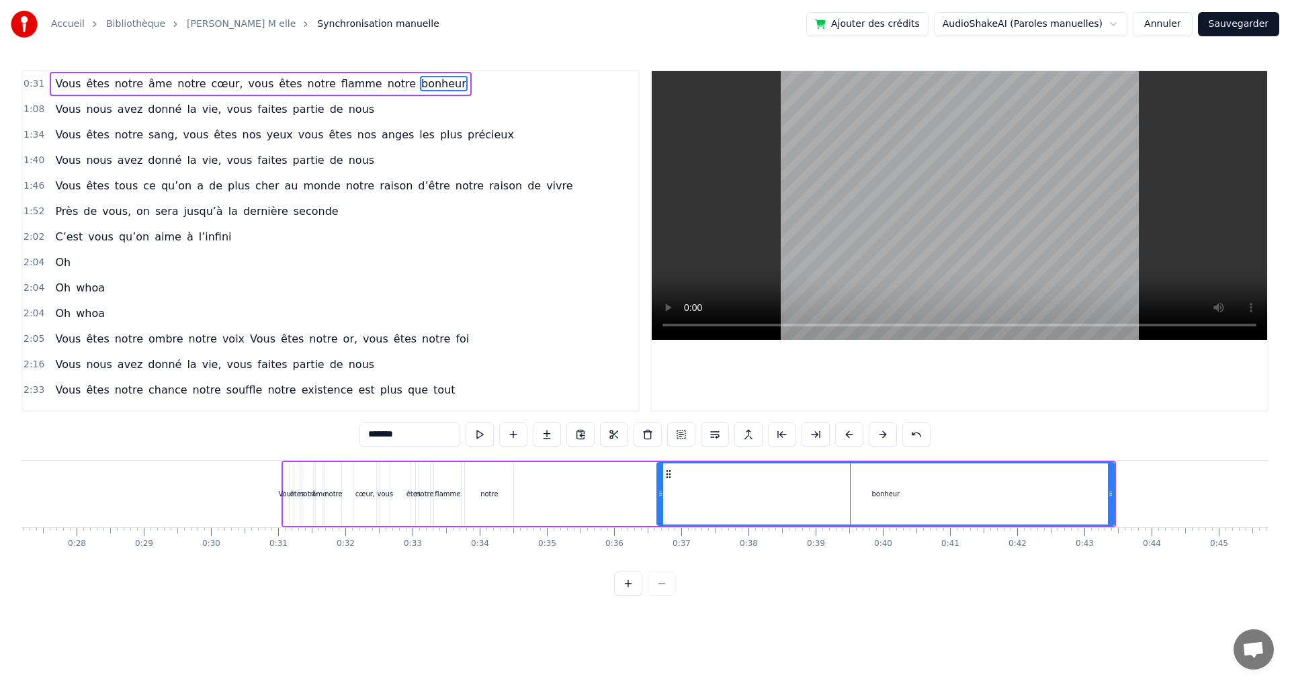
click at [568, 494] on div "Vous êtes notre âme notre cœur, vous êtes notre flamme notre bonheur" at bounding box center [698, 494] width 834 height 66
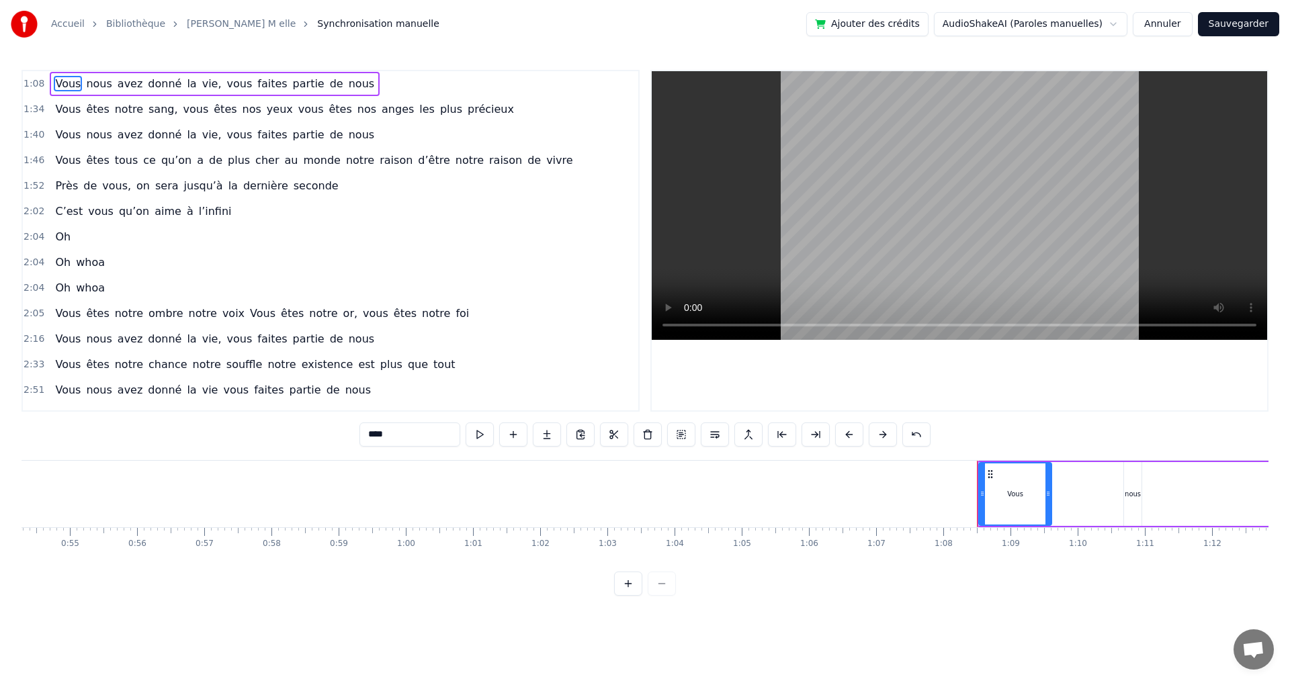
scroll to position [0, 3545]
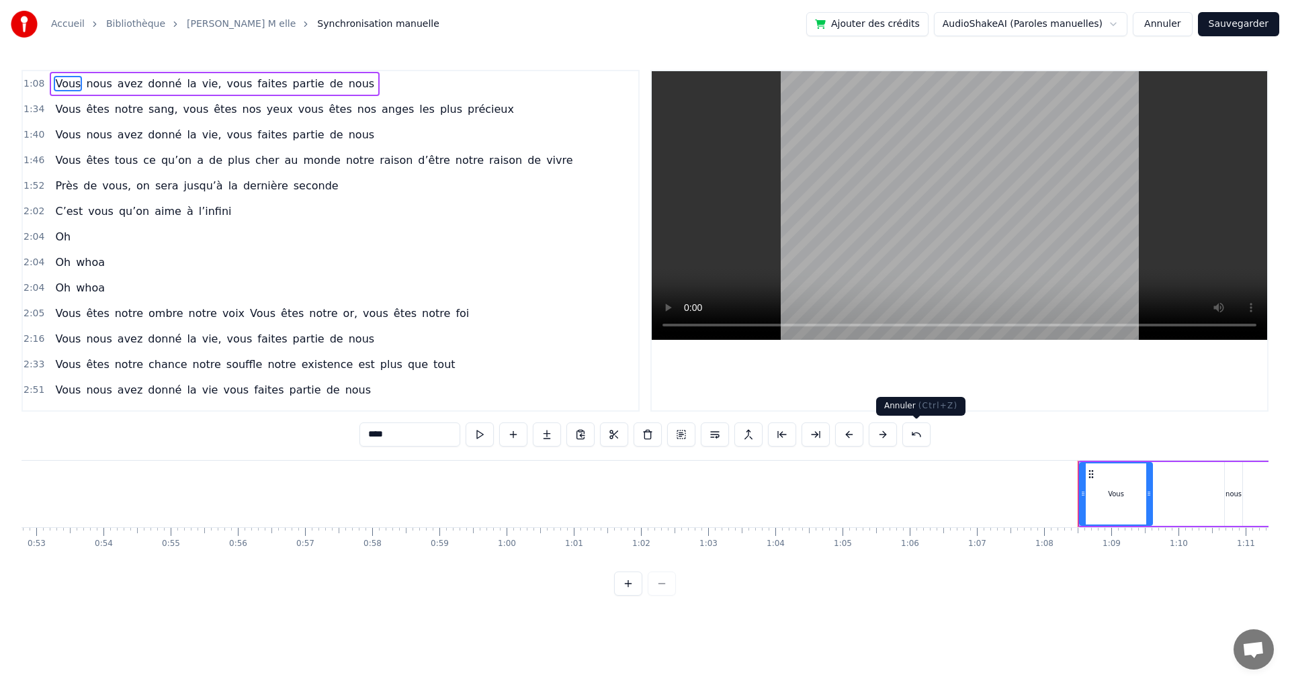
click at [915, 433] on button at bounding box center [916, 435] width 28 height 24
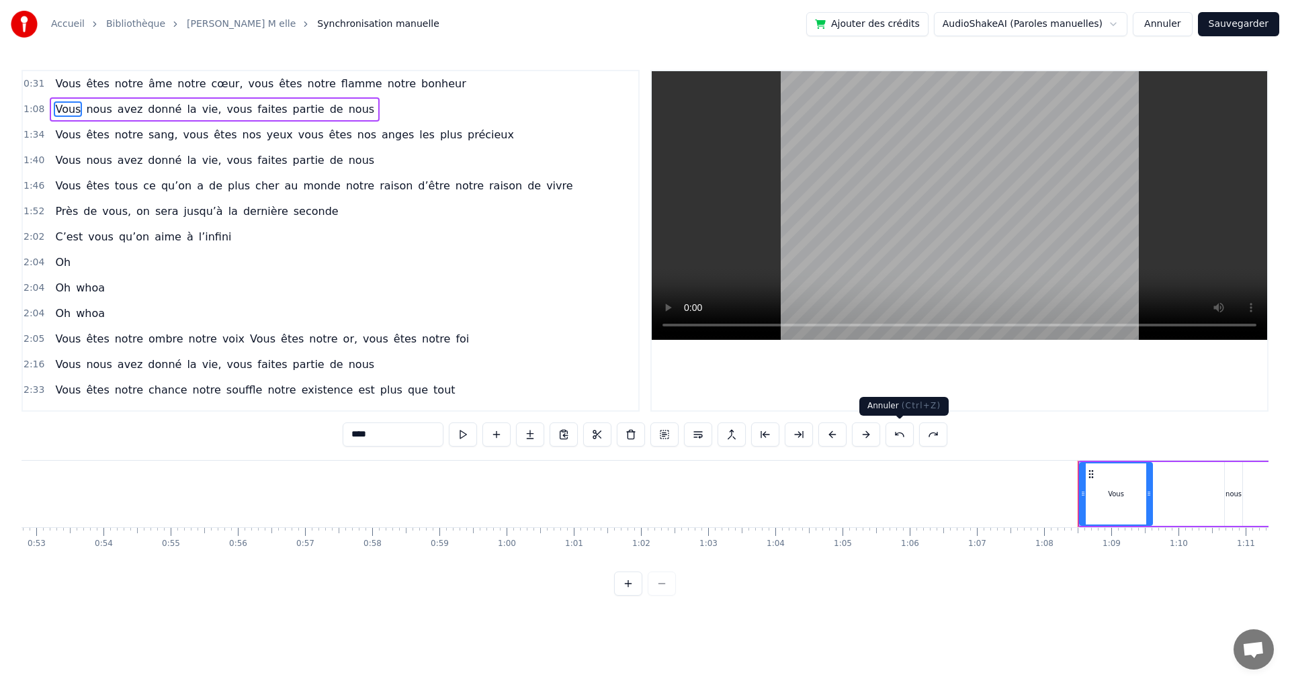
click at [897, 431] on button at bounding box center [899, 435] width 28 height 24
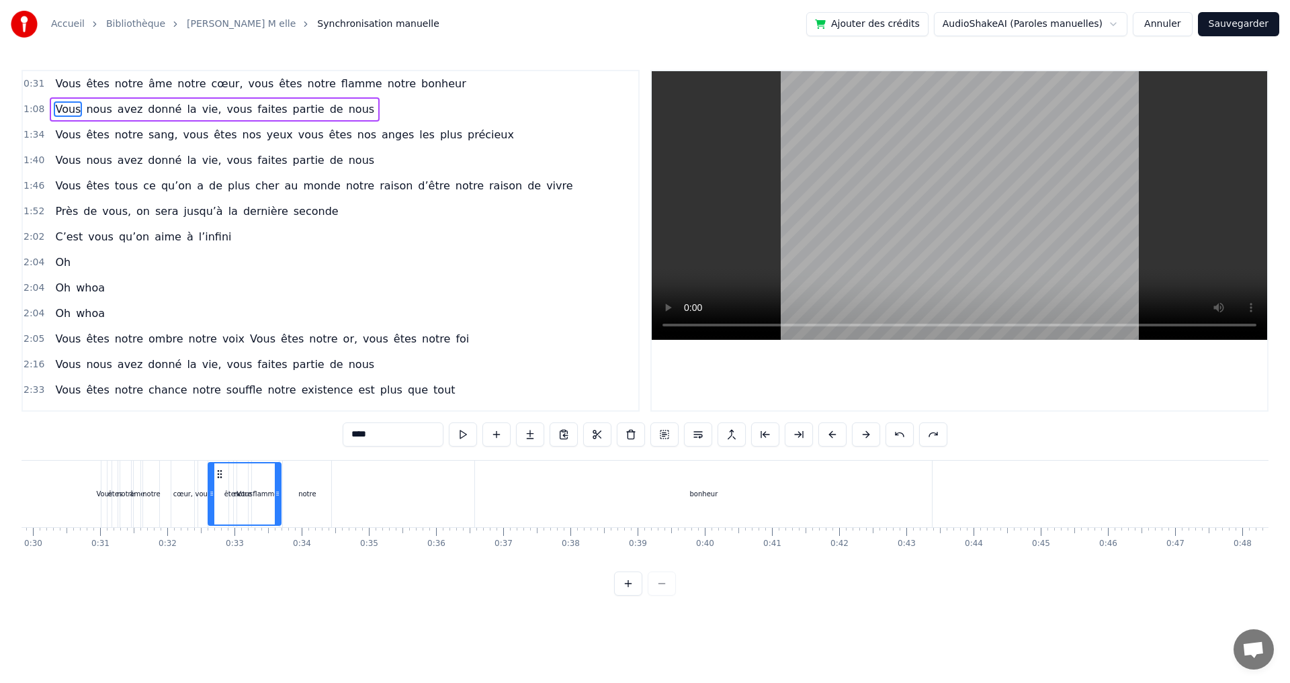
scroll to position [0, 1988]
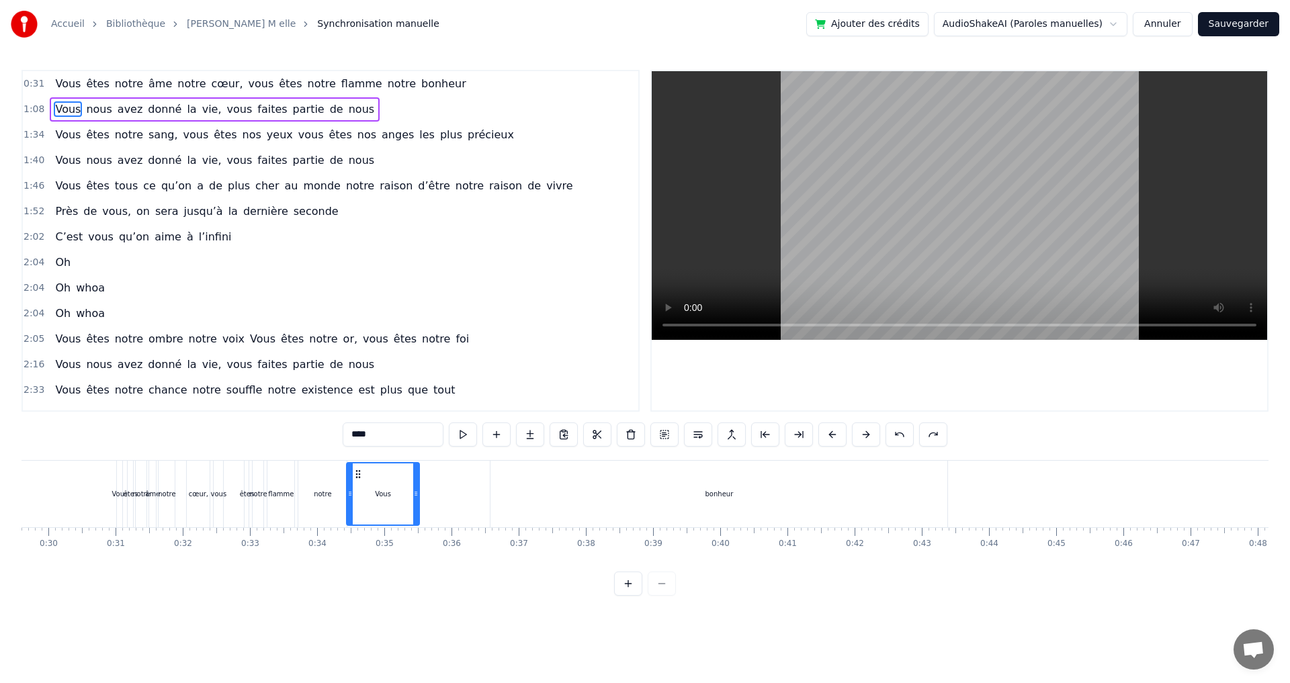
drag, startPoint x: 1090, startPoint y: 471, endPoint x: 357, endPoint y: 528, distance: 735.1
click at [357, 528] on div "Vous êtes notre âme notre cœur, vous êtes notre flamme notre bonheur Vous nous …" at bounding box center [644, 510] width 1247 height 101
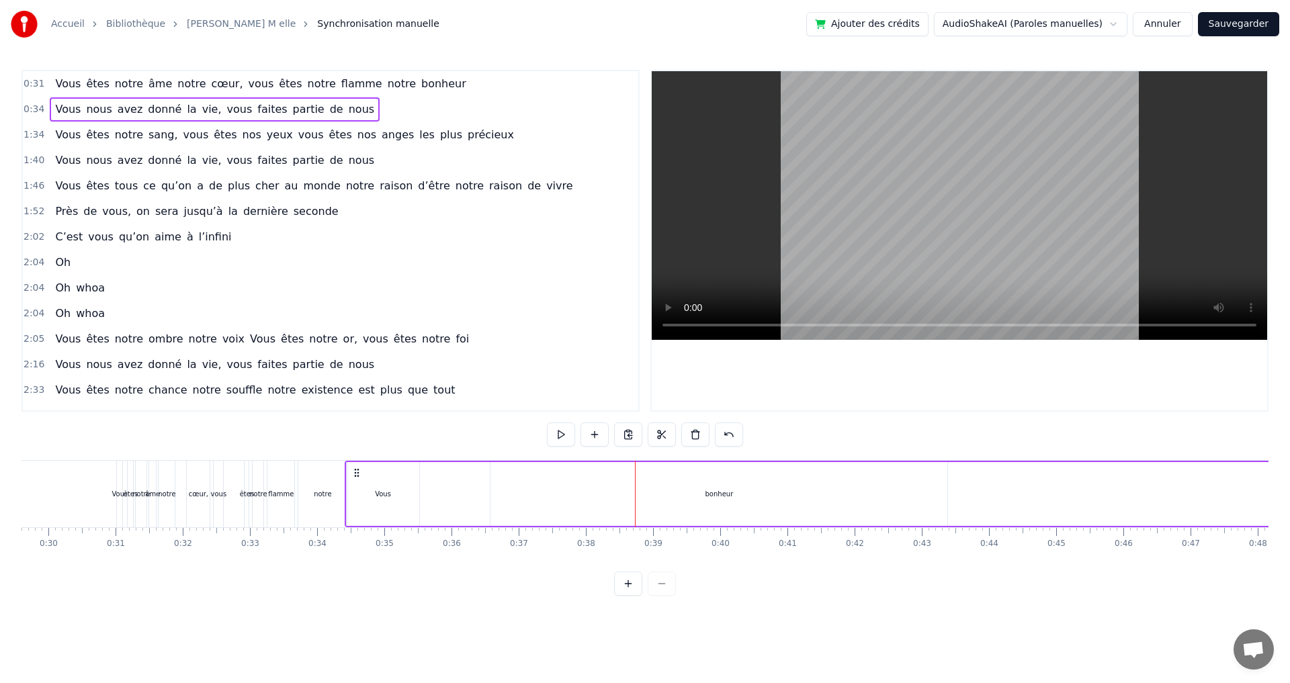
drag, startPoint x: 356, startPoint y: 472, endPoint x: 453, endPoint y: 493, distance: 99.6
click at [408, 472] on circle at bounding box center [408, 472] width 1 height 1
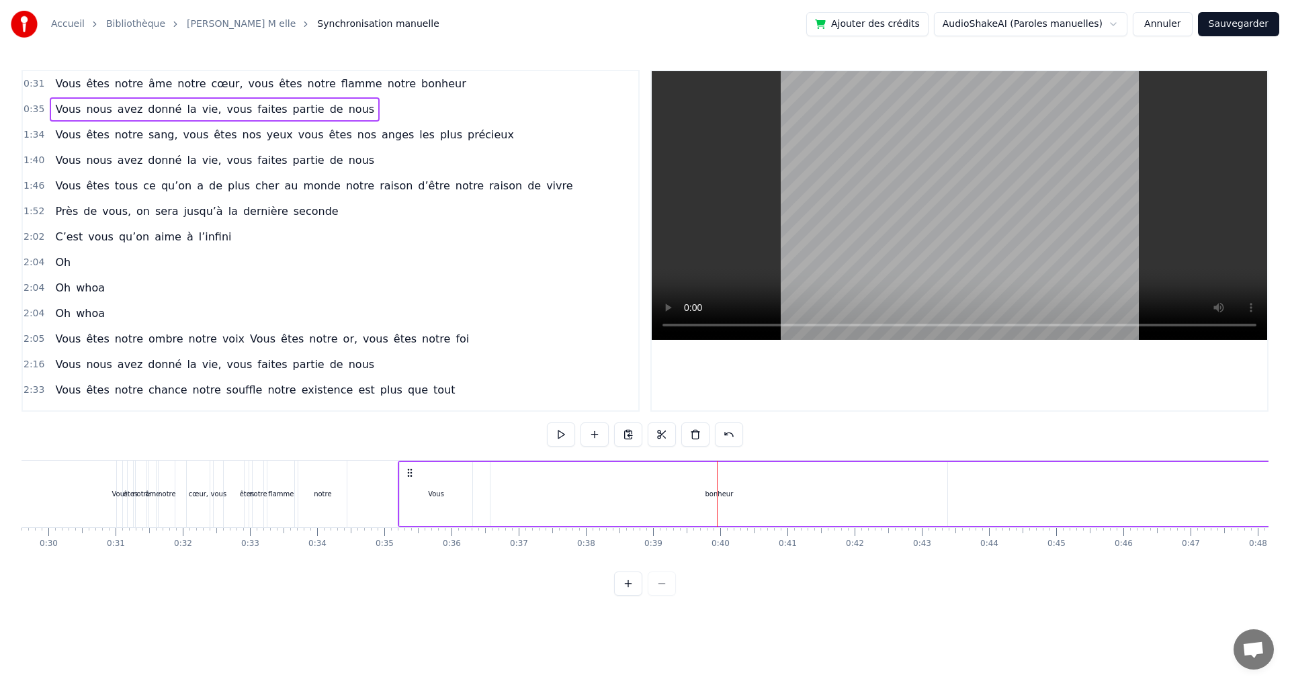
drag, startPoint x: 718, startPoint y: 494, endPoint x: 695, endPoint y: 507, distance: 26.8
click at [322, 492] on div "notre" at bounding box center [322, 494] width 17 height 10
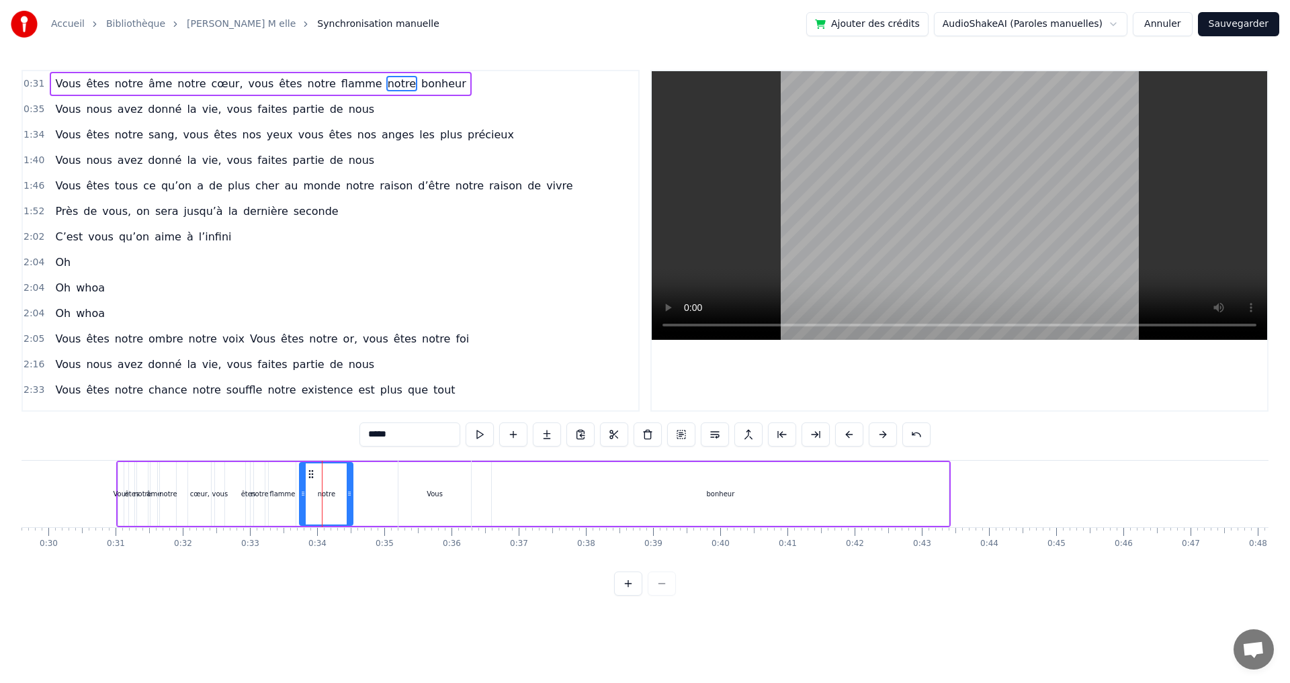
click at [349, 501] on div at bounding box center [349, 493] width 5 height 61
click at [424, 431] on input "*****" at bounding box center [409, 435] width 101 height 24
type input "*"
type input "*******"
click at [482, 436] on button at bounding box center [479, 435] width 28 height 24
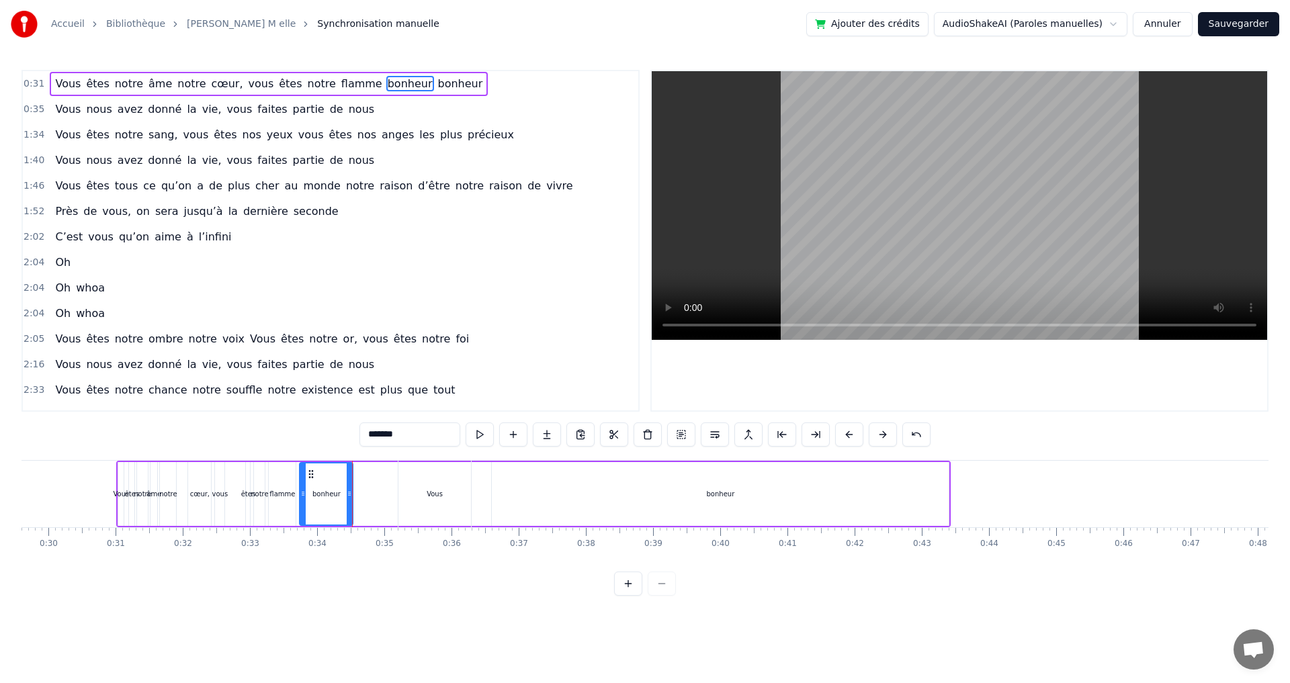
click at [386, 85] on span "bonheur" at bounding box center [410, 83] width 48 height 15
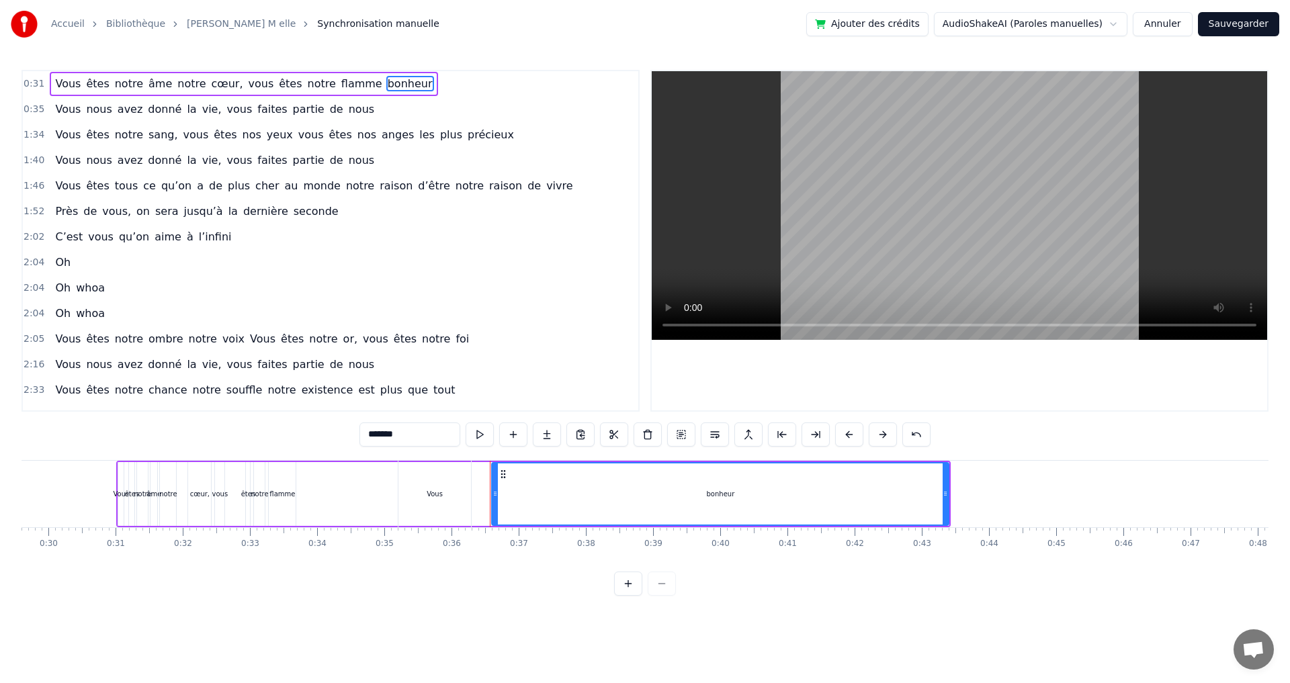
click at [438, 101] on div "0:35 Vous nous avez donné la vie, vous faites partie de nous" at bounding box center [330, 110] width 615 height 26
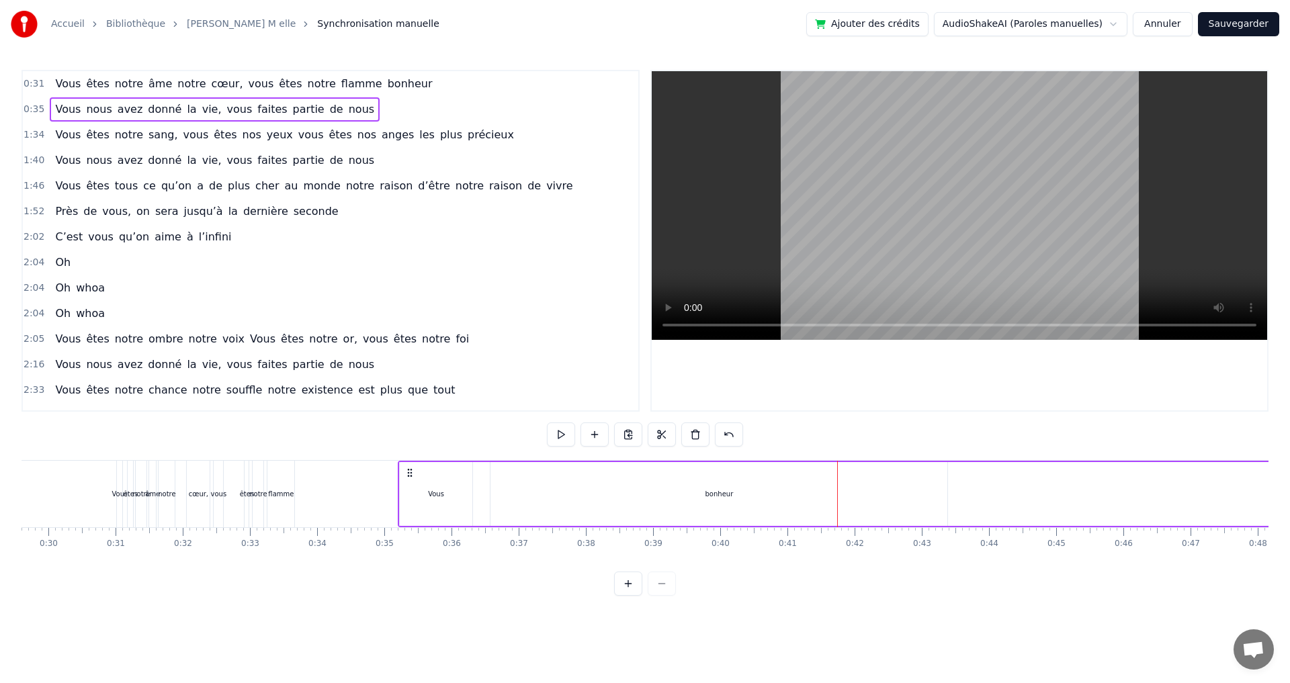
click at [779, 458] on div "0:31 Vous êtes notre âme notre cœur, vous êtes notre flamme bonheur 0:35 Vous n…" at bounding box center [644, 333] width 1247 height 526
click at [663, 596] on div at bounding box center [645, 584] width 62 height 24
click at [658, 596] on div at bounding box center [645, 584] width 62 height 24
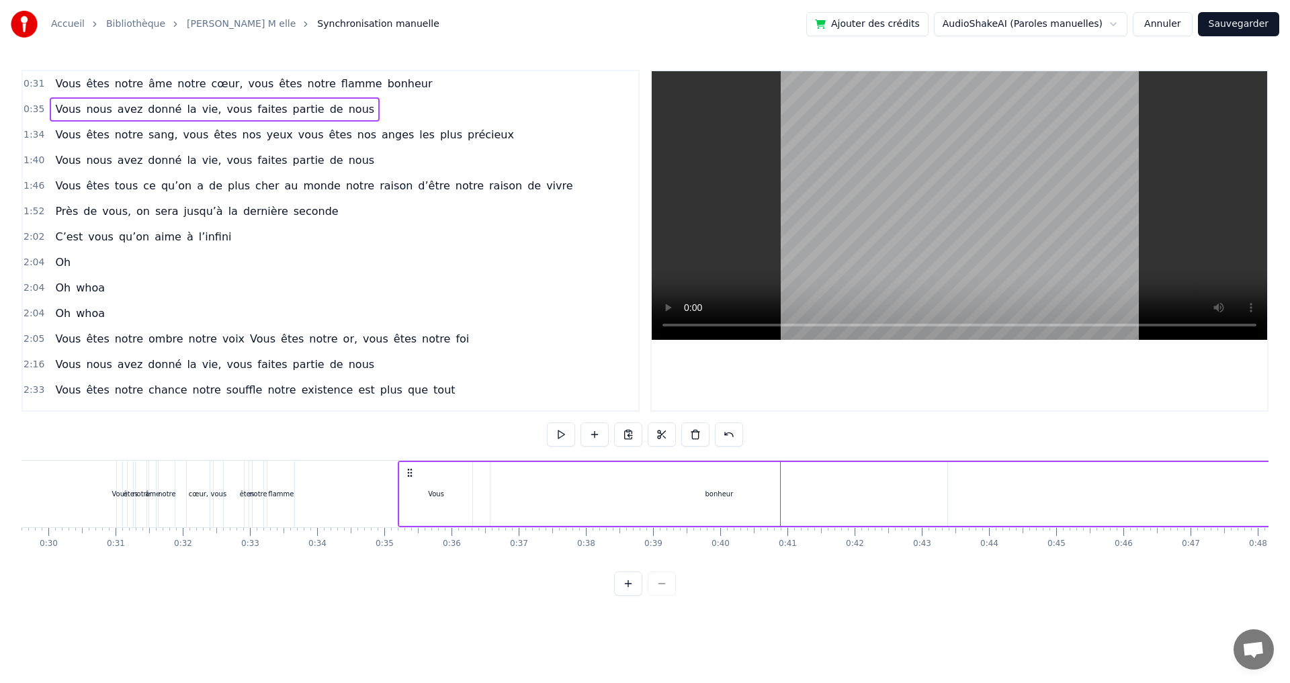
click at [658, 596] on div at bounding box center [645, 584] width 62 height 24
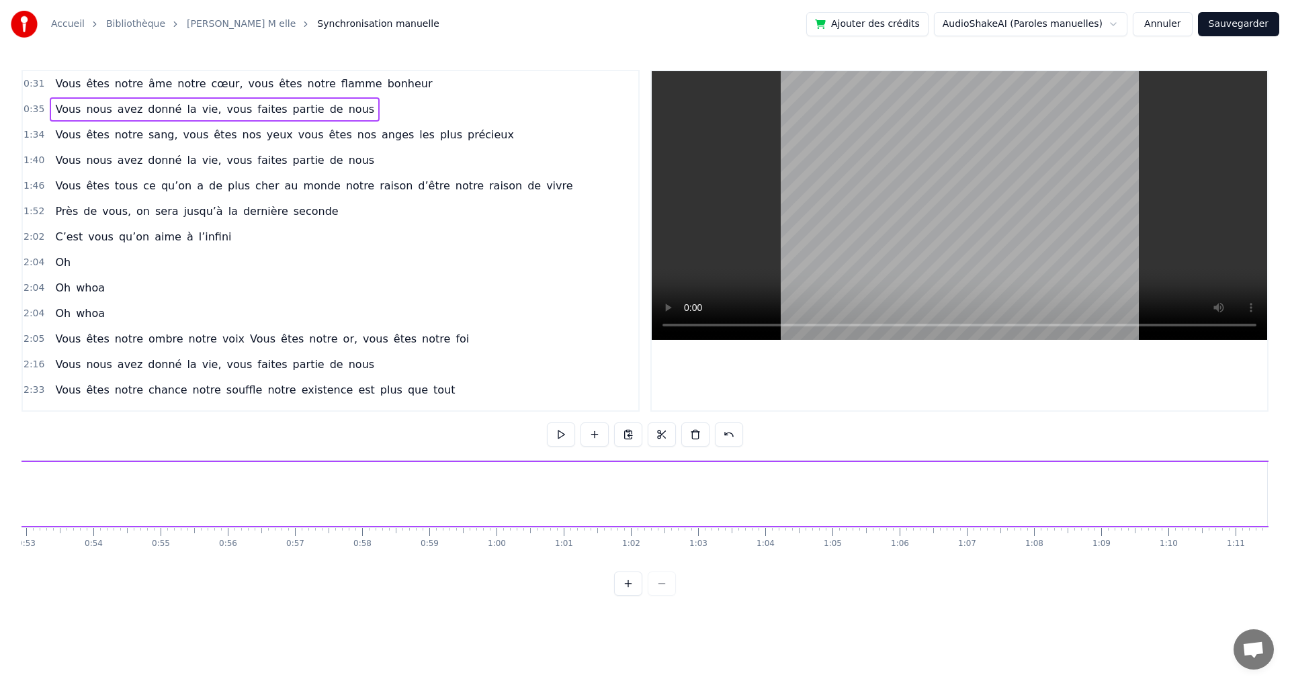
scroll to position [0, 3565]
drag, startPoint x: 1213, startPoint y: 24, endPoint x: 1231, endPoint y: 38, distance: 22.4
click at [1214, 23] on button "Sauvegarder" at bounding box center [1238, 24] width 81 height 24
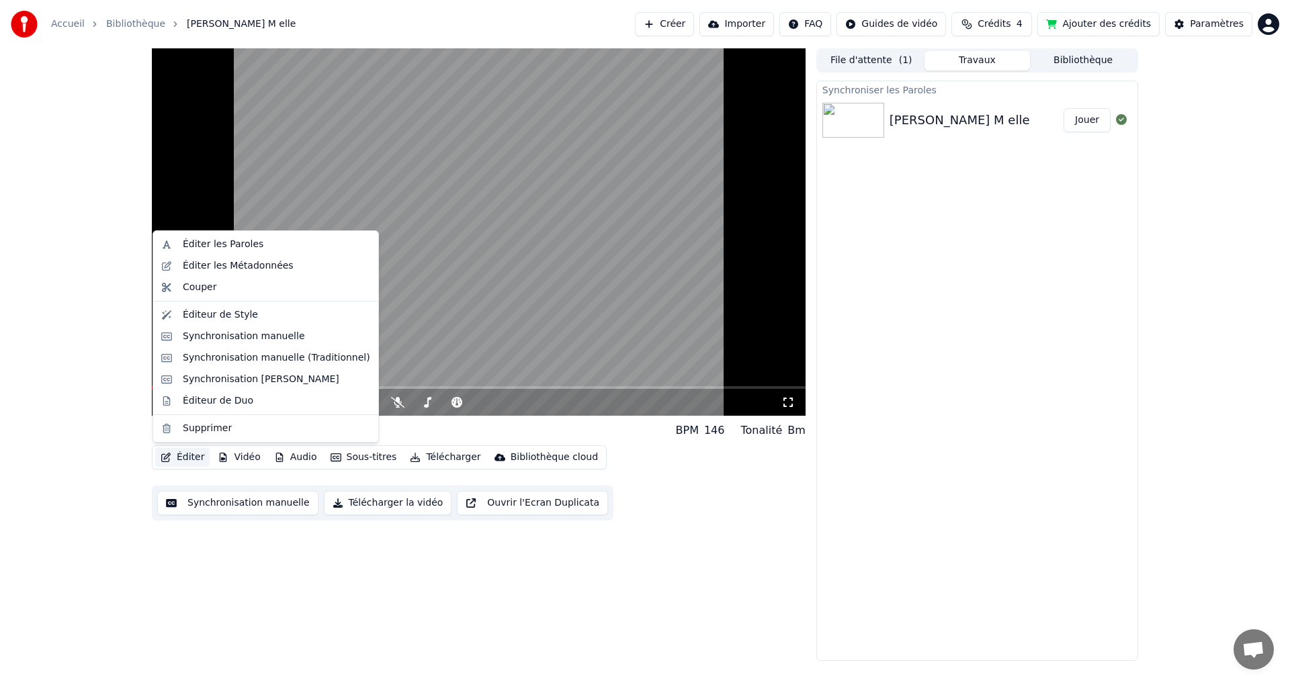
click at [183, 454] on button "Éditer" at bounding box center [182, 457] width 54 height 19
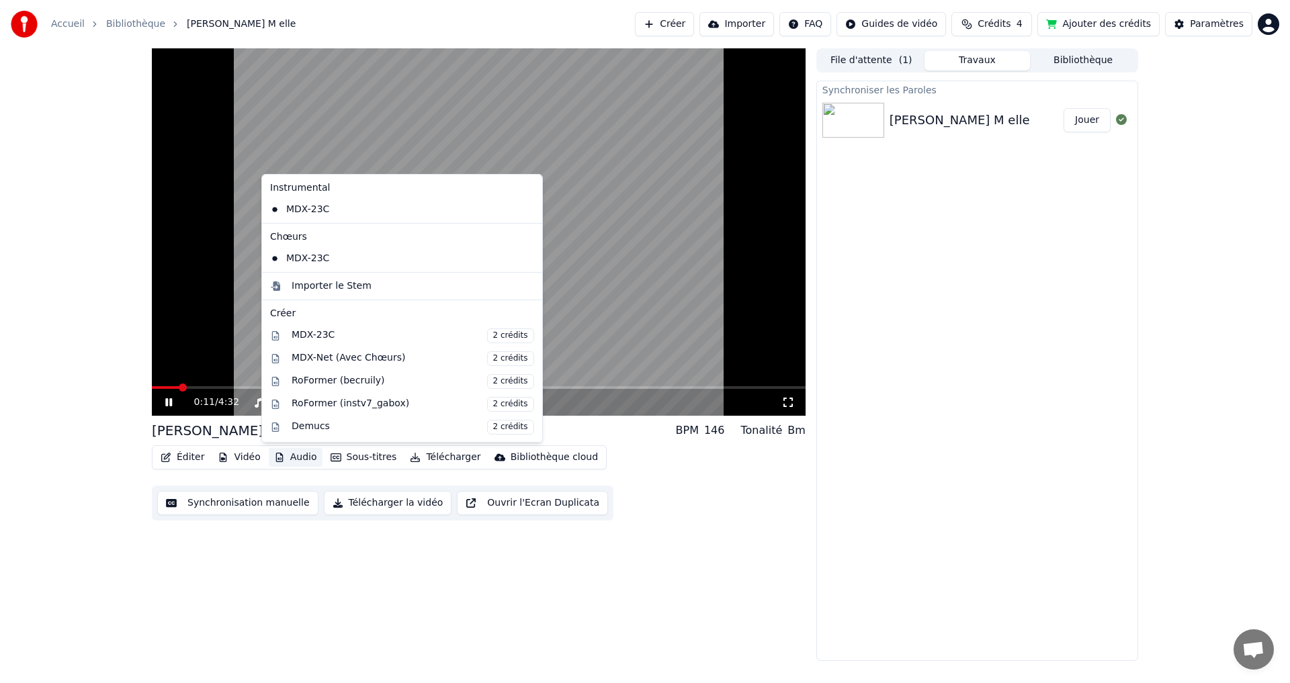
click at [171, 401] on icon at bounding box center [168, 402] width 7 height 8
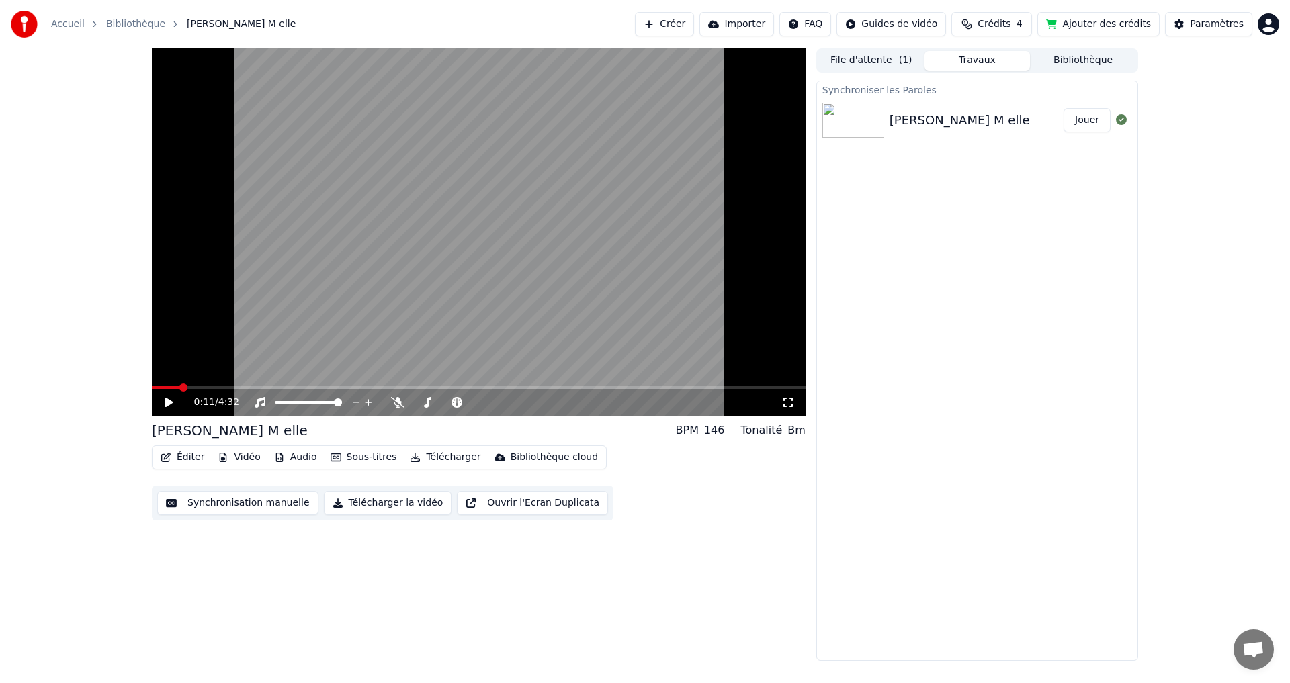
click at [185, 457] on button "Éditer" at bounding box center [182, 457] width 54 height 19
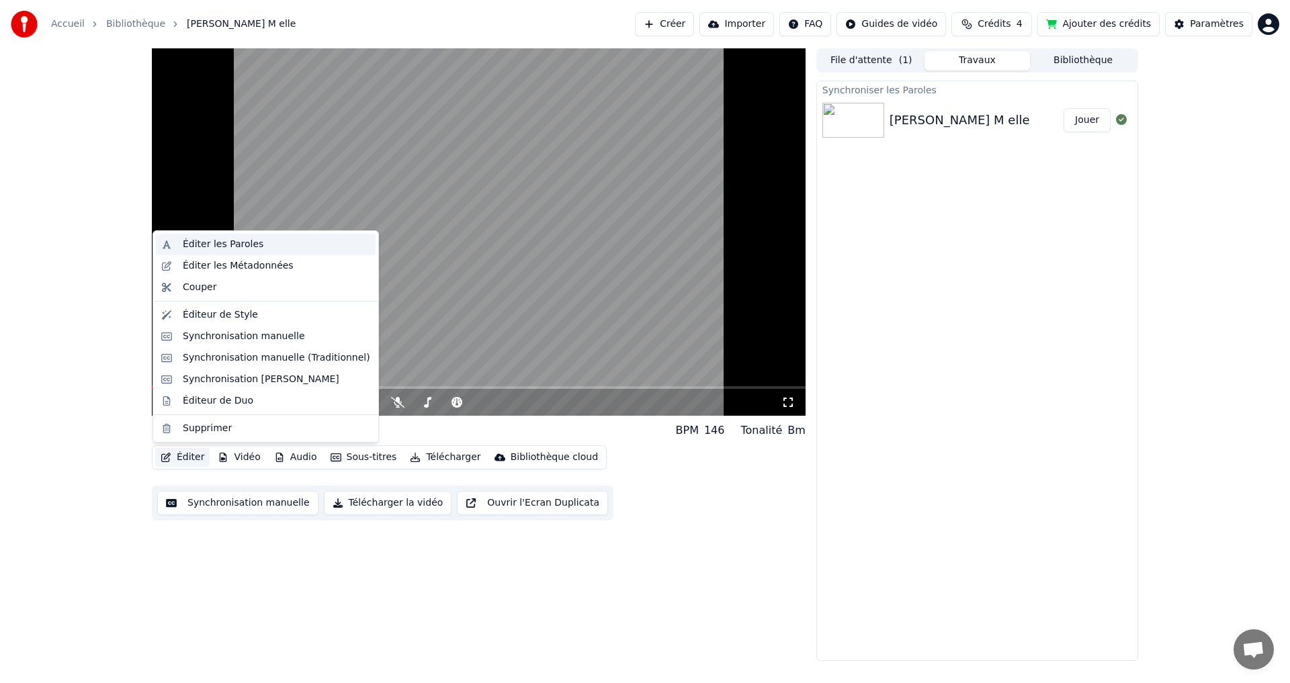
click at [235, 249] on div "Éditer les Paroles" at bounding box center [223, 244] width 81 height 13
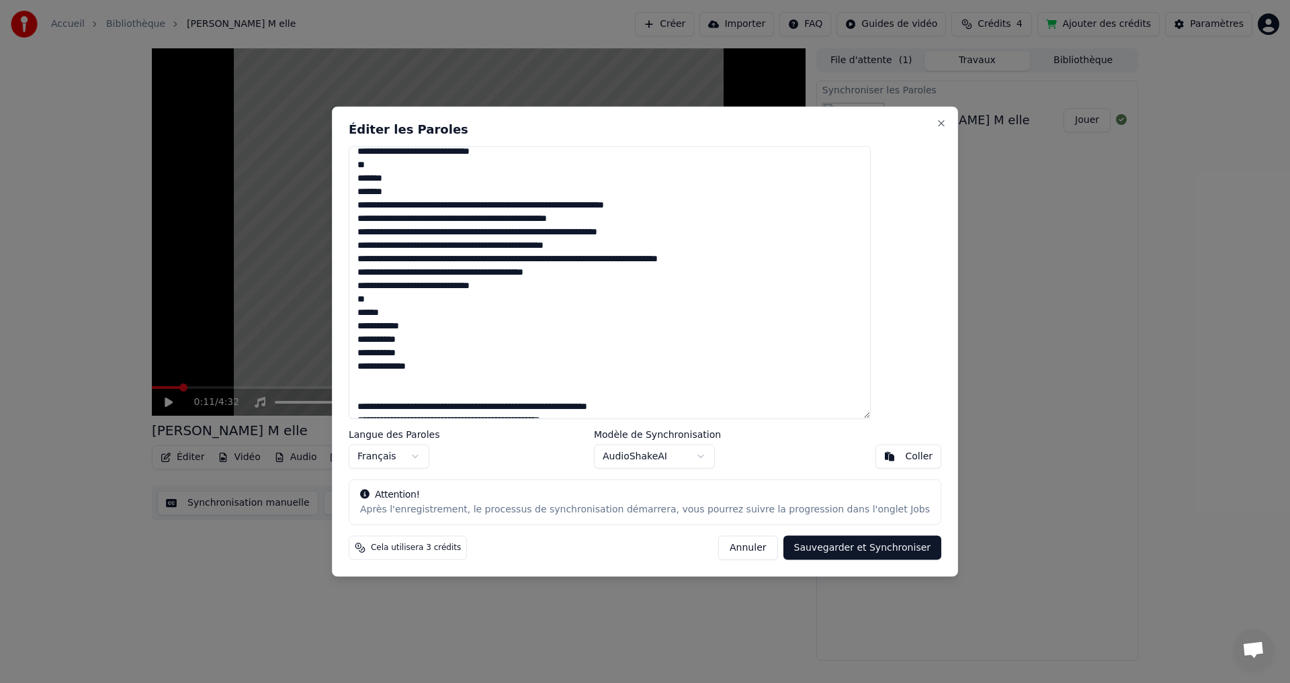
scroll to position [155, 0]
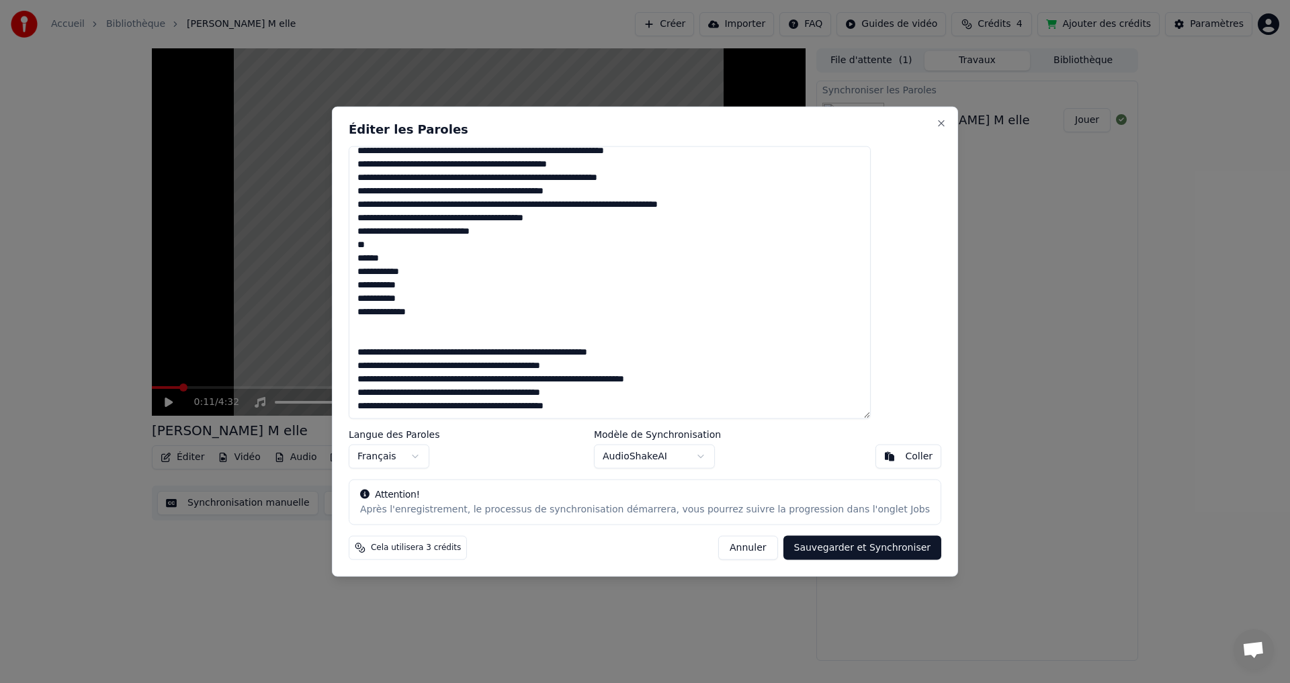
click at [396, 314] on textarea at bounding box center [610, 282] width 522 height 273
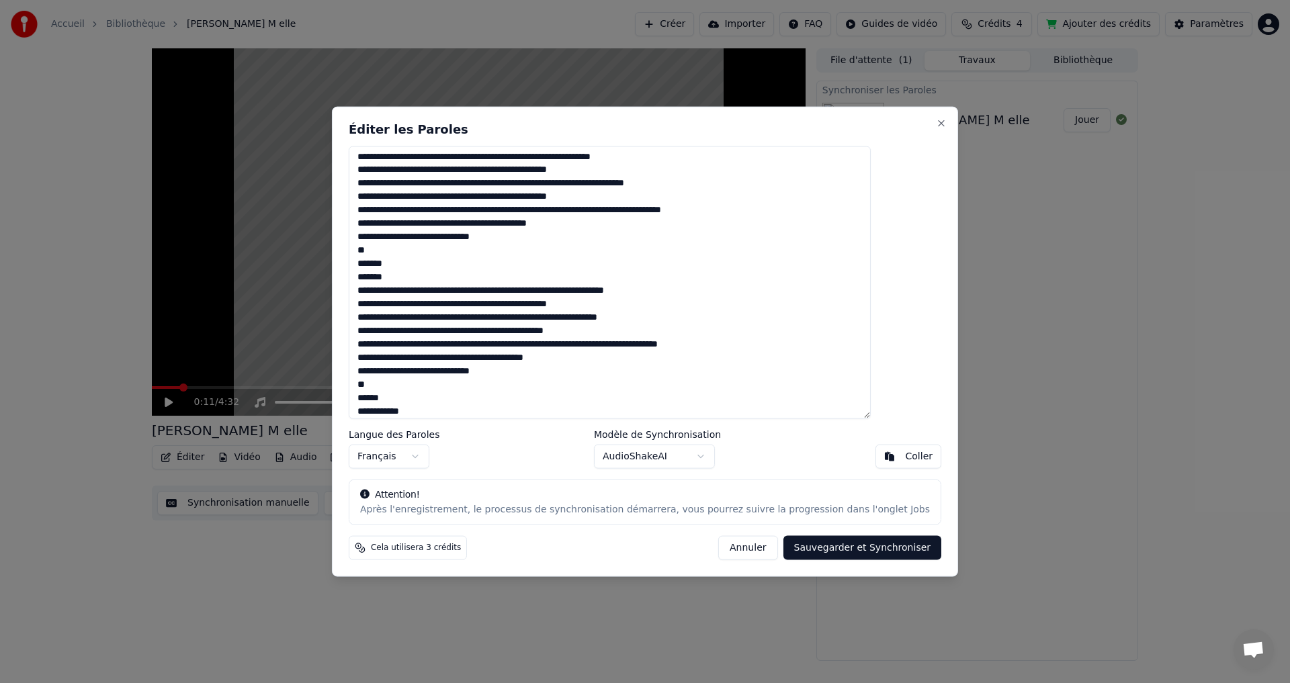
scroll to position [0, 0]
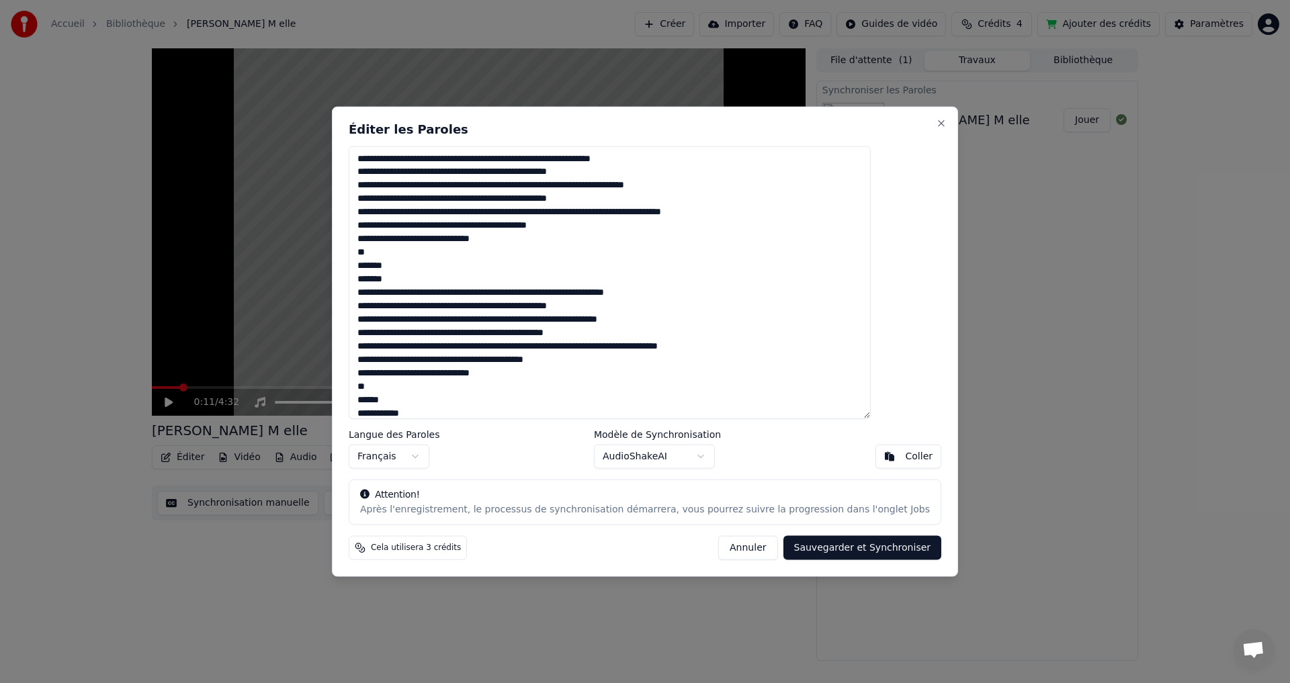
click at [834, 554] on button "Sauvegarder et Synchroniser" at bounding box center [862, 548] width 159 height 24
type textarea "**********"
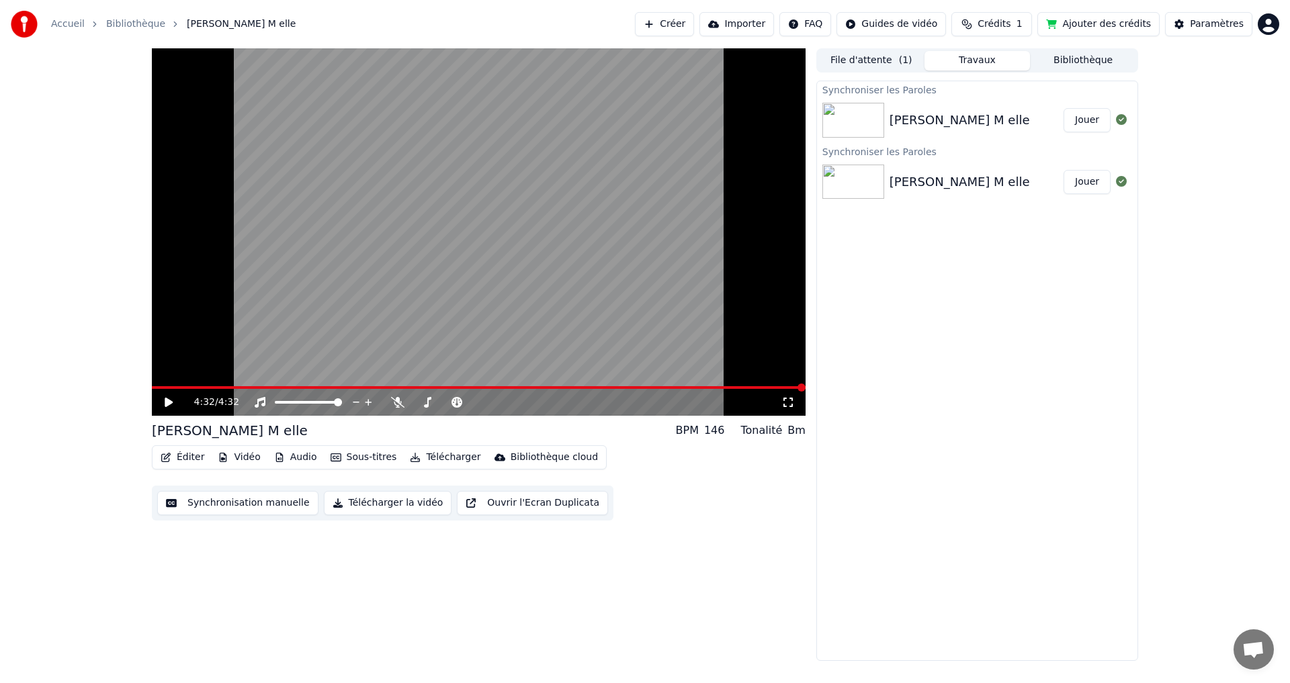
click at [1085, 120] on button "Jouer" at bounding box center [1086, 120] width 47 height 24
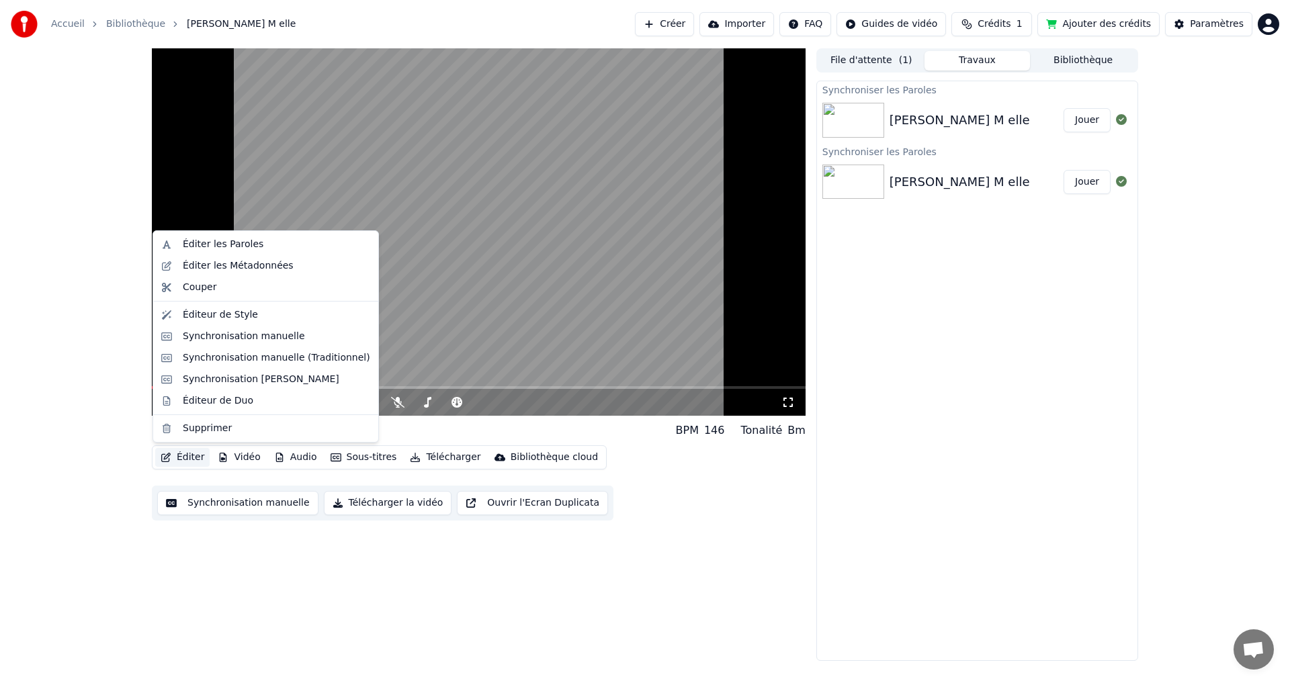
click at [189, 457] on button "Éditer" at bounding box center [182, 457] width 54 height 19
click at [230, 381] on div "Synchronisation [PERSON_NAME]" at bounding box center [261, 379] width 157 height 13
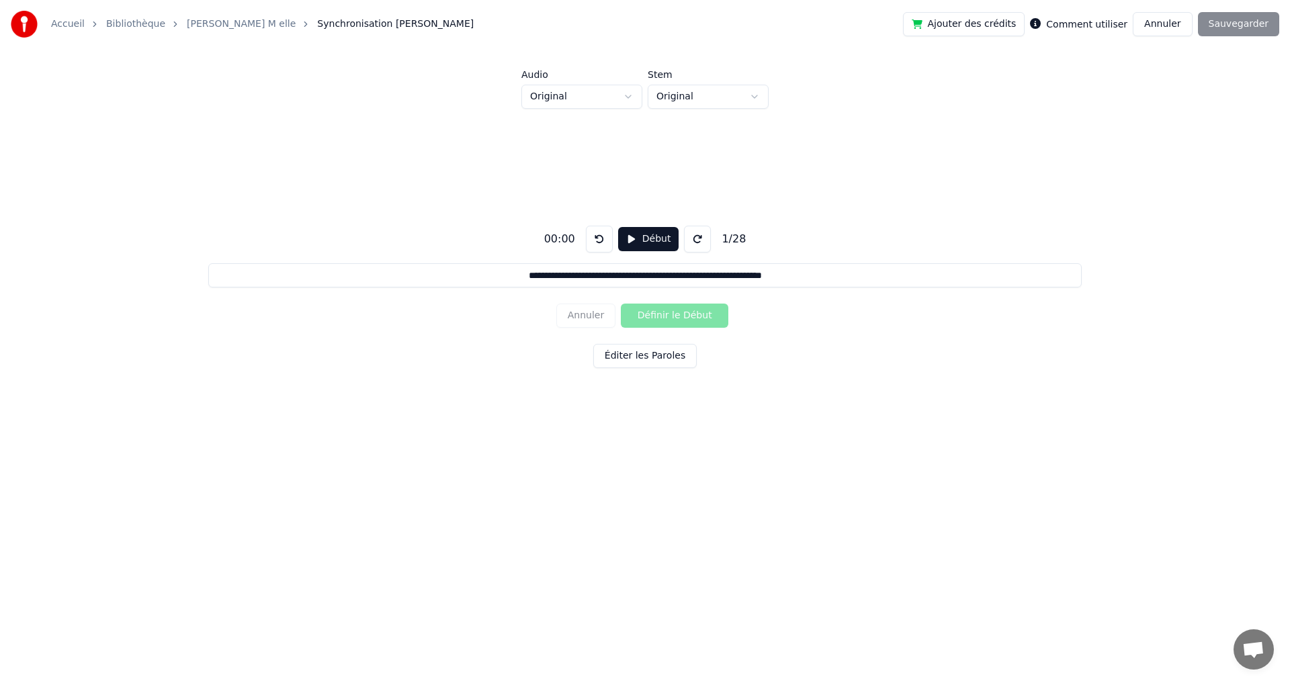
click at [20, 19] on img at bounding box center [24, 24] width 27 height 27
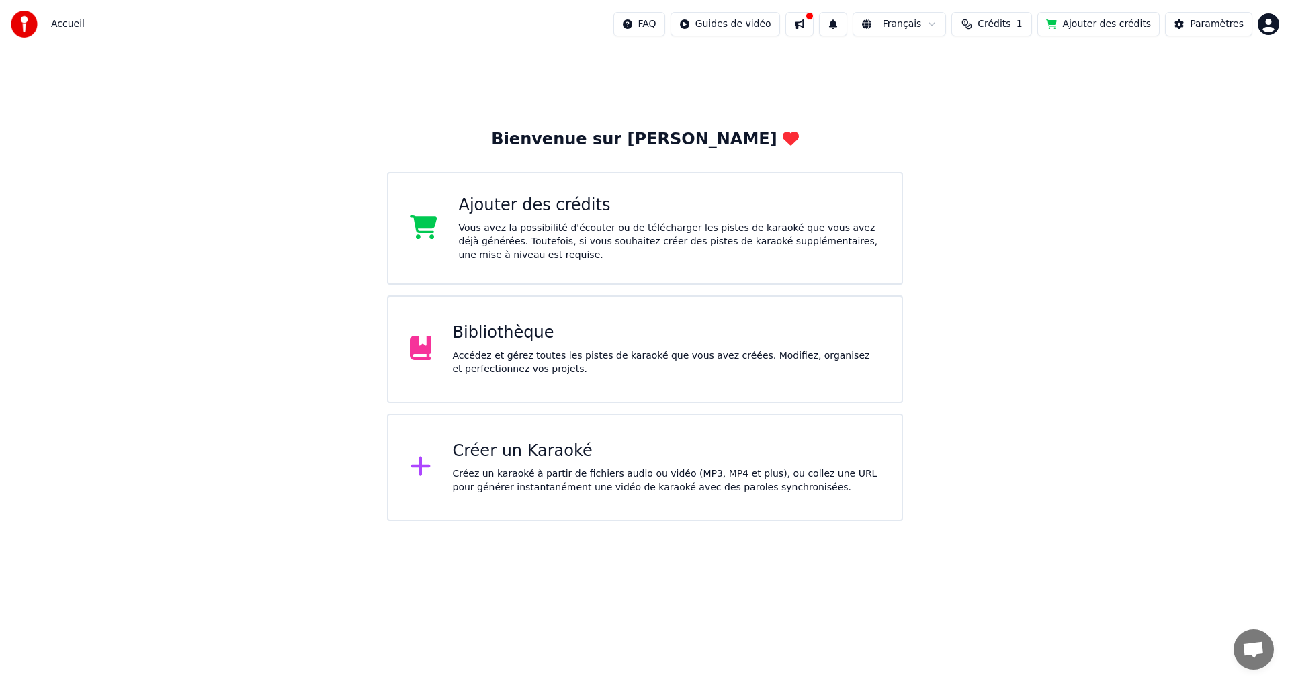
click at [77, 20] on span "Accueil" at bounding box center [68, 23] width 34 height 13
click at [69, 23] on span "Accueil" at bounding box center [68, 23] width 34 height 13
click at [508, 341] on div "Bibliothèque" at bounding box center [667, 332] width 428 height 21
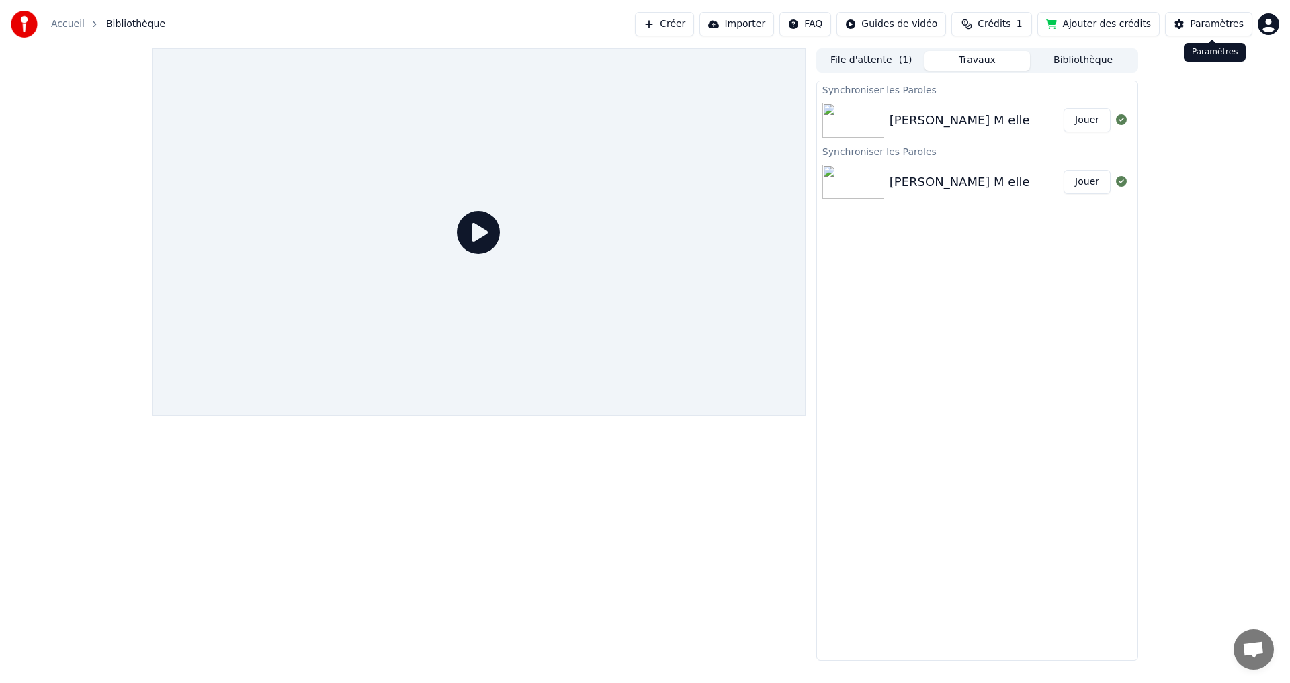
click at [1209, 26] on div "Paramètres" at bounding box center [1217, 23] width 54 height 13
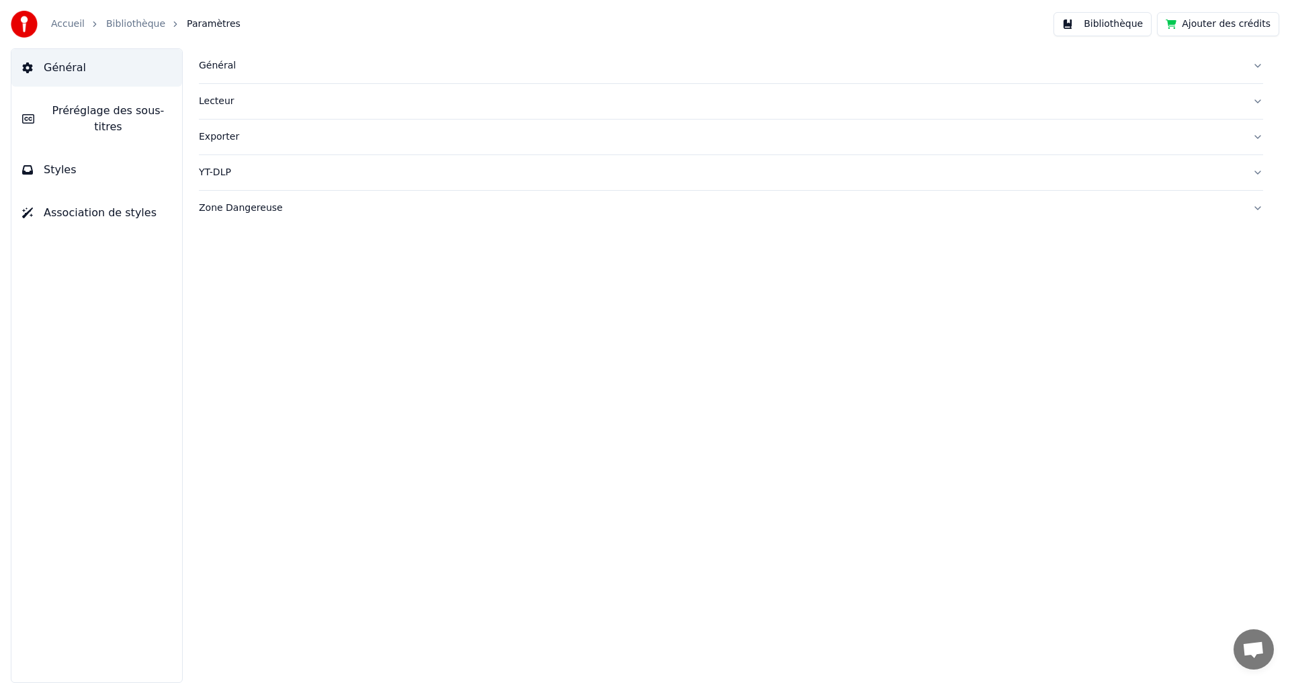
click at [72, 110] on span "Préréglage des sous-titres" at bounding box center [108, 119] width 126 height 32
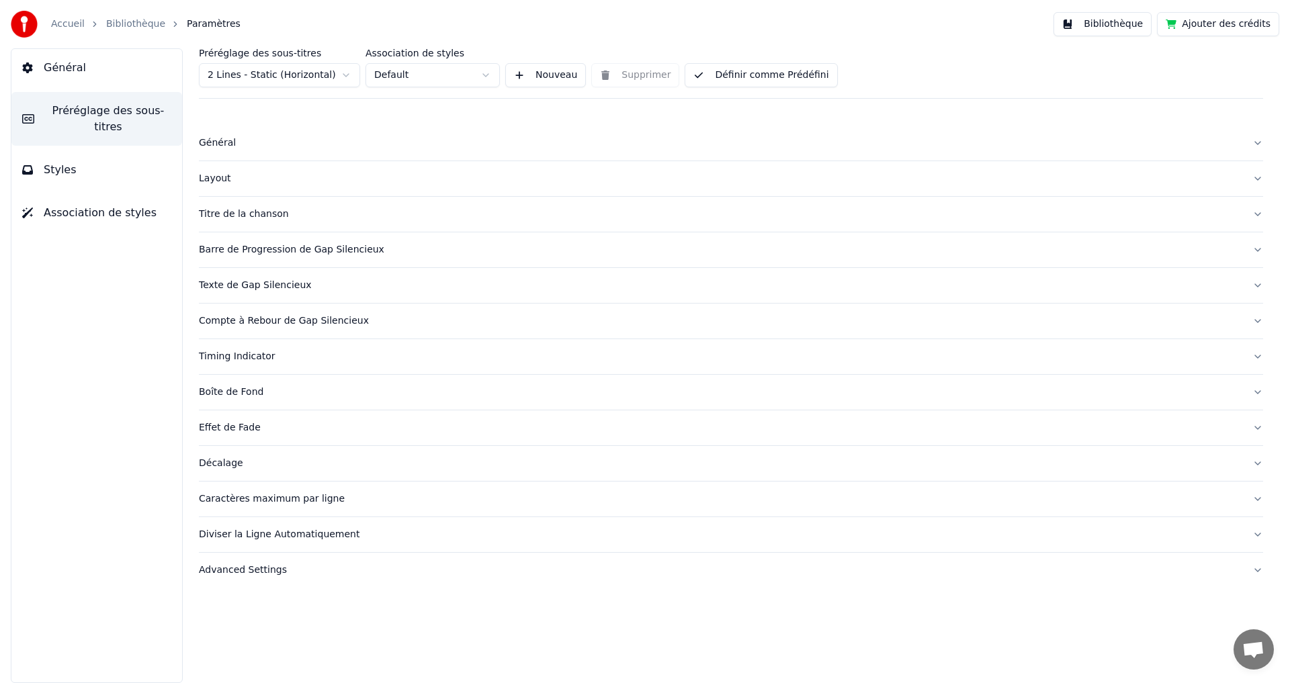
click at [56, 162] on span "Styles" at bounding box center [60, 170] width 33 height 16
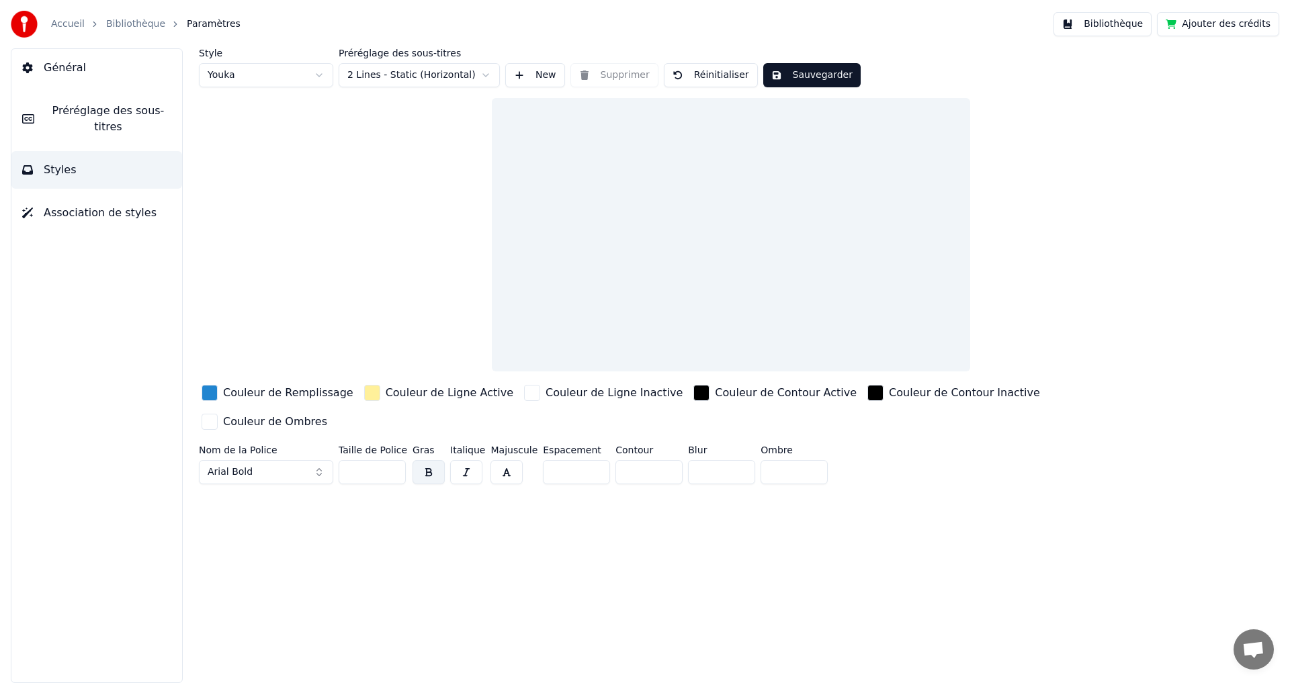
drag, startPoint x: 79, startPoint y: 195, endPoint x: 170, endPoint y: 164, distance: 96.7
click at [79, 205] on span "Association de styles" at bounding box center [100, 213] width 113 height 16
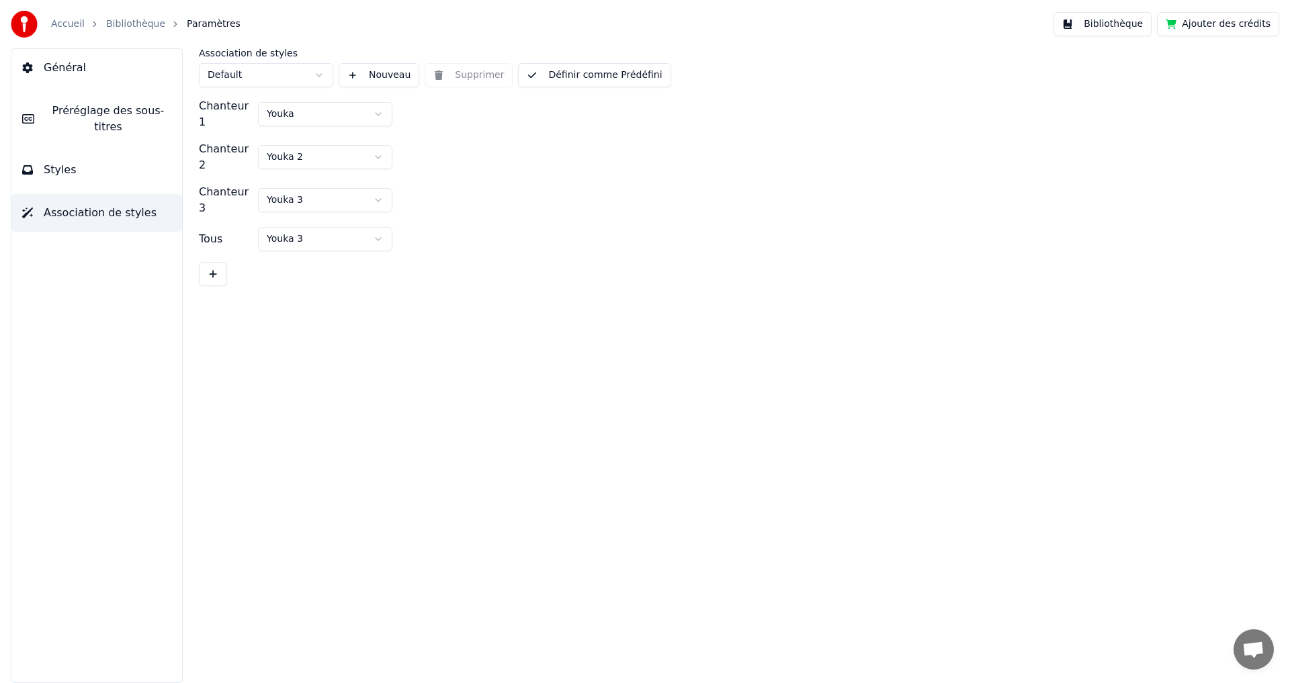
click at [1128, 19] on button "Bibliothèque" at bounding box center [1102, 24] width 98 height 24
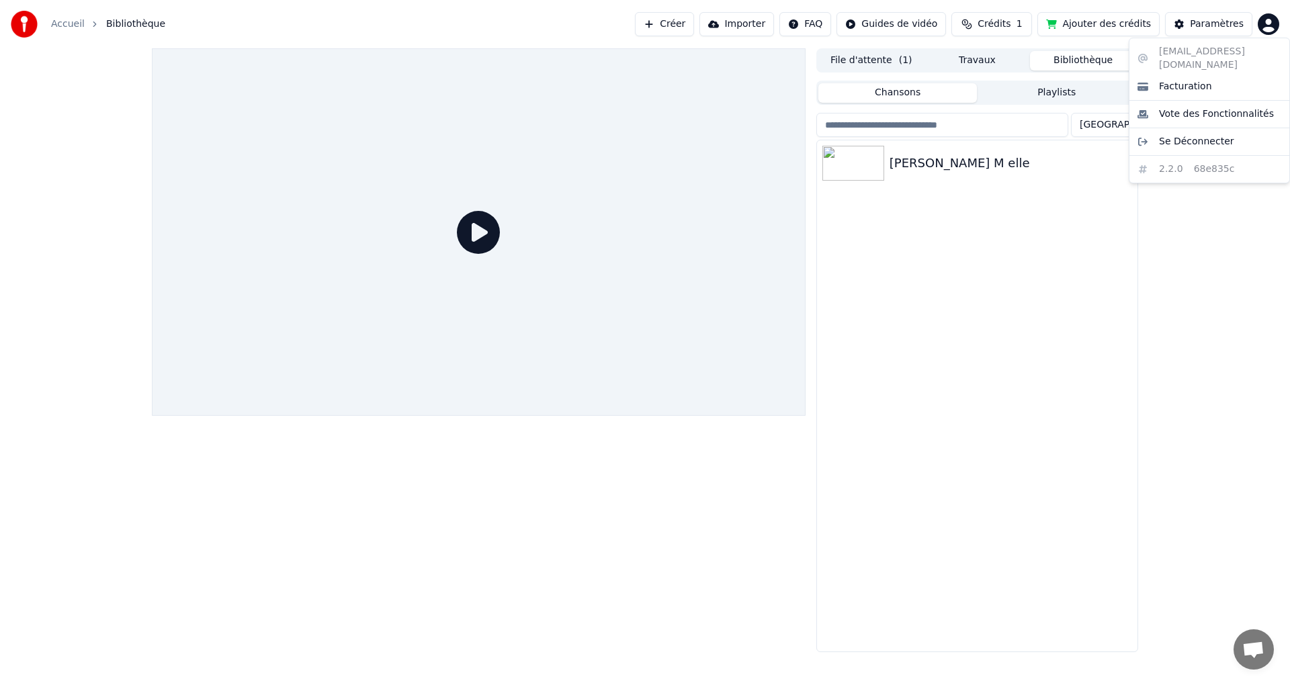
click at [1268, 19] on html "Accueil Bibliothèque Créer Importer FAQ Guides de vidéo Crédits 1 Ajouter des c…" at bounding box center [645, 341] width 1290 height 683
click at [1123, 124] on html "Accueil Bibliothèque Créer Importer FAQ Guides de vidéo Crédits 1 Ajouter des c…" at bounding box center [645, 341] width 1290 height 683
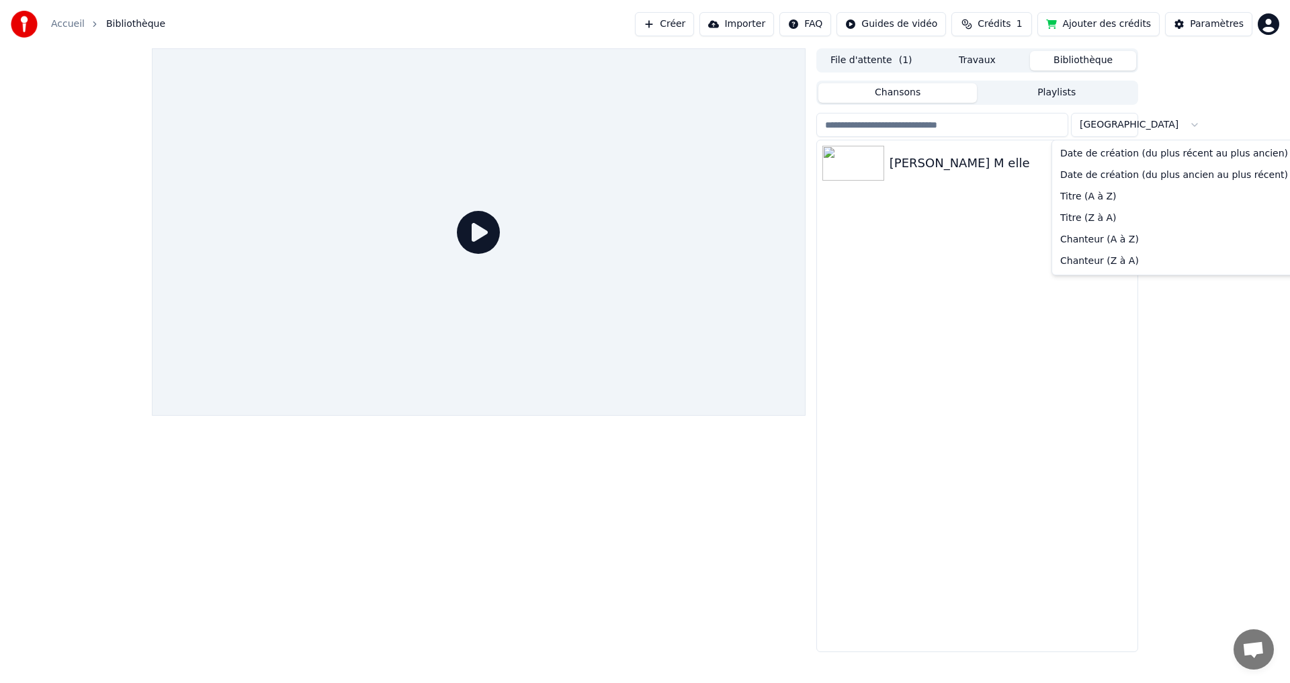
click at [882, 163] on html "Accueil Bibliothèque Créer Importer FAQ Guides de vidéo Crédits 1 Ajouter des c…" at bounding box center [645, 341] width 1290 height 683
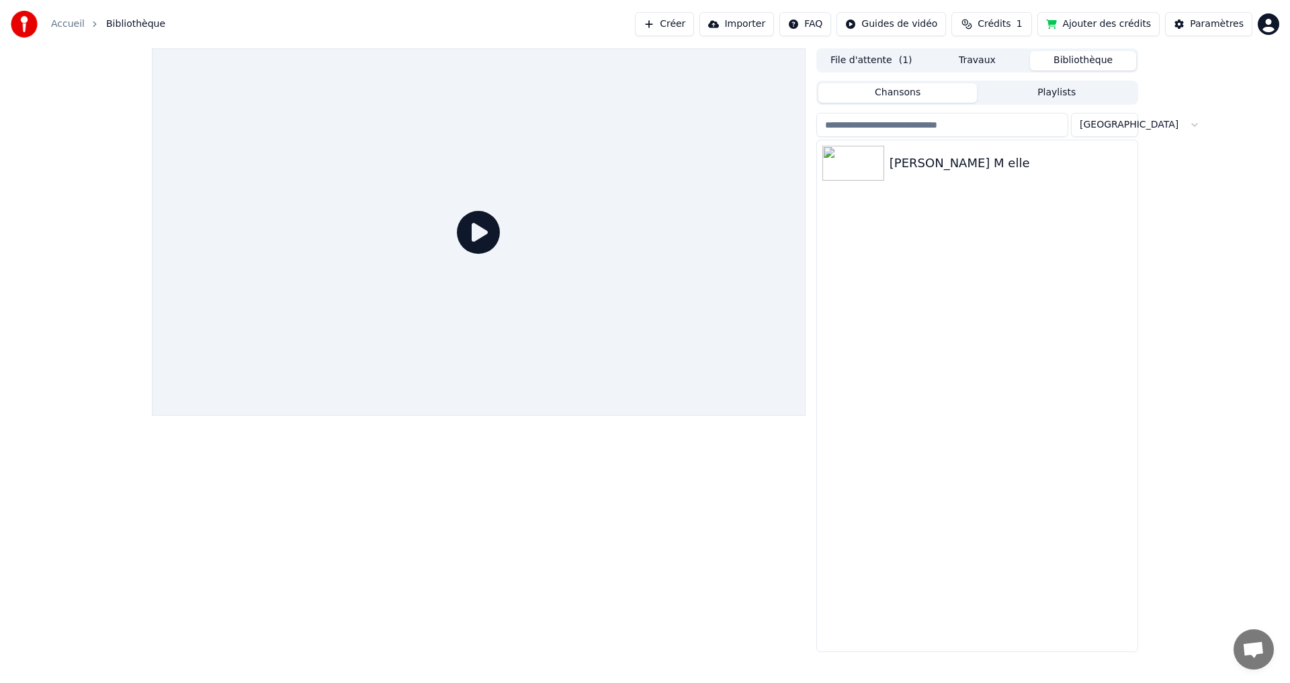
click at [486, 234] on icon at bounding box center [478, 232] width 43 height 43
drag, startPoint x: 474, startPoint y: 227, endPoint x: 548, endPoint y: 204, distance: 78.2
click at [480, 226] on icon at bounding box center [478, 232] width 43 height 43
click at [859, 157] on img at bounding box center [853, 163] width 62 height 35
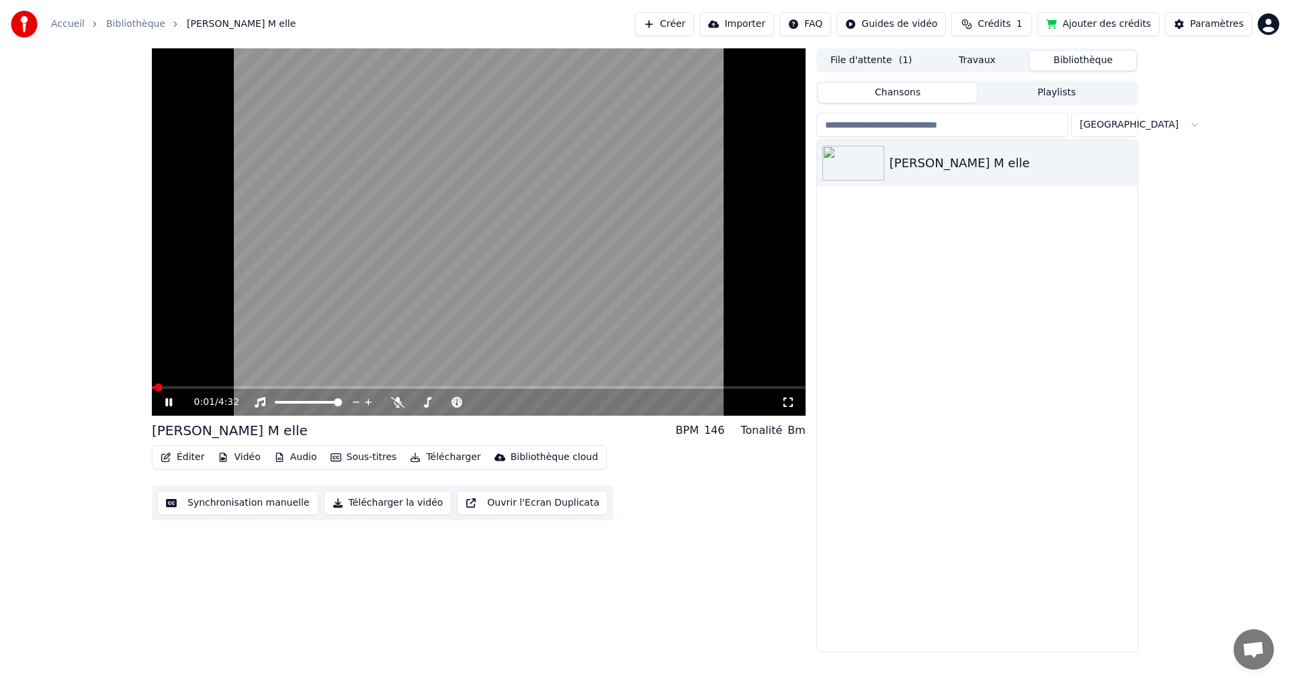
click at [398, 390] on div "0:01 / 4:32" at bounding box center [479, 402] width 654 height 27
click at [400, 379] on video at bounding box center [479, 231] width 654 height 367
click at [401, 384] on video at bounding box center [479, 231] width 654 height 367
click at [404, 389] on span at bounding box center [479, 387] width 654 height 3
click at [538, 453] on div "Bibliothèque cloud" at bounding box center [554, 457] width 87 height 13
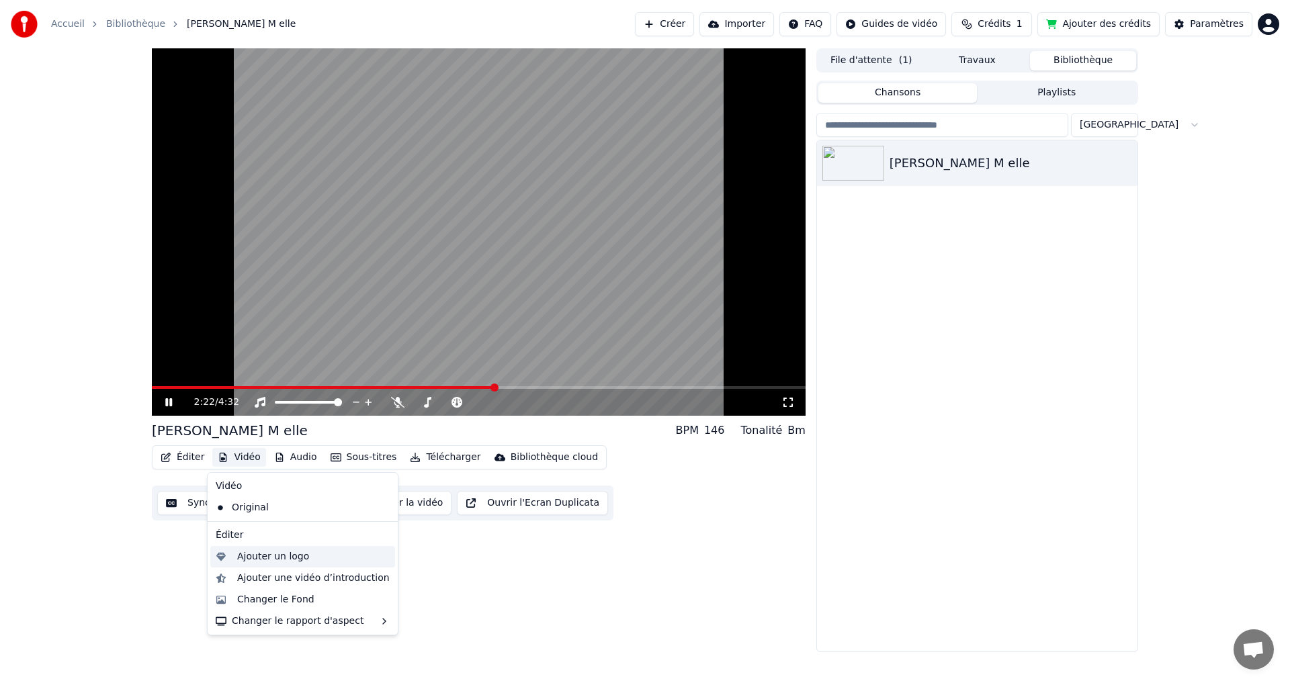
click at [267, 557] on div "Ajouter un logo" at bounding box center [273, 556] width 72 height 13
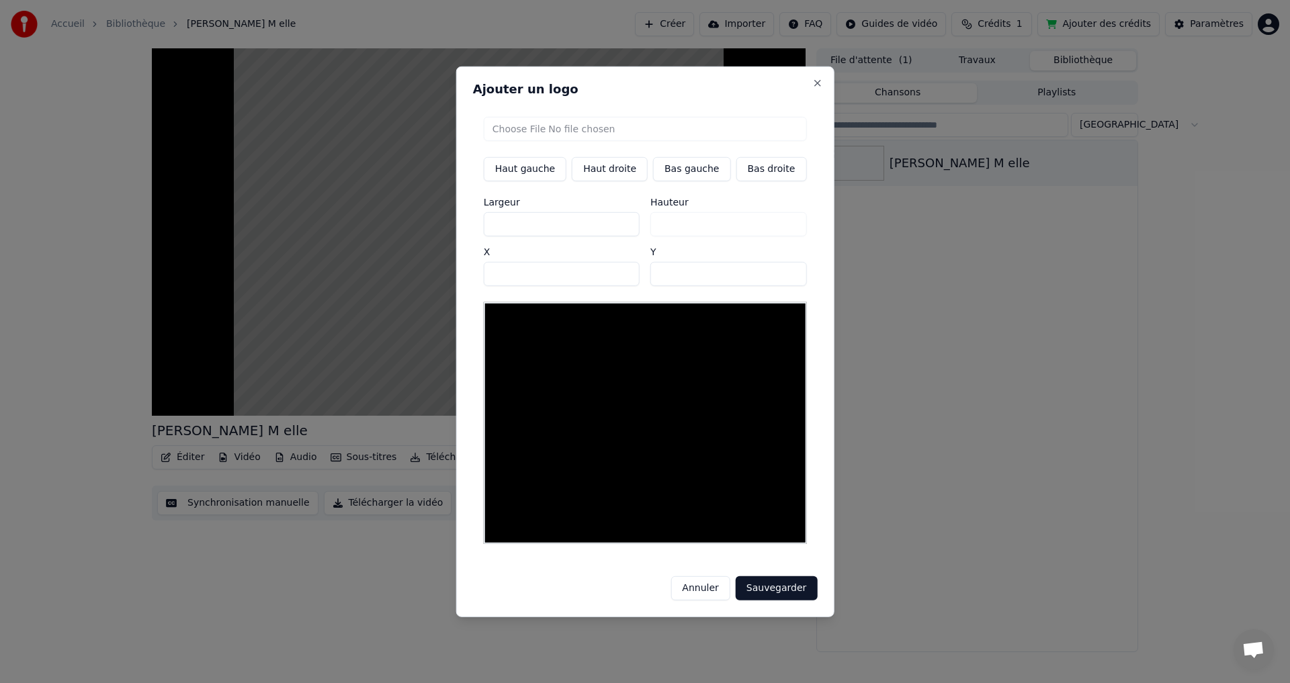
click at [707, 580] on button "Annuler" at bounding box center [699, 588] width 59 height 24
